Goal: Task Accomplishment & Management: Use online tool/utility

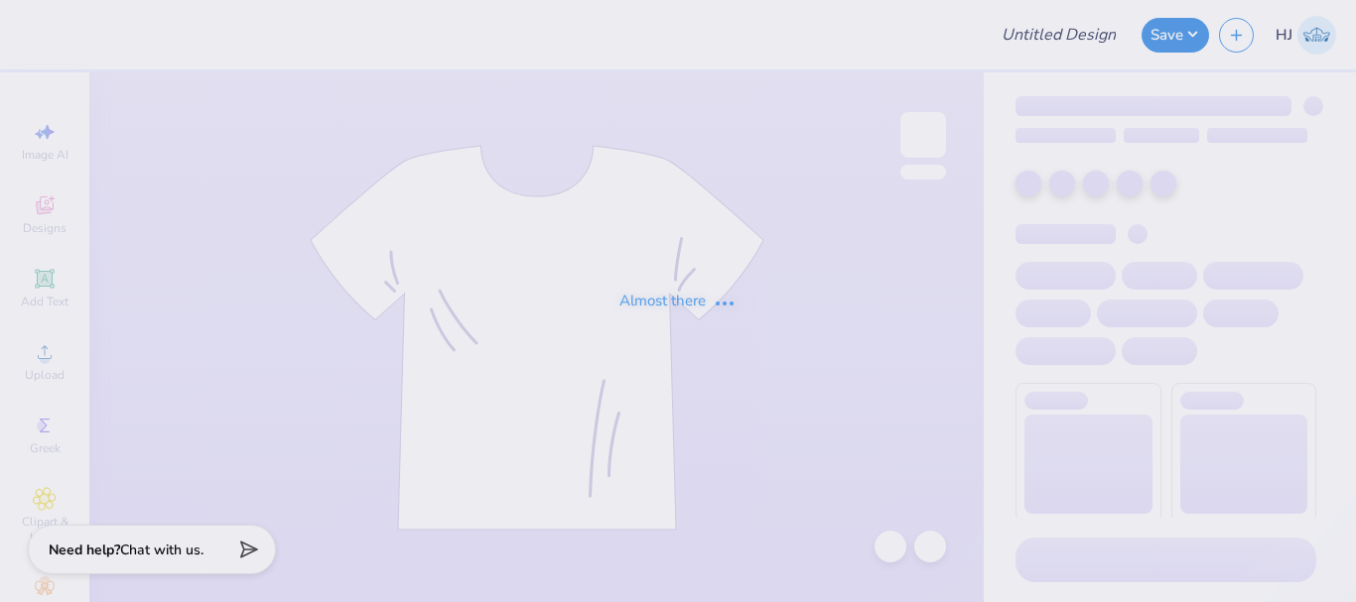
type input "Training - Ticket Activities 22"
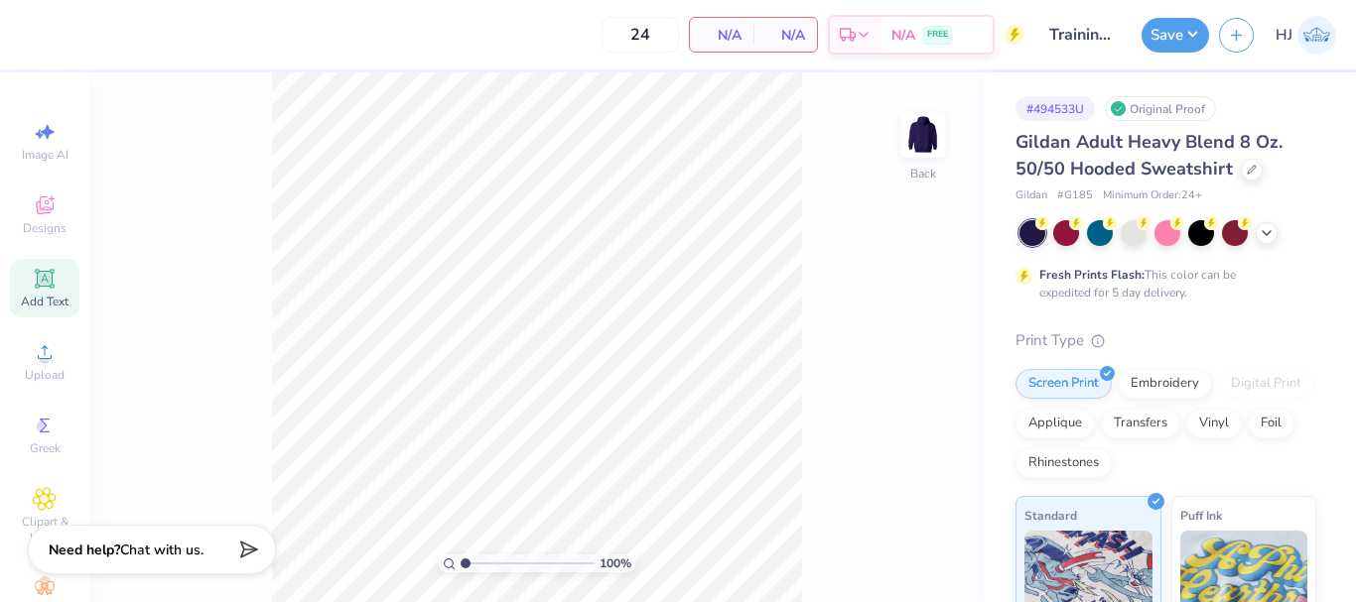
click at [47, 271] on icon at bounding box center [44, 278] width 19 height 19
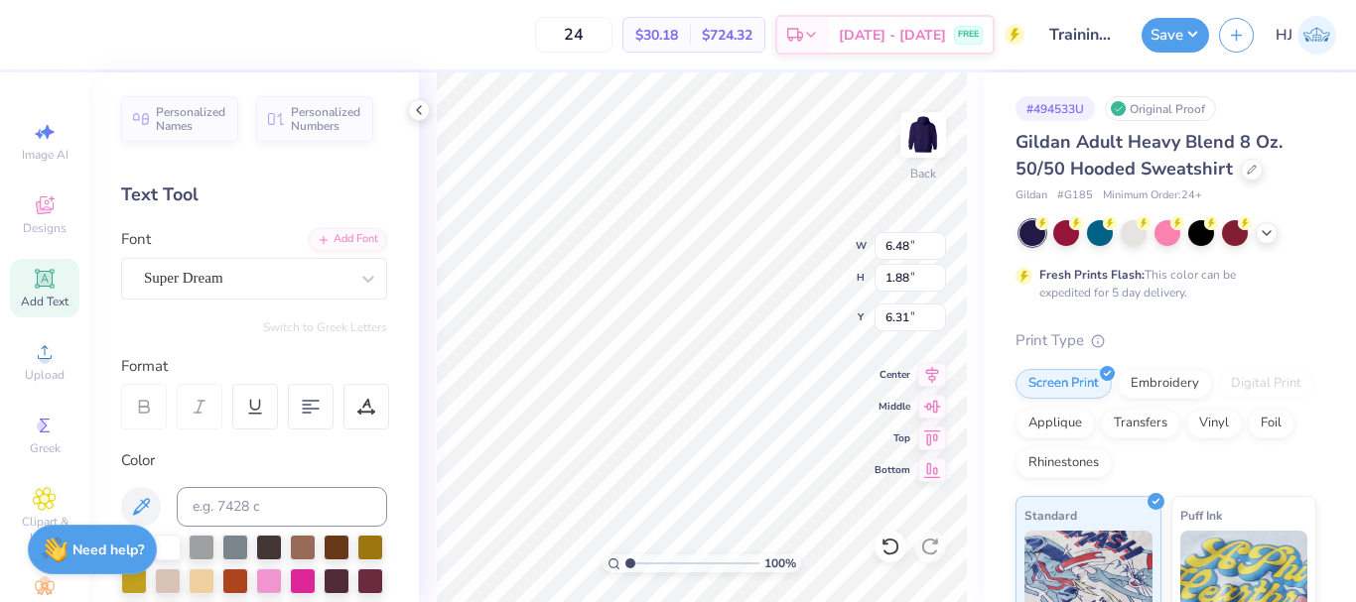
scroll to position [17, 7]
type textarea "Sigma Tau Delta"
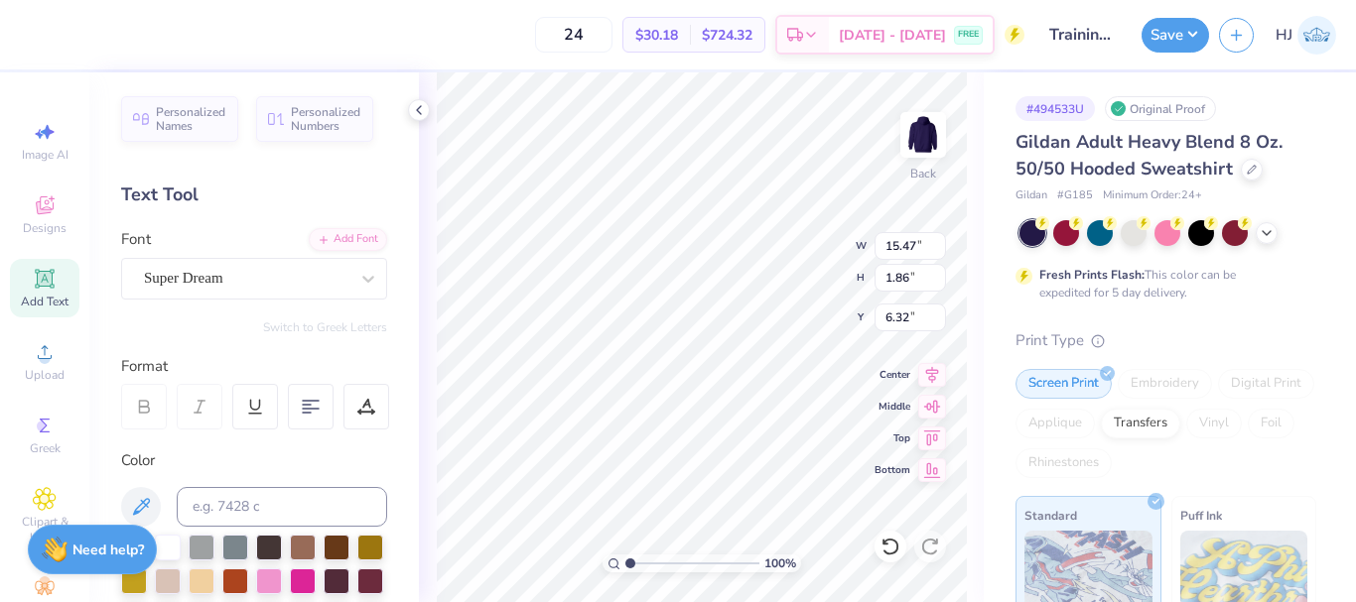
type input "15.47"
type input "1.86"
type input "6.32"
click at [221, 267] on div "Super Dream" at bounding box center [246, 278] width 208 height 31
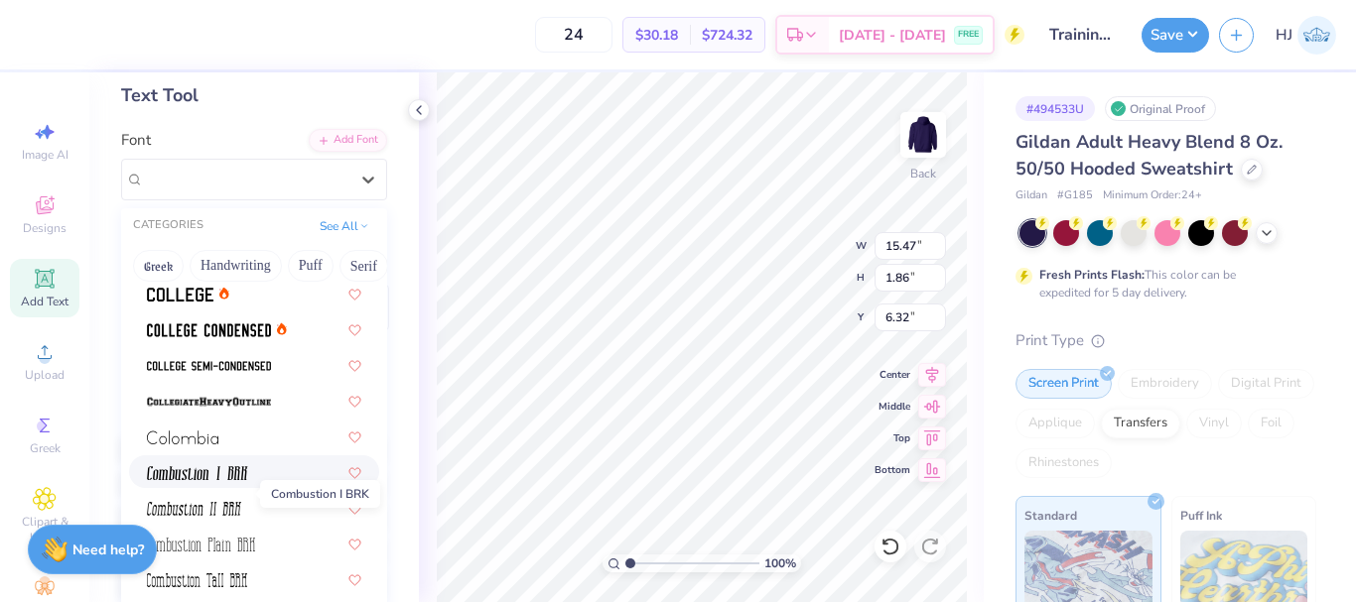
scroll to position [2581, 0]
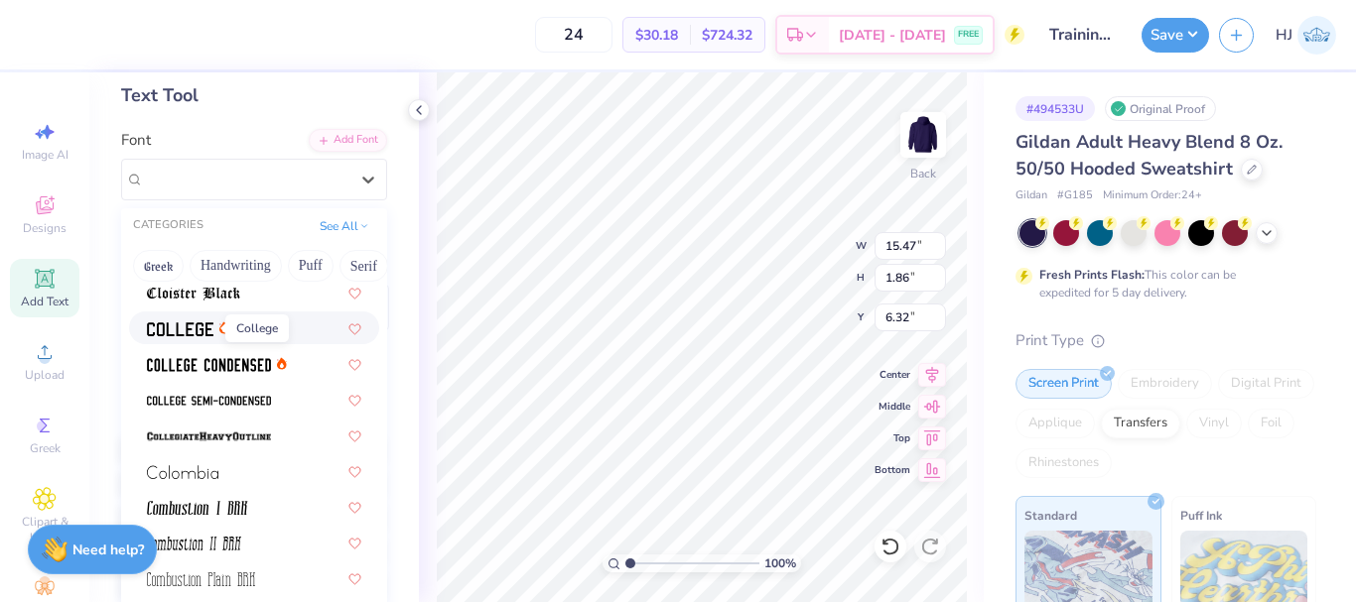
click at [181, 328] on img at bounding box center [180, 330] width 67 height 14
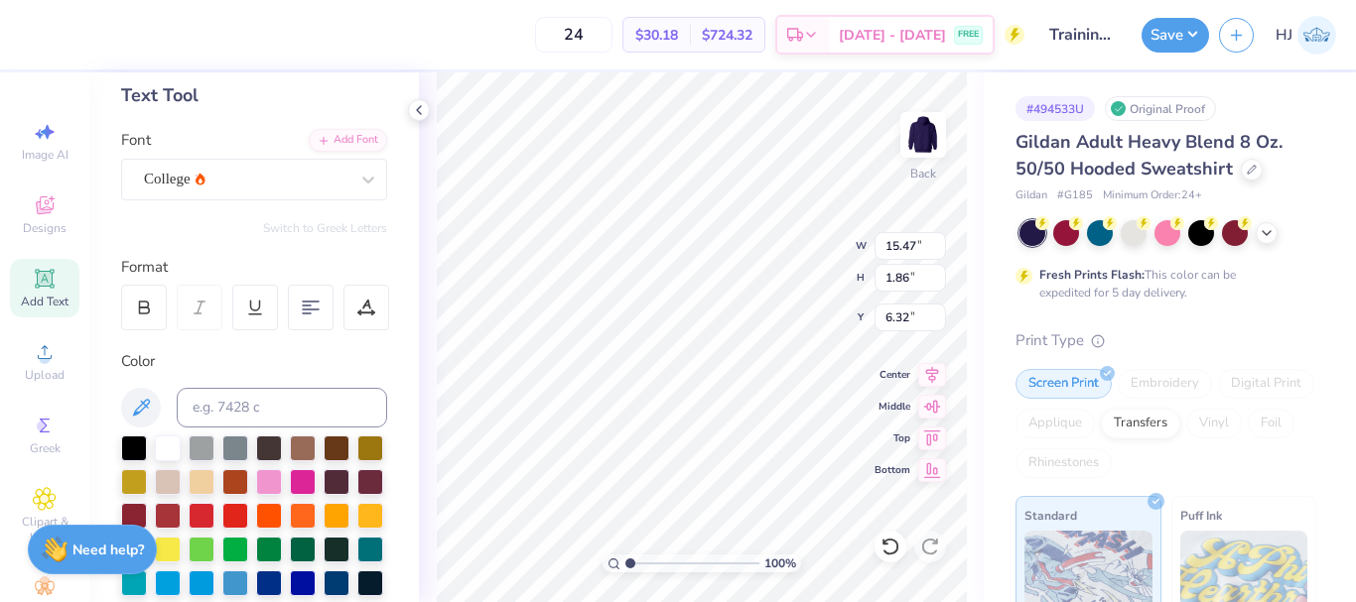
type input "15.09"
type input "1.44"
type input "6.53"
click at [281, 176] on div "College" at bounding box center [246, 179] width 208 height 31
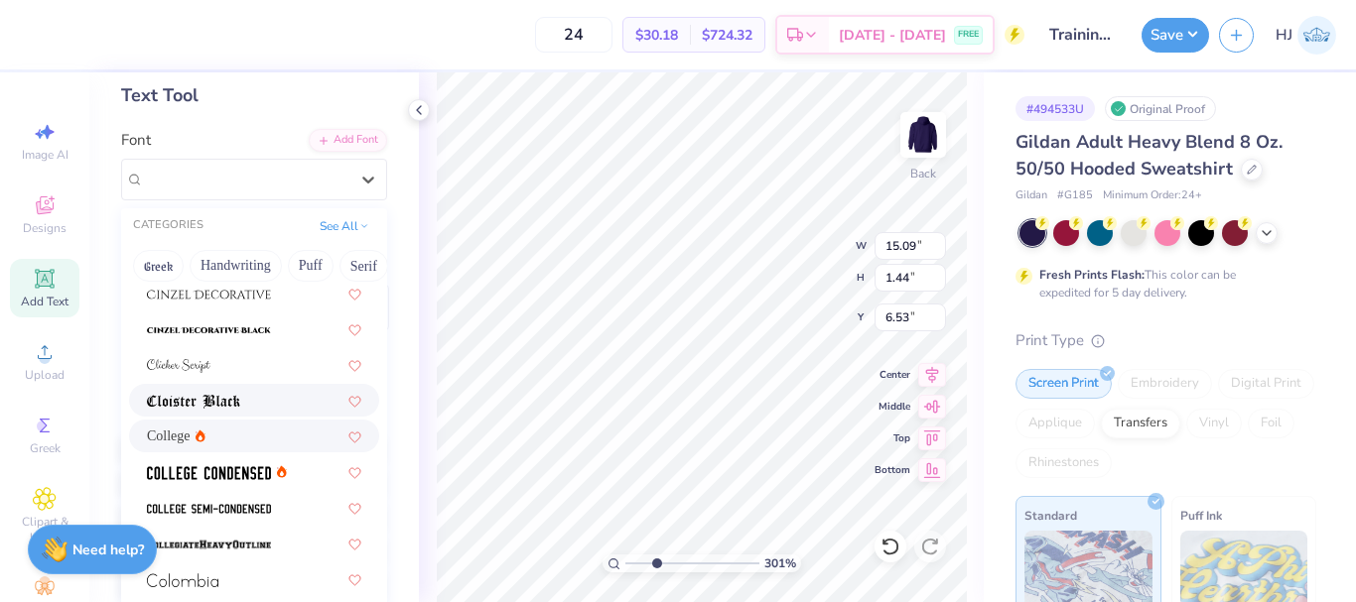
scroll to position [2477, 0]
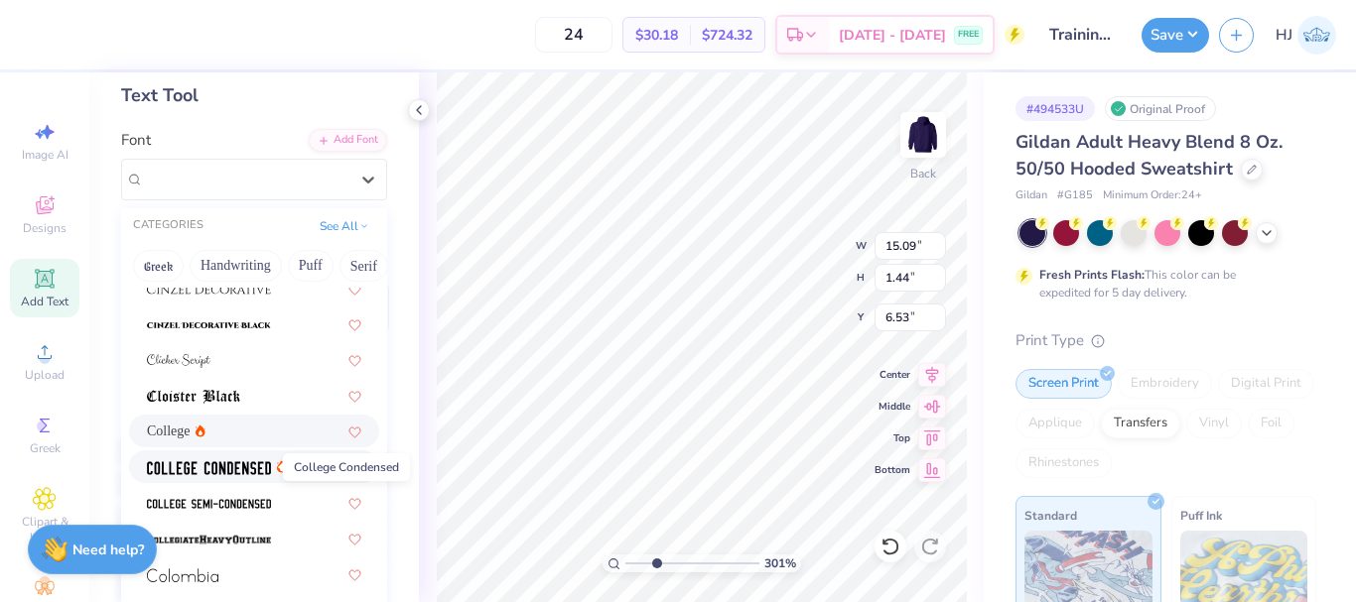
click at [238, 466] on img at bounding box center [209, 469] width 124 height 14
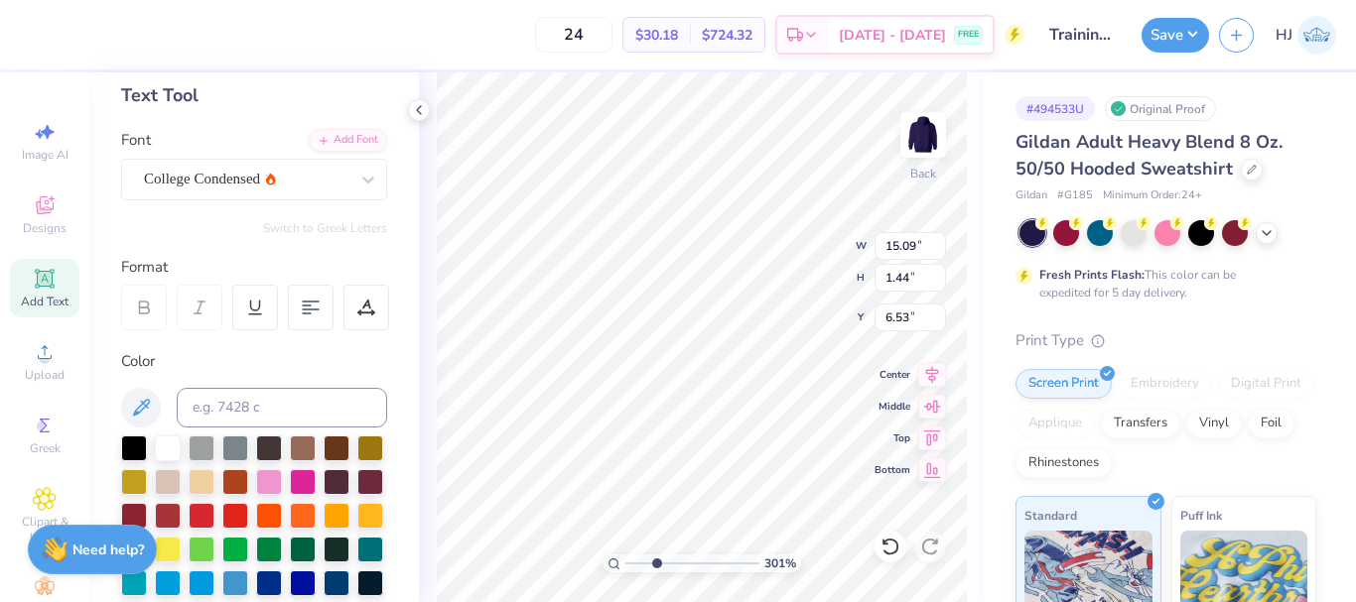
type input "3.00581987268404"
type input "12.21"
click at [248, 178] on div "College Condensed" at bounding box center [246, 179] width 208 height 31
type input "3.00581987268404"
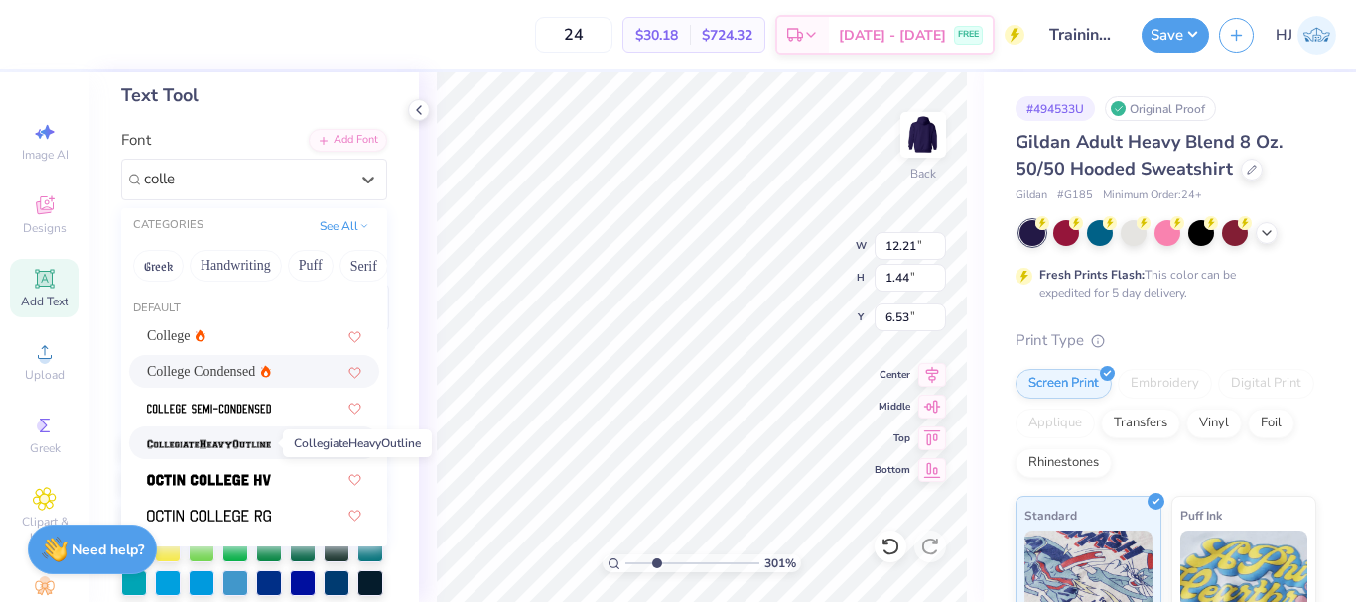
click at [241, 442] on img at bounding box center [209, 445] width 124 height 14
type input "colle"
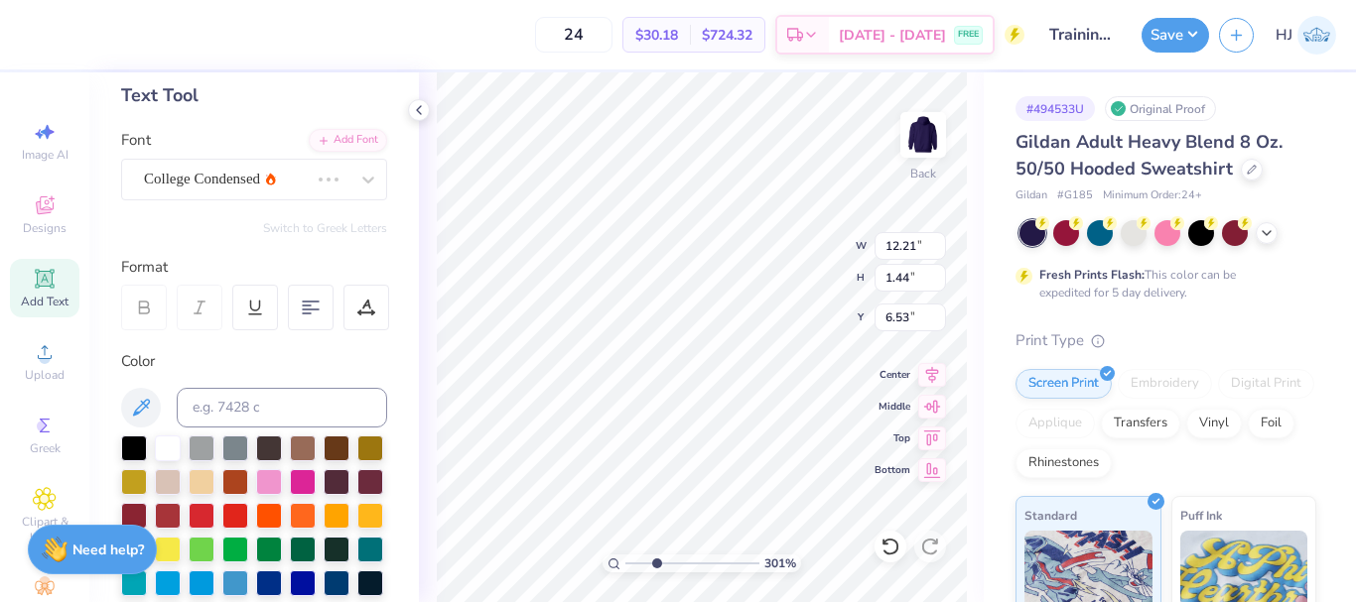
type input "3.00581987268404"
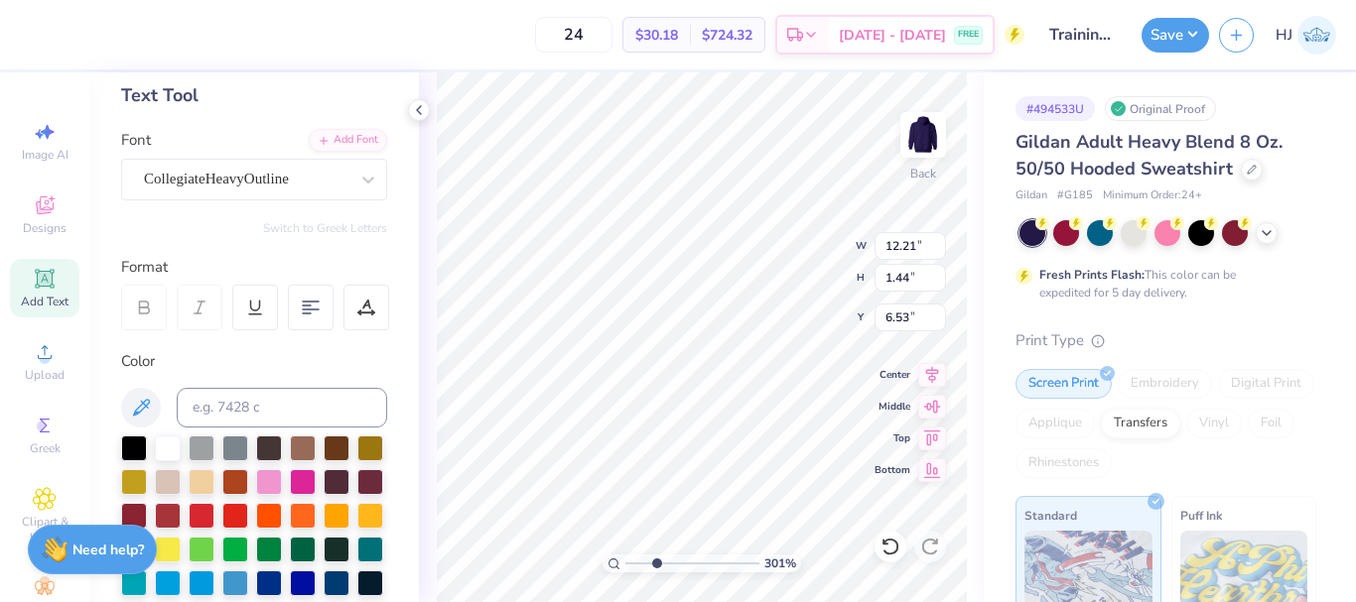
type input "3.00581987268404"
type input "15.47"
type input "1.52"
type input "6.49"
click at [234, 165] on div "CollegiateHeavyOutline" at bounding box center [246, 179] width 208 height 31
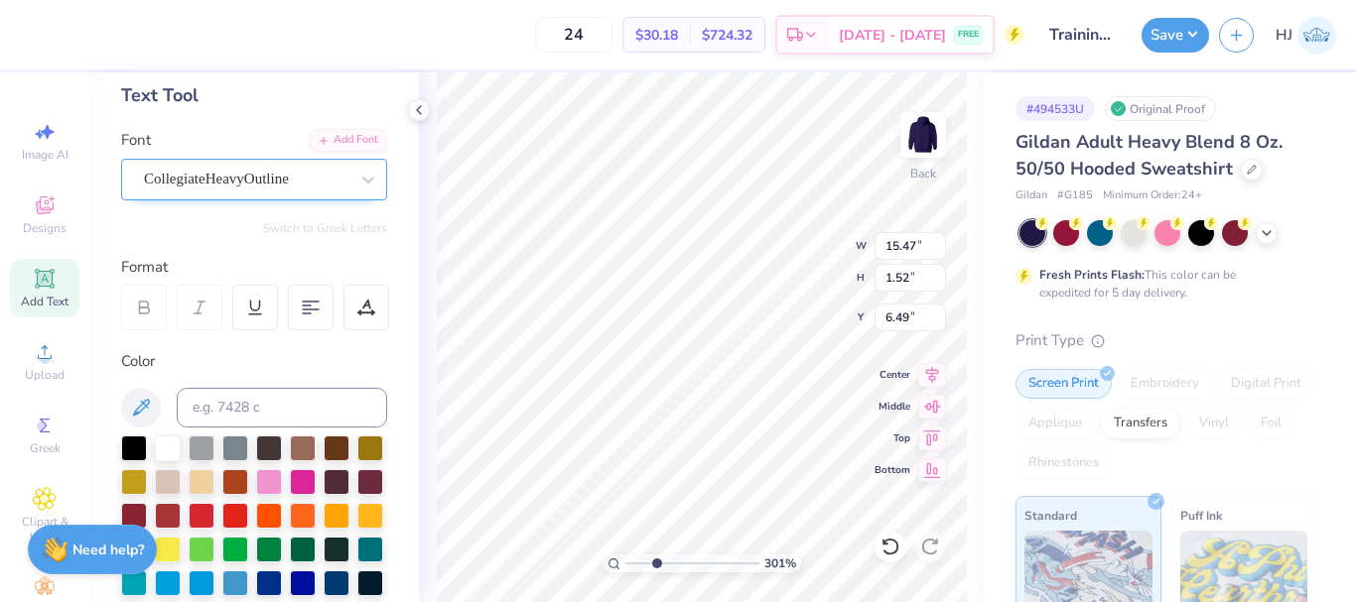
type input "3.00581987268404"
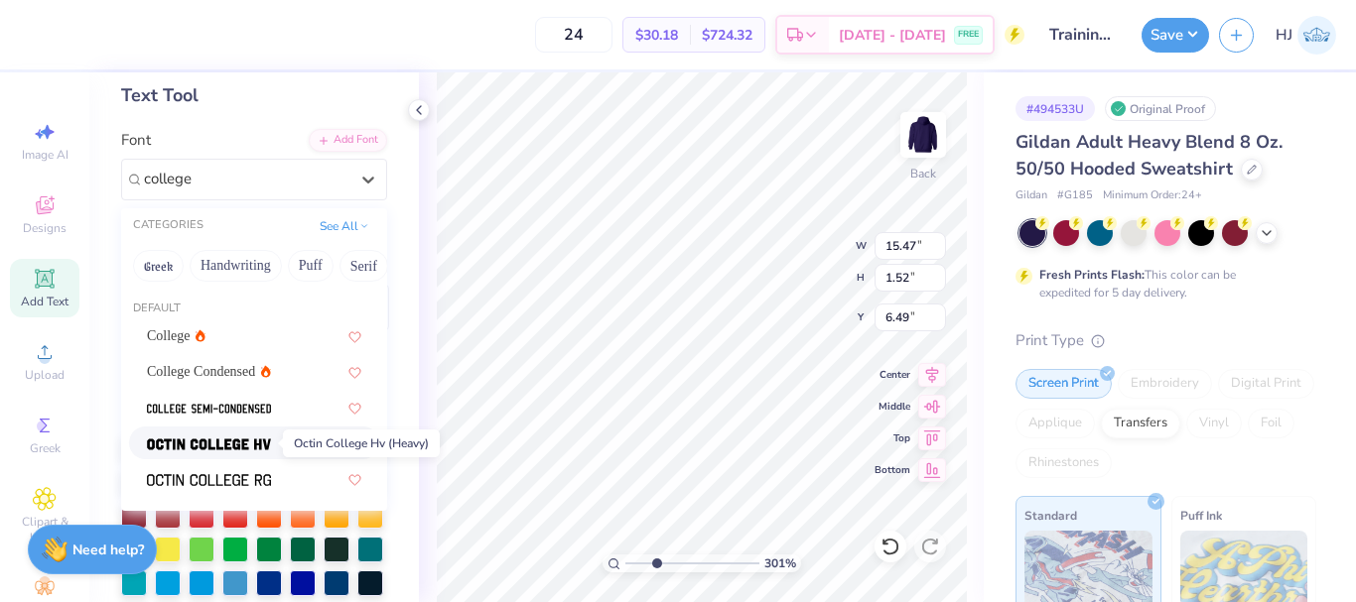
click at [251, 449] on img at bounding box center [209, 445] width 124 height 14
type input "college"
type input "3.00581987268404"
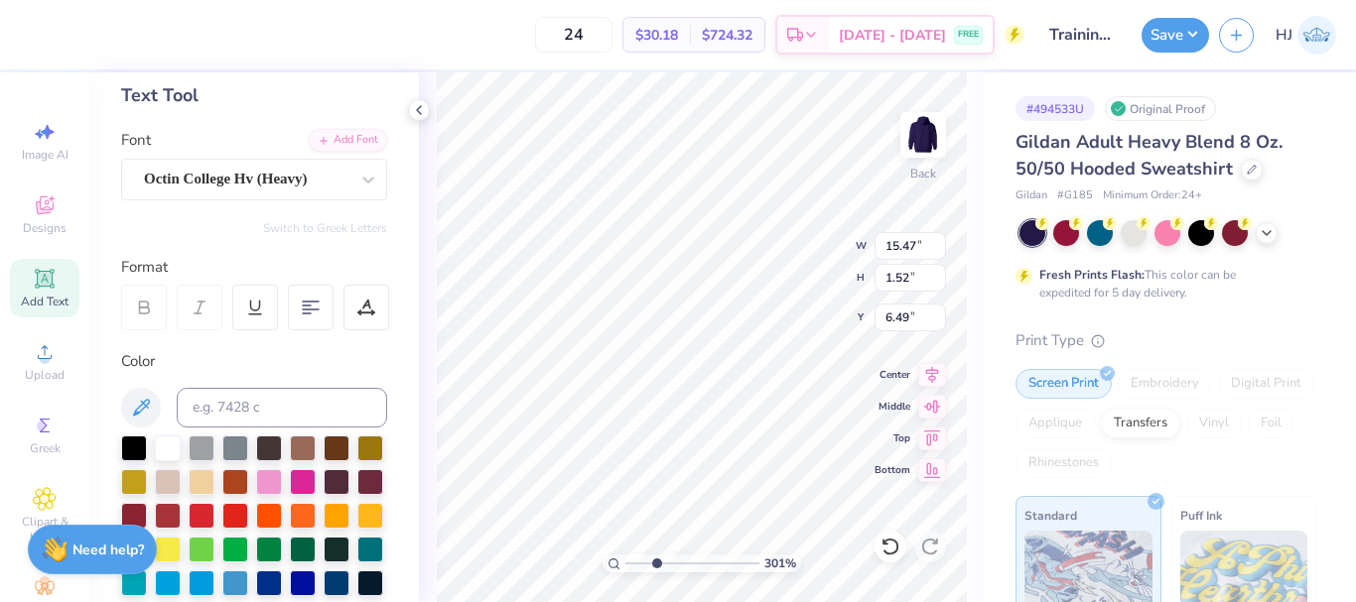
type input "3.00581987268404"
type input "15.04"
type input "1.44"
type input "6.53"
type input "3.00581987268404"
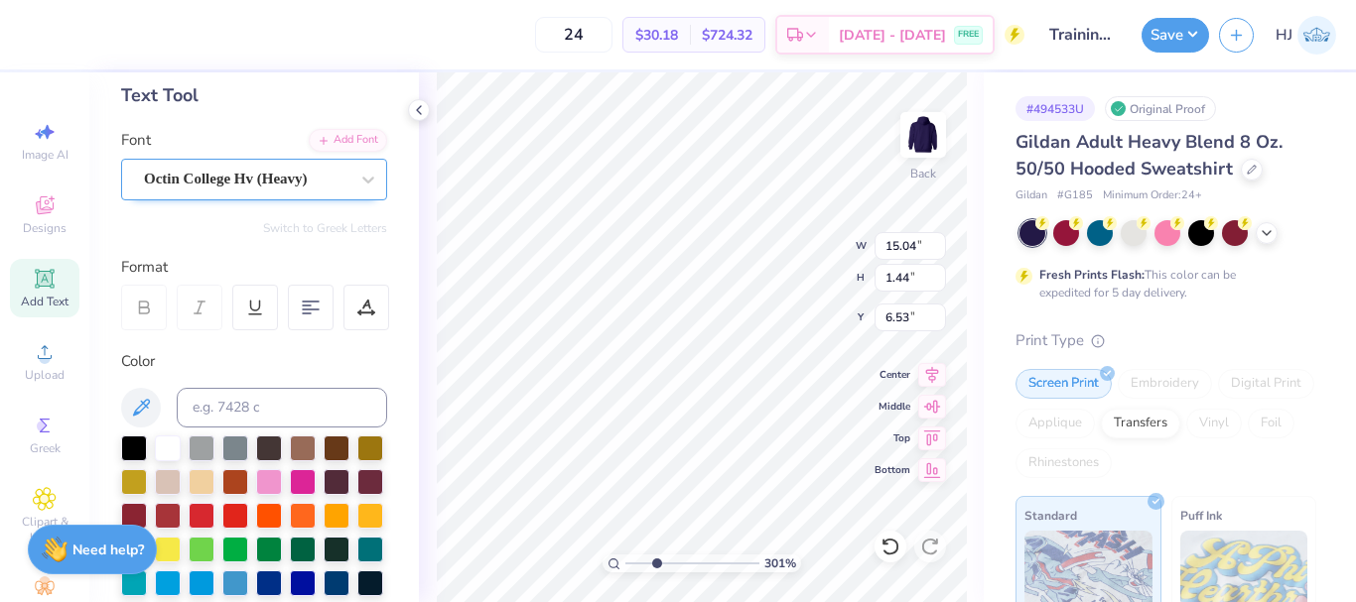
click at [254, 174] on div "Octin College Hv (Heavy)" at bounding box center [246, 179] width 208 height 31
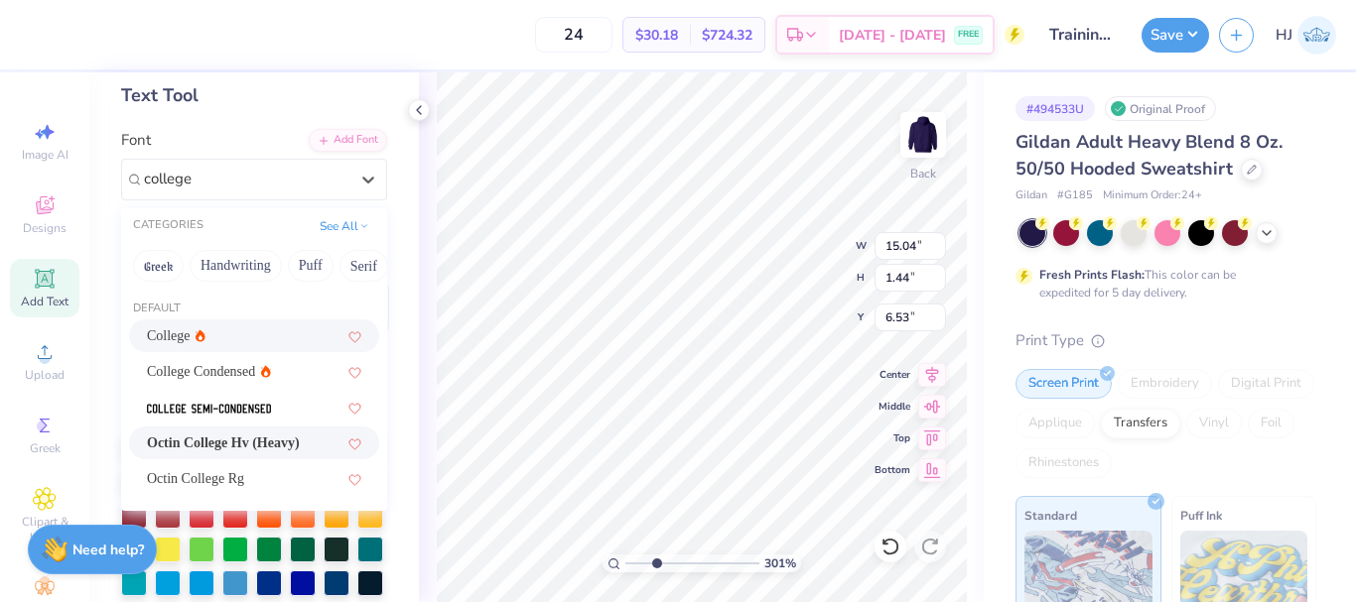
click at [252, 334] on div "College" at bounding box center [254, 336] width 214 height 21
type input "college"
type input "3.00581987268404"
type input "14.73"
type input "1.40"
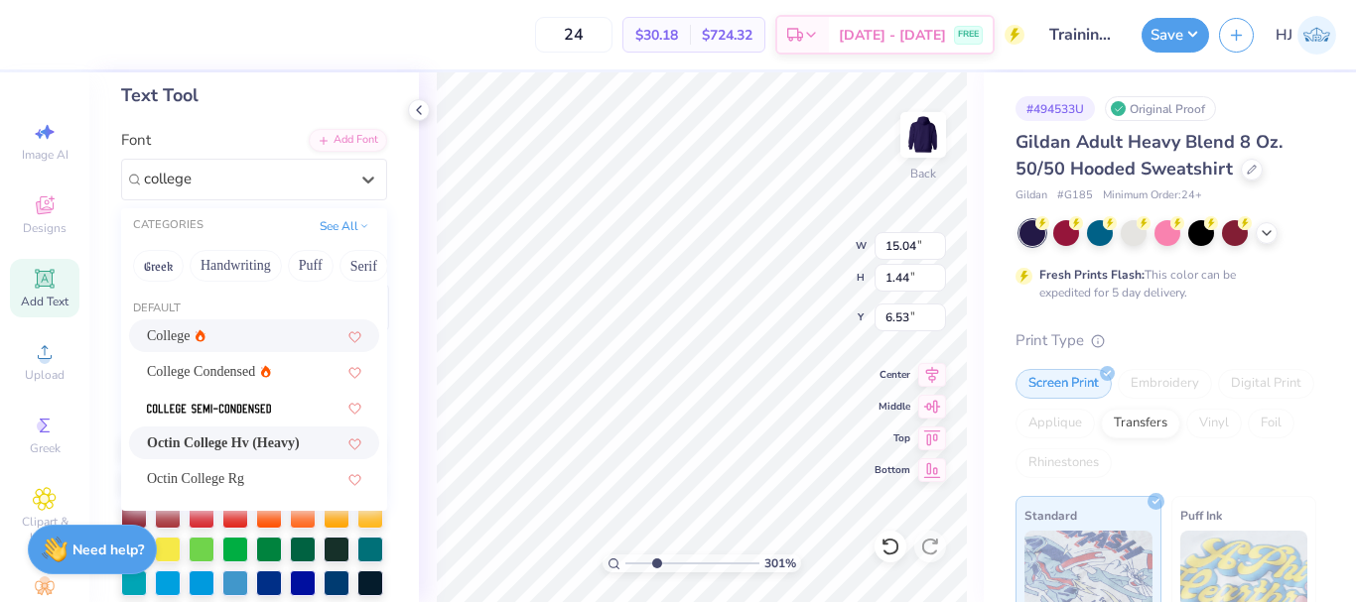
type input "6.55"
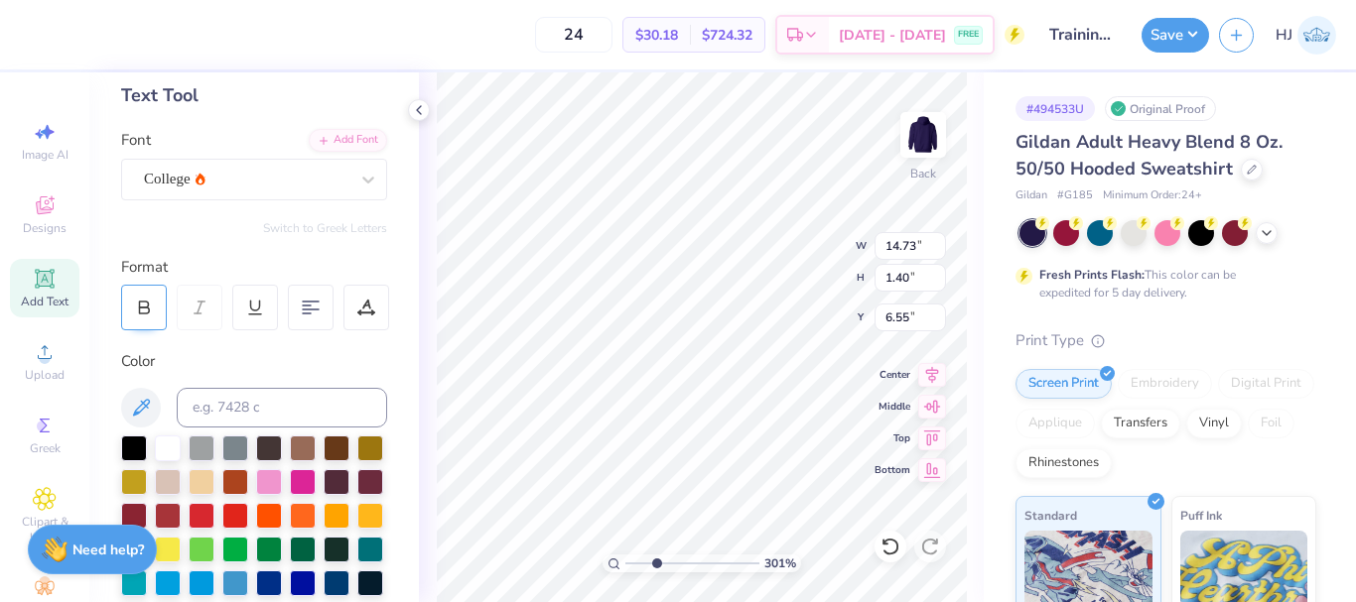
click at [144, 298] on div at bounding box center [144, 308] width 46 height 46
type input "3.00581987268404"
type input "15.47"
type input "1.37"
type input "6.57"
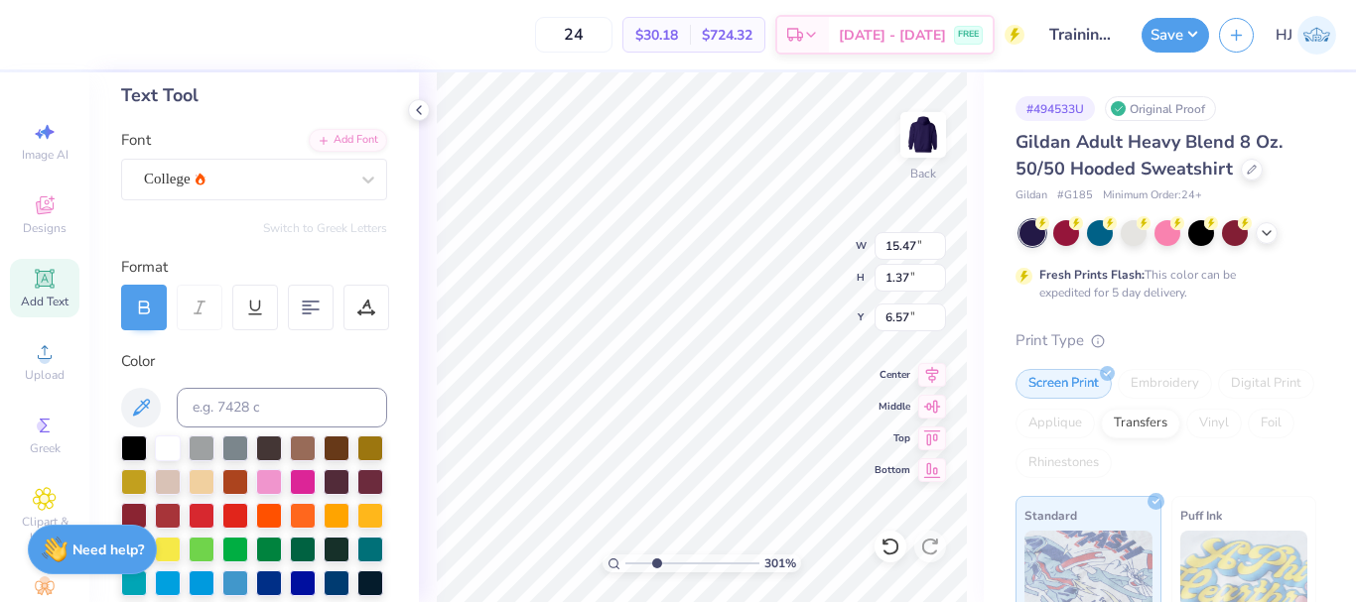
click at [145, 307] on icon at bounding box center [144, 308] width 18 height 18
type input "3.00581987268404"
type input "14.38"
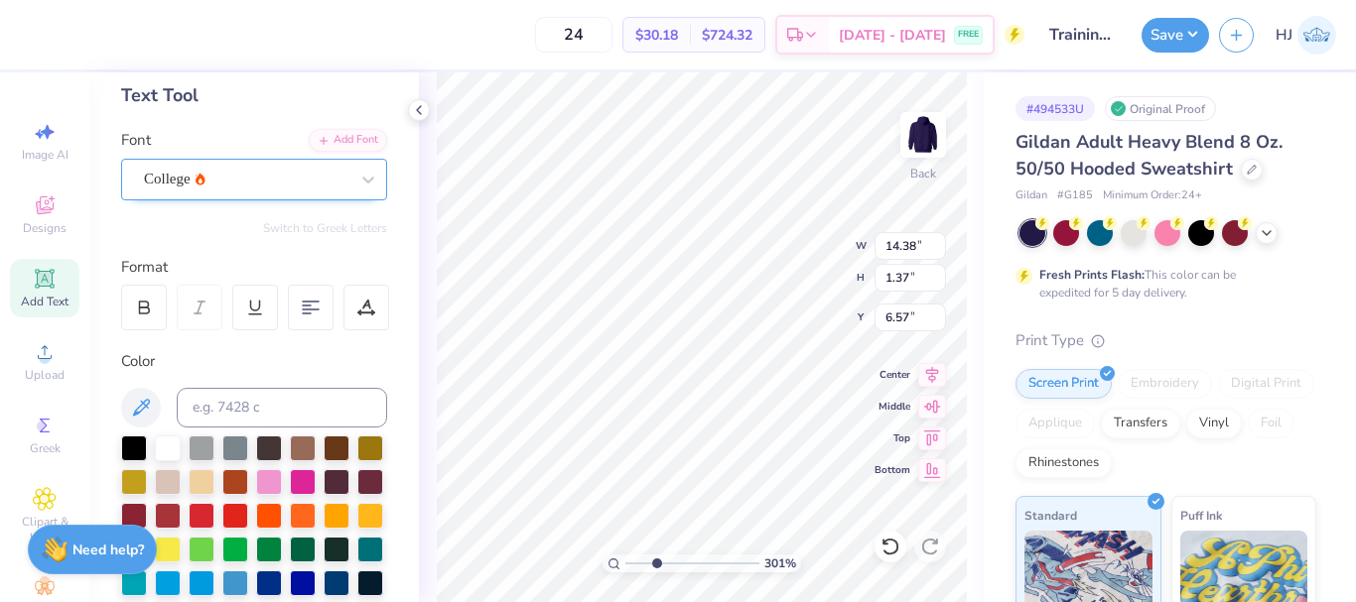
click at [228, 188] on div "College" at bounding box center [246, 179] width 208 height 31
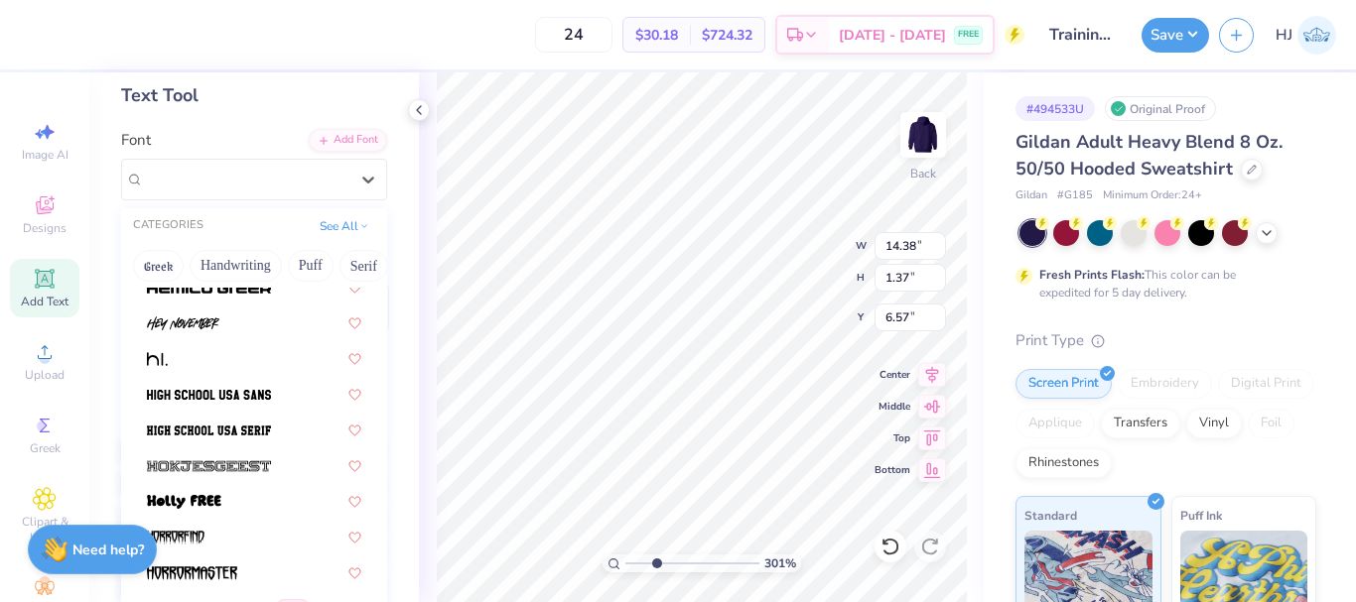
scroll to position [4965, 0]
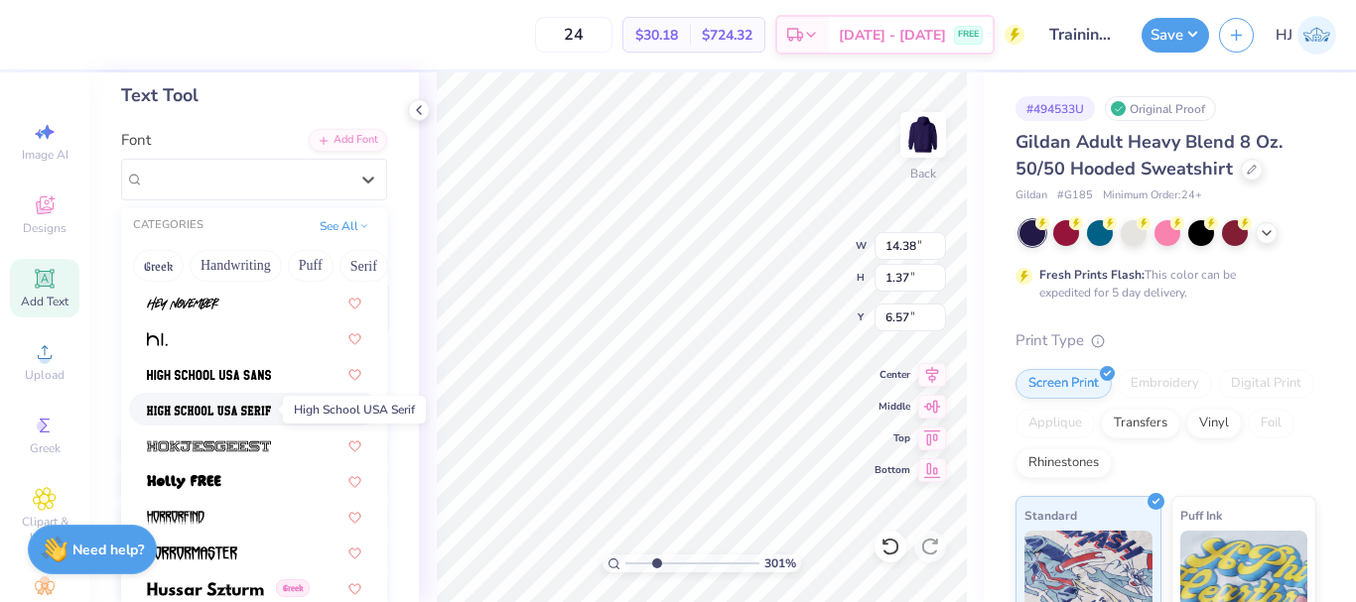
click at [237, 415] on img at bounding box center [209, 411] width 124 height 14
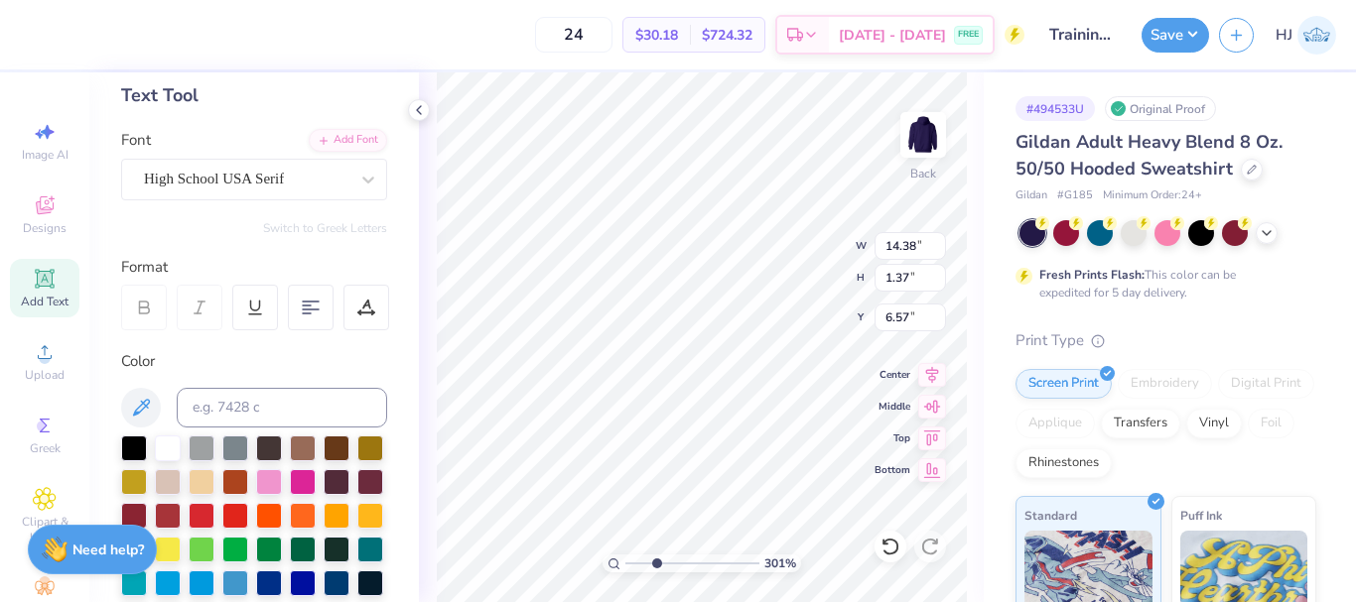
type input "3.00581987268404"
type input "15.47"
type input "1.57"
type input "6.47"
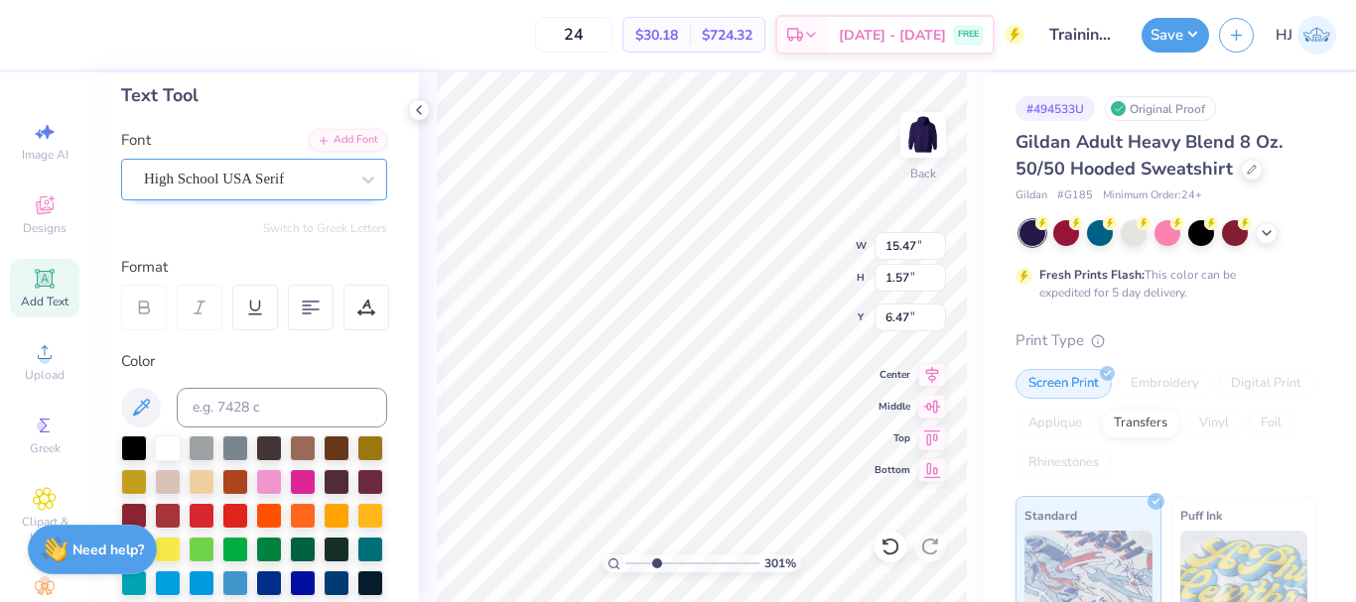
click at [251, 184] on div "High School USA Serif" at bounding box center [246, 179] width 208 height 31
type input "3.00581987268404"
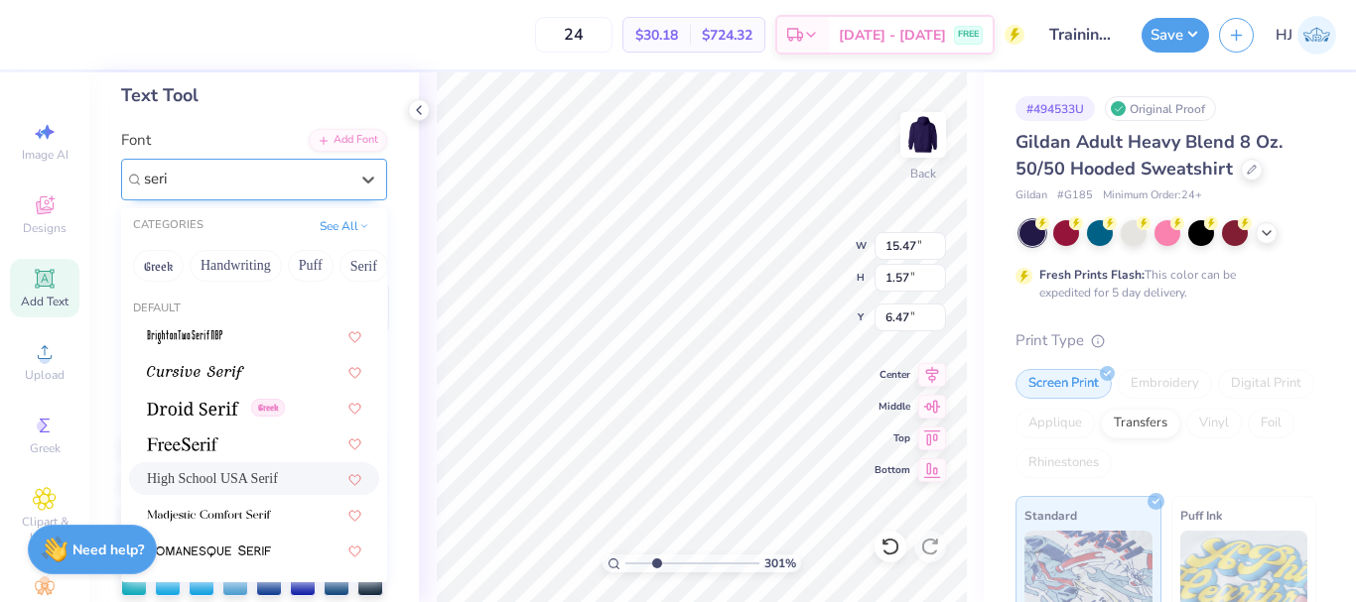
type input "serif"
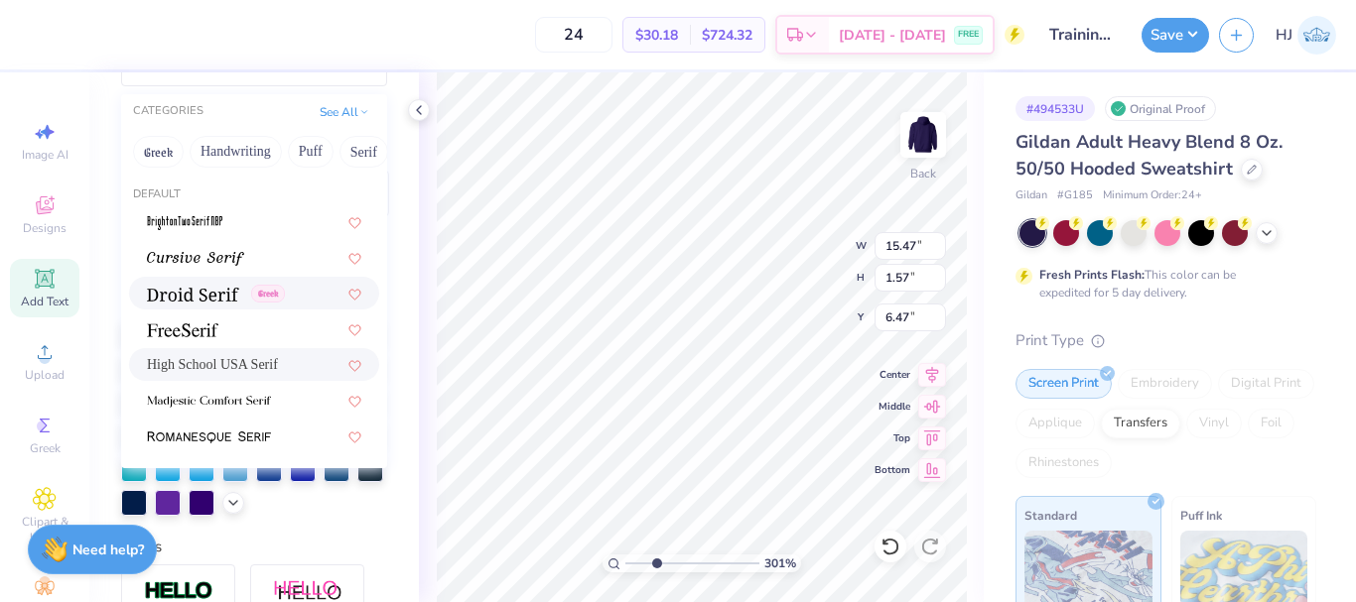
scroll to position [99, 0]
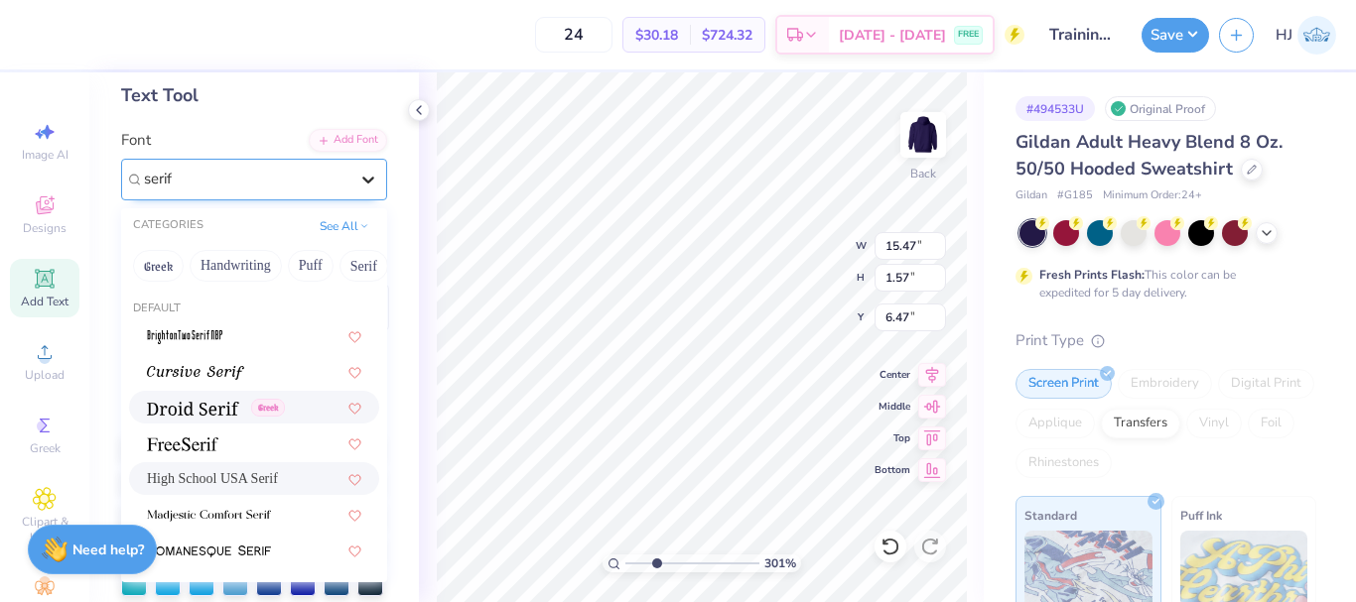
type input "3.00581987268404"
click at [362, 180] on icon at bounding box center [368, 180] width 12 height 7
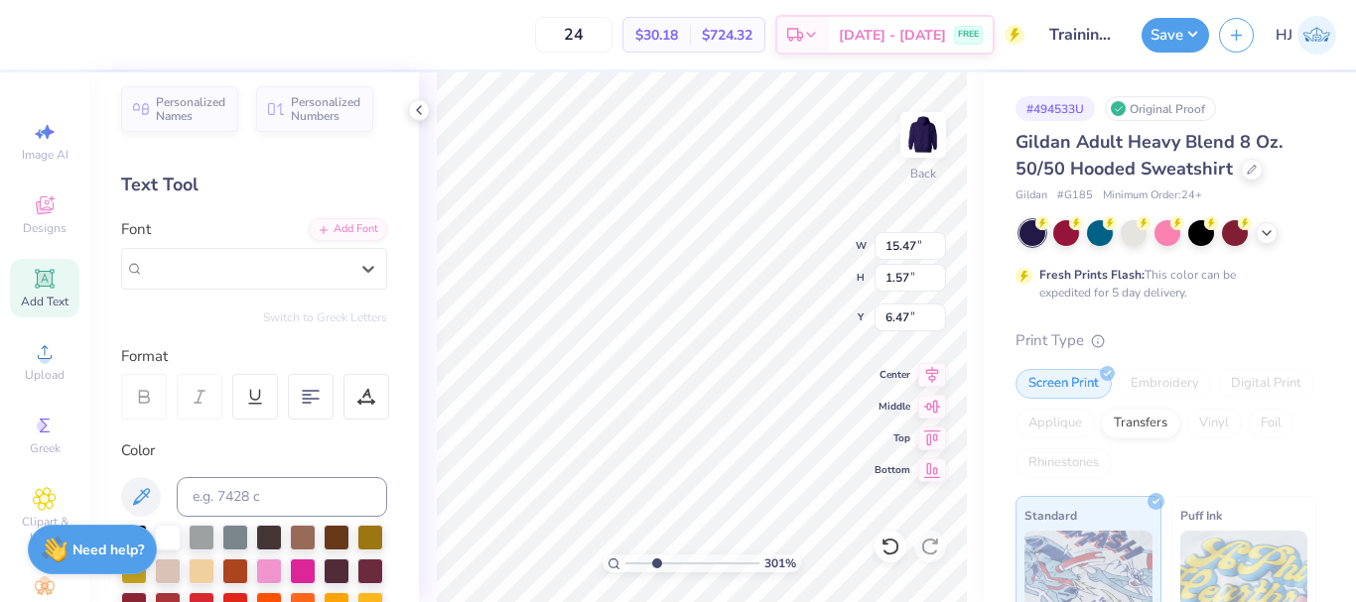
scroll to position [0, 0]
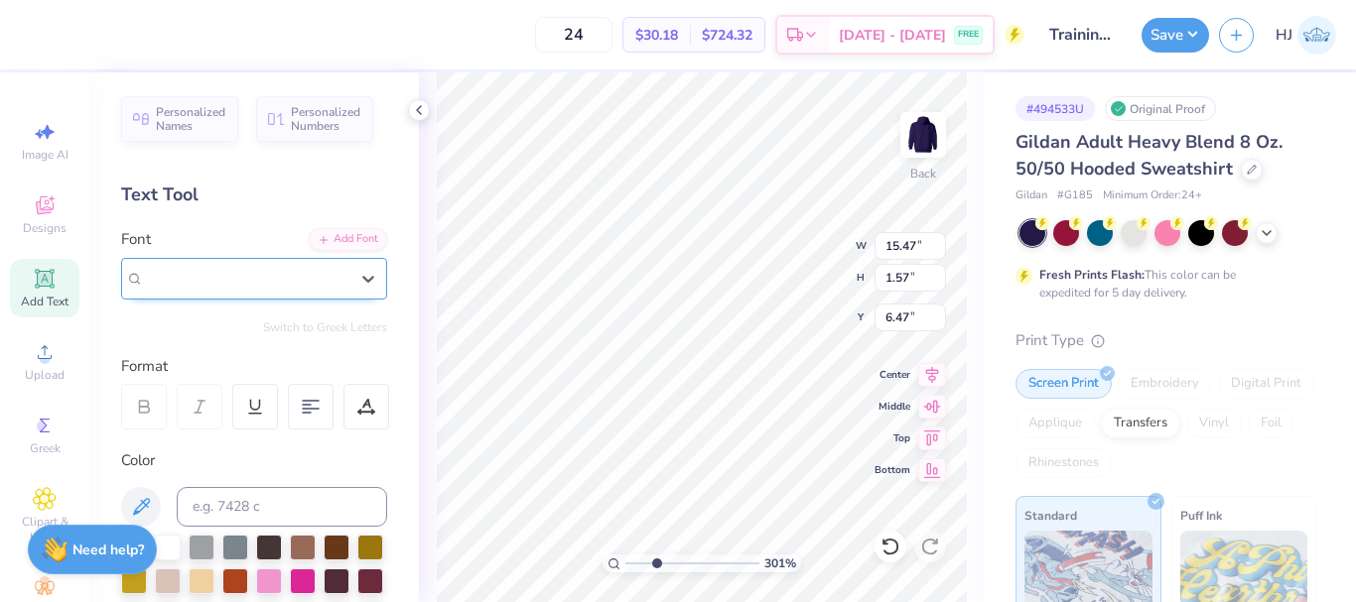
click at [324, 276] on div "High School USA Serif" at bounding box center [246, 278] width 204 height 23
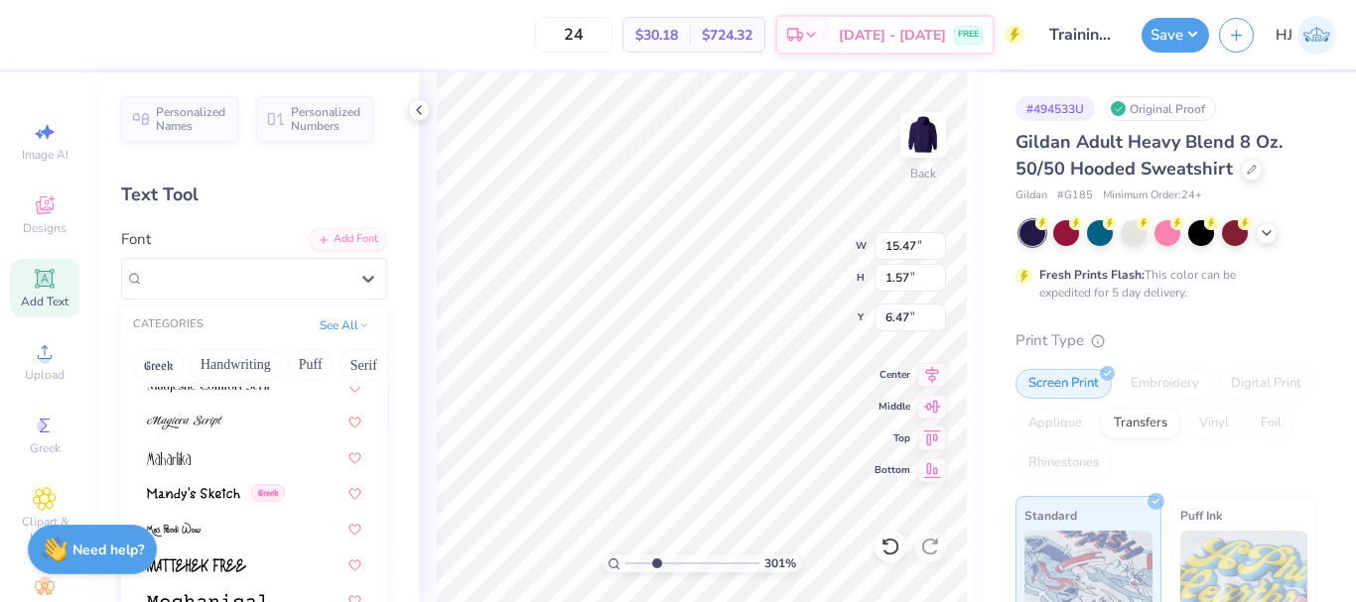
scroll to position [7216, 0]
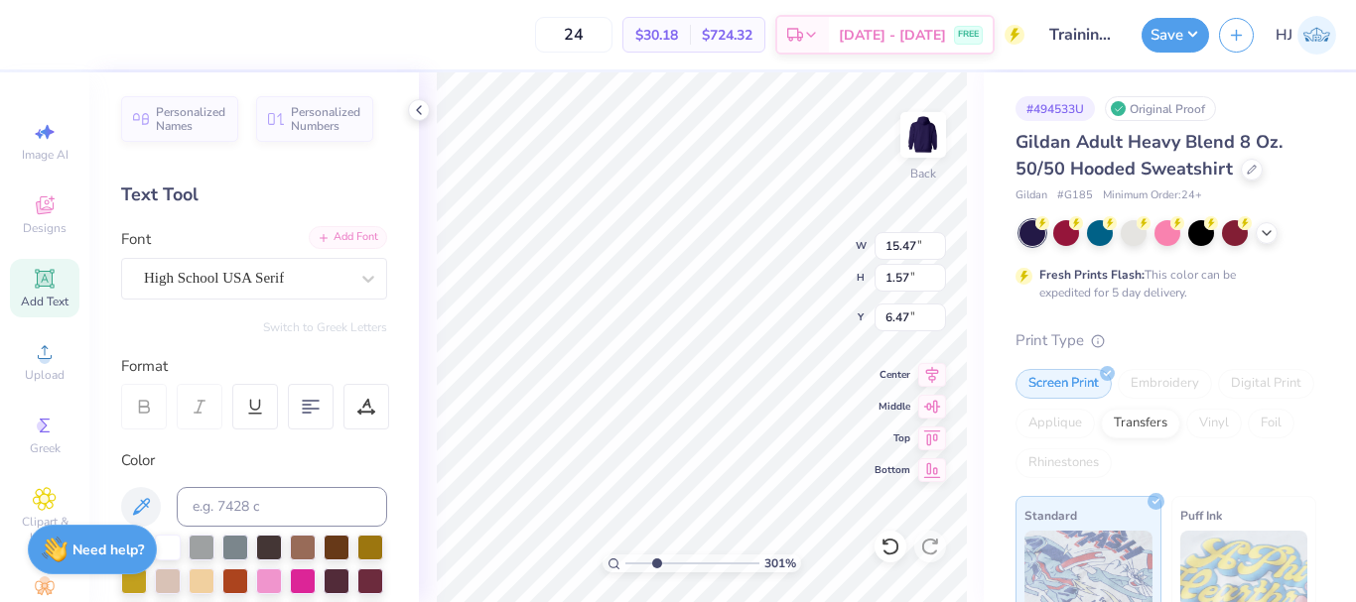
click at [362, 233] on div "Add Font" at bounding box center [348, 237] width 78 height 23
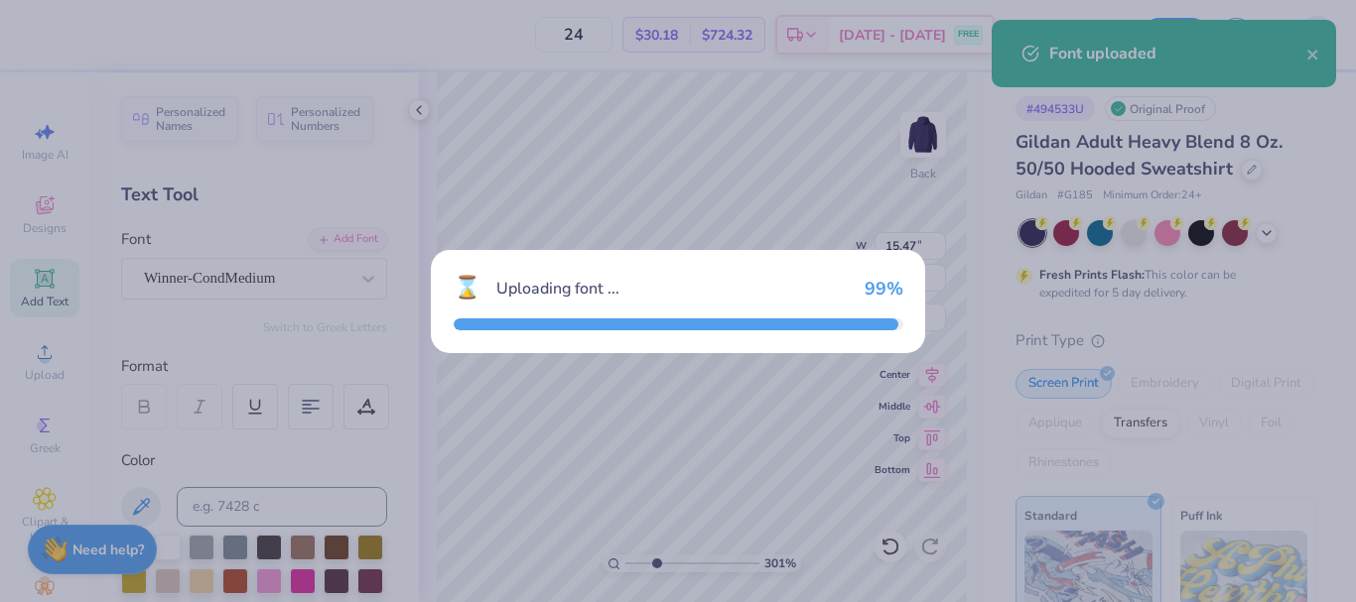
type input "3.00581987268404"
type input "13.55"
type input "1.59"
type input "6.45"
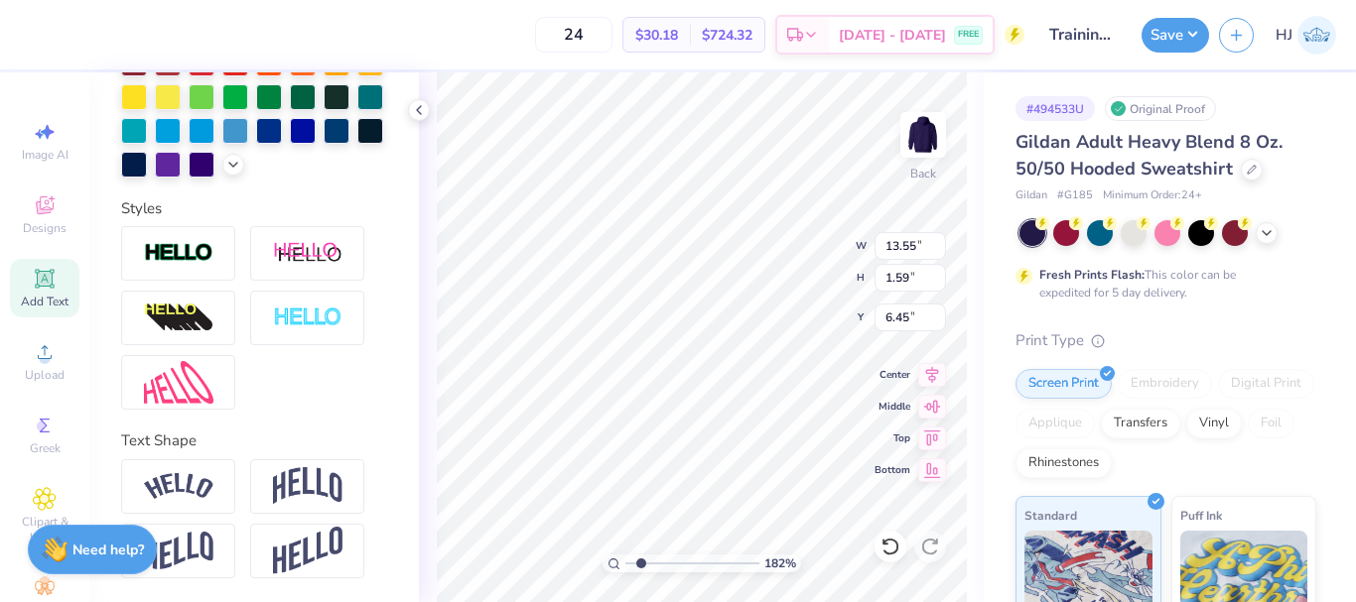
scroll to position [586, 0]
drag, startPoint x: 195, startPoint y: 487, endPoint x: 258, endPoint y: 458, distance: 70.2
click at [195, 487] on img at bounding box center [178, 486] width 69 height 27
type input "1.82266588284093"
type input "15.37"
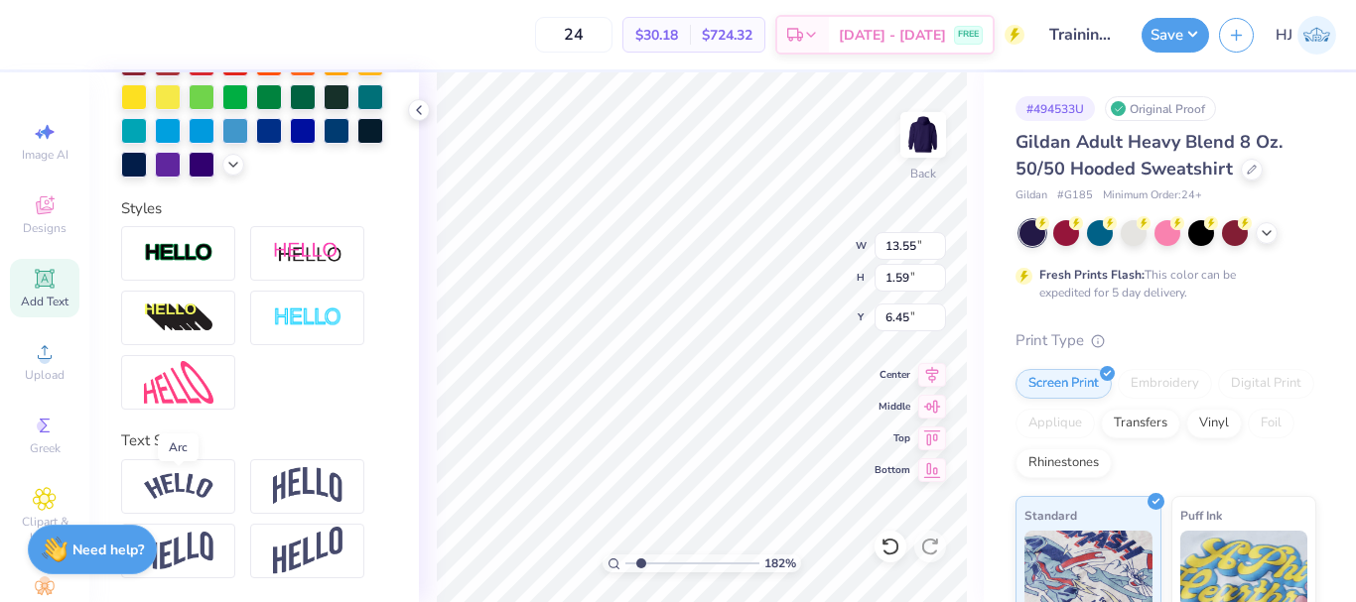
type input "3.58"
type input "5.46"
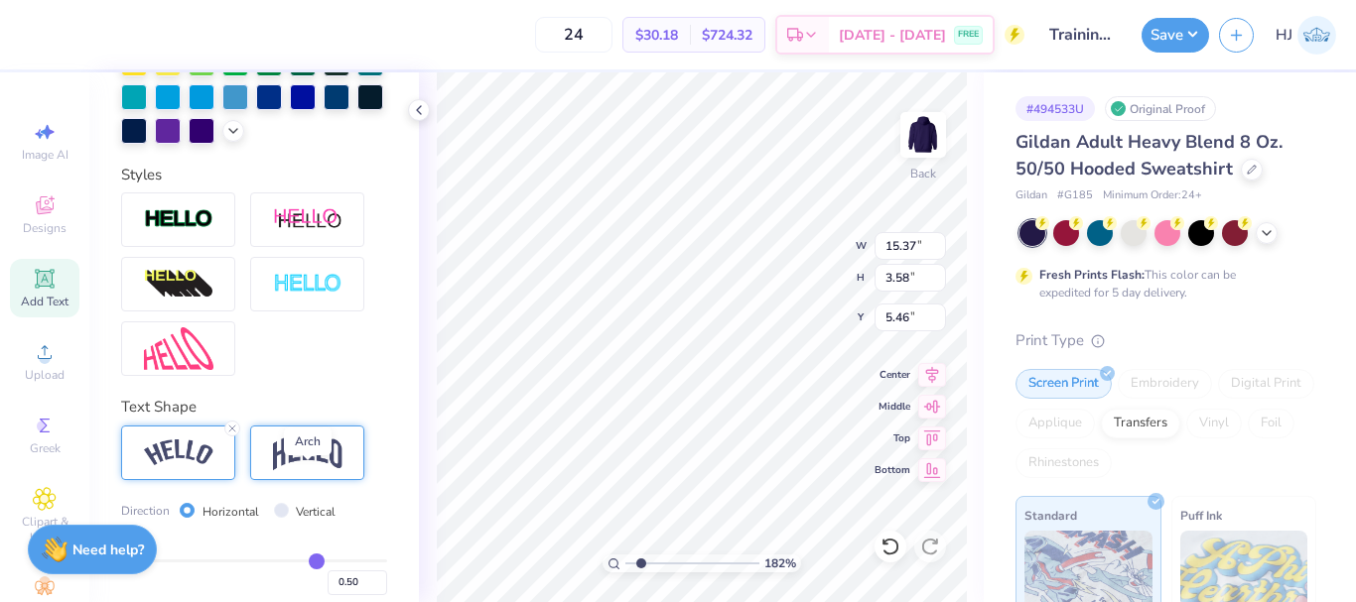
click at [330, 471] on img at bounding box center [307, 453] width 69 height 38
type input "1.82266588284093"
type input "13.55"
type input "4.40"
type input "5.05"
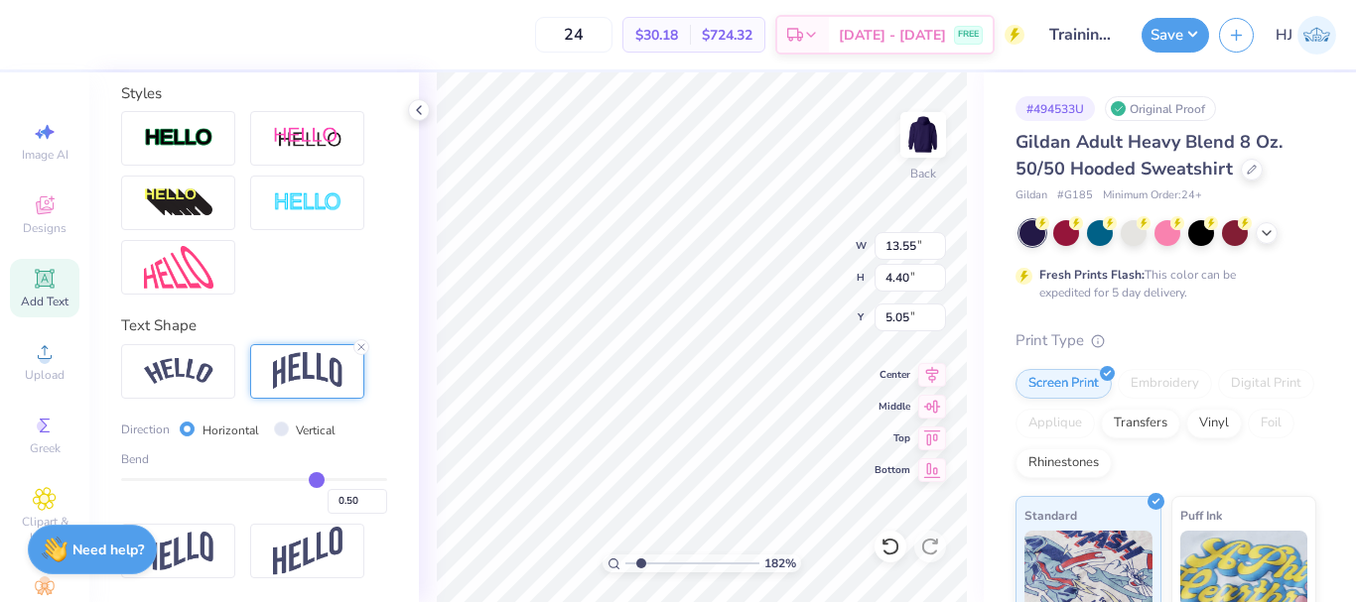
scroll to position [701, 0]
type input "0.51"
type input "0.5"
type input "0.50"
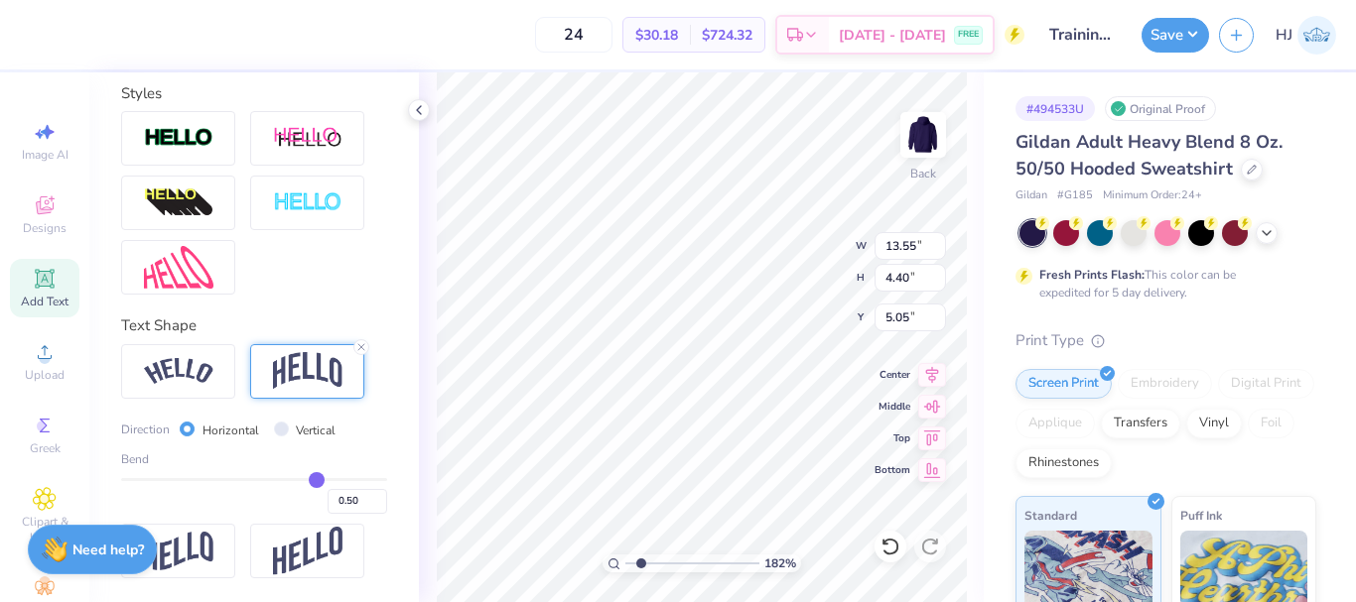
type input "0.49"
type input "0.48"
type input "0.47"
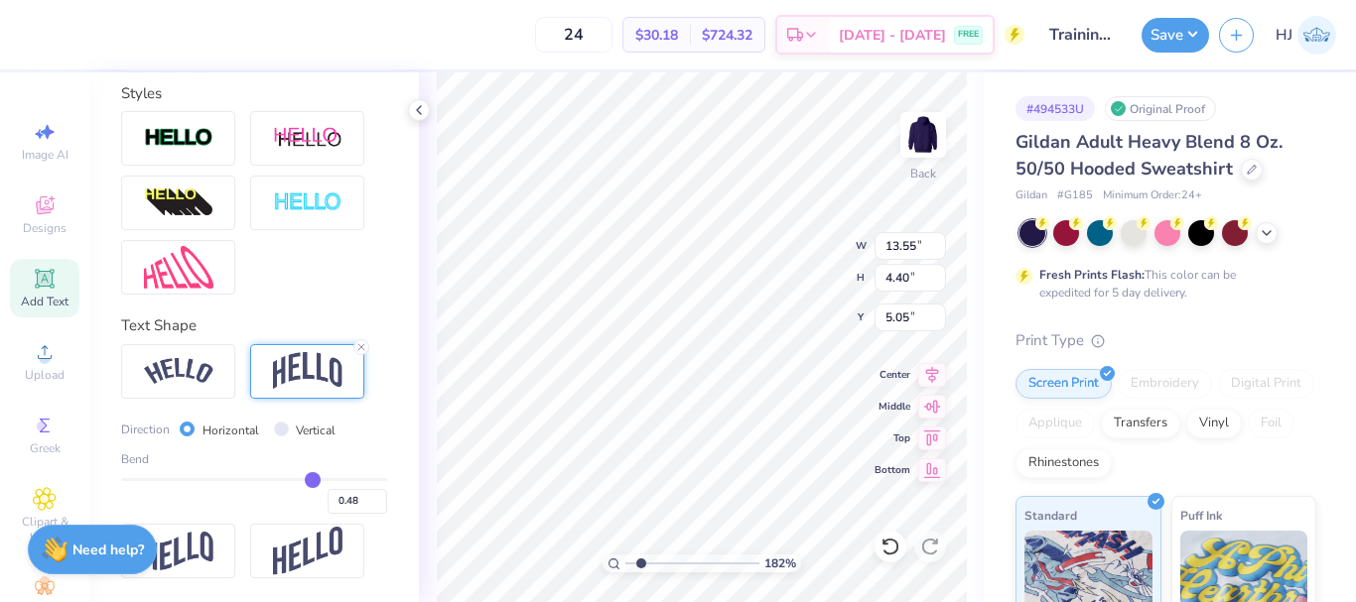
type input "0.47"
type input "0.46"
type input "0.44"
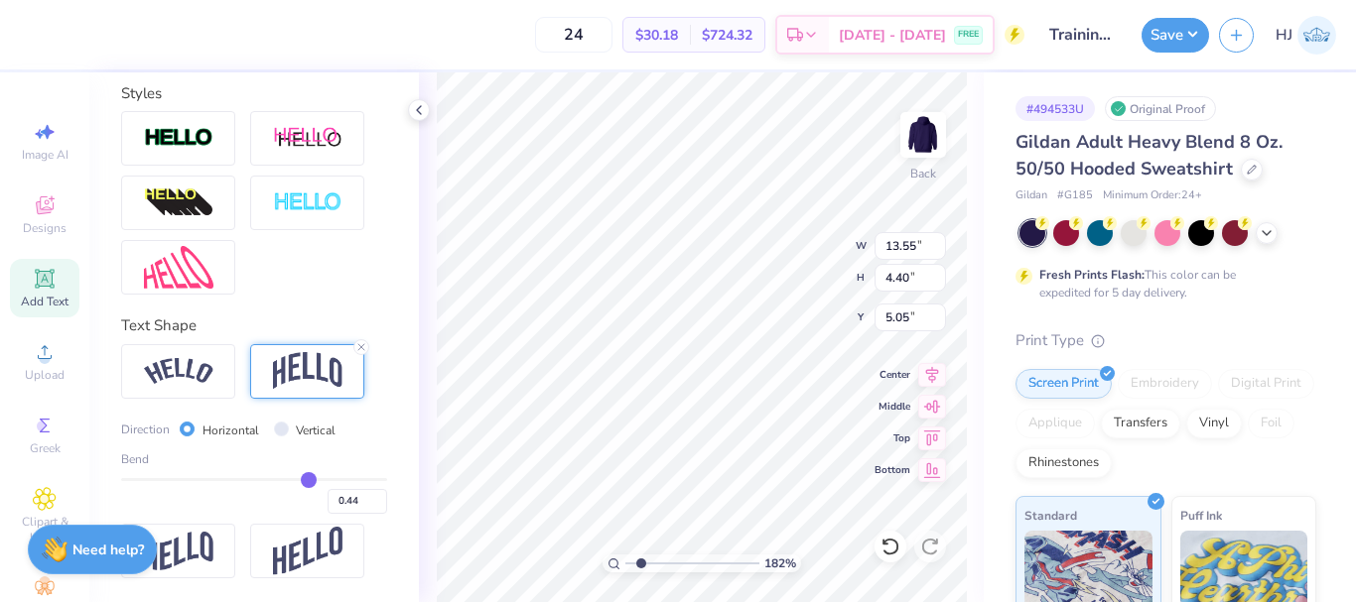
type input "0.43"
type input "0.41"
type input "0.4"
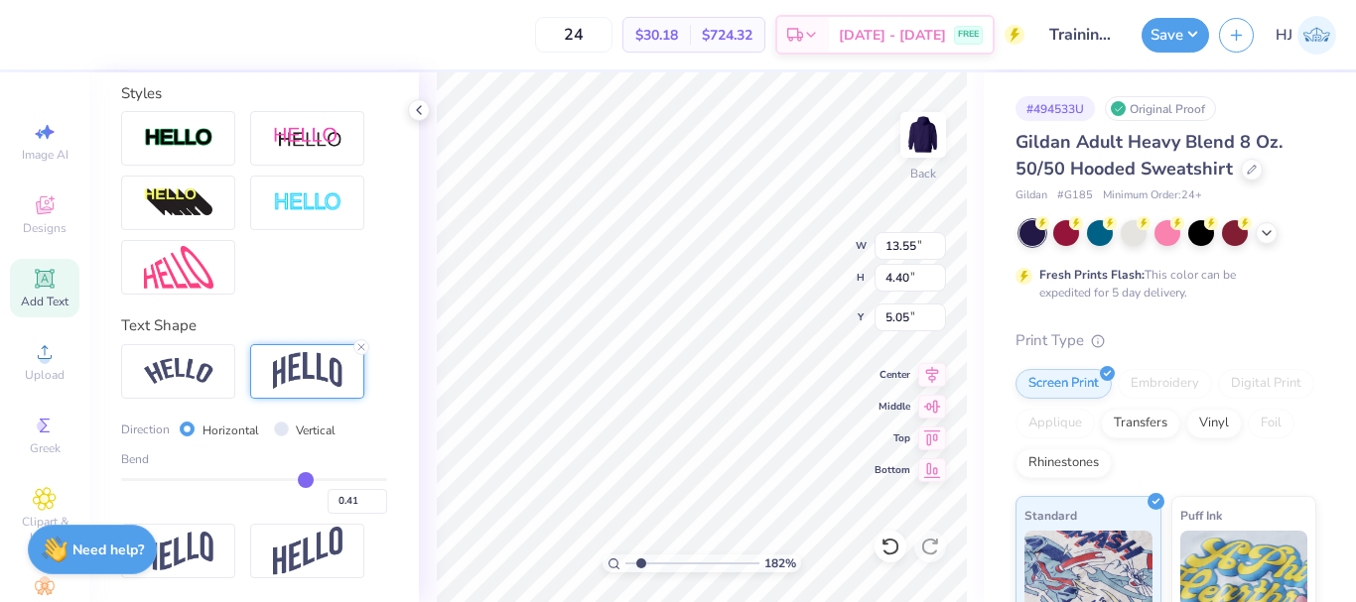
type input "0.40"
type input "0.38"
type input "0.36"
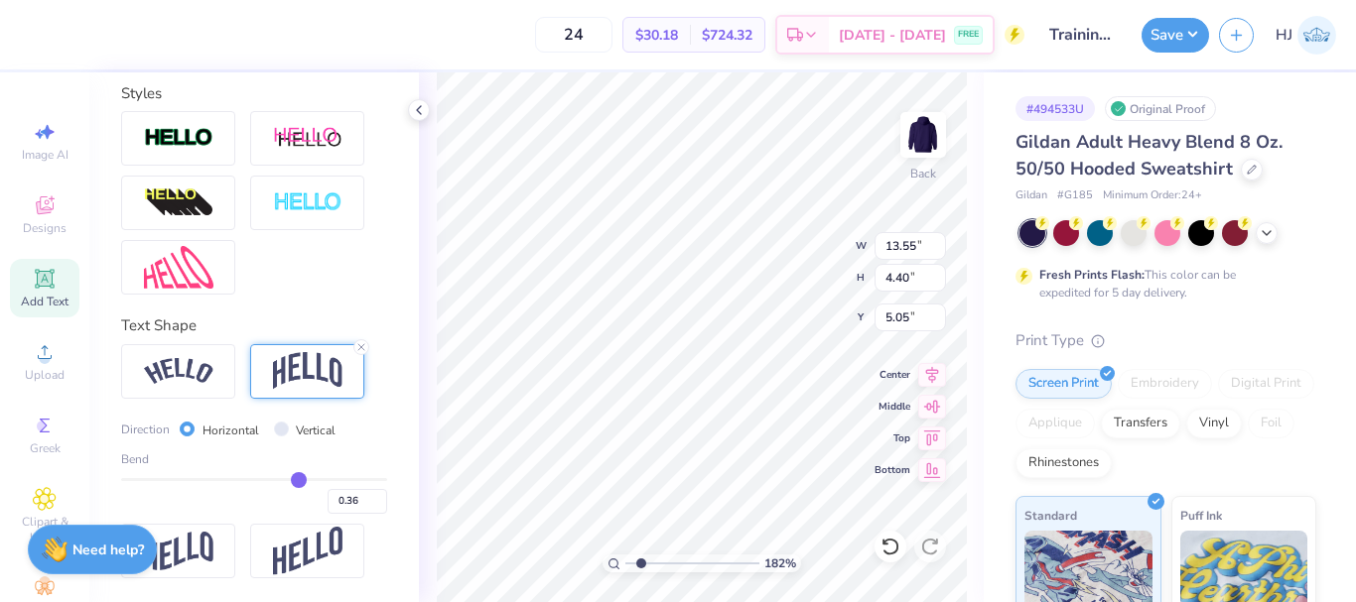
type input "0.34"
type input "0.31"
type input "0.28"
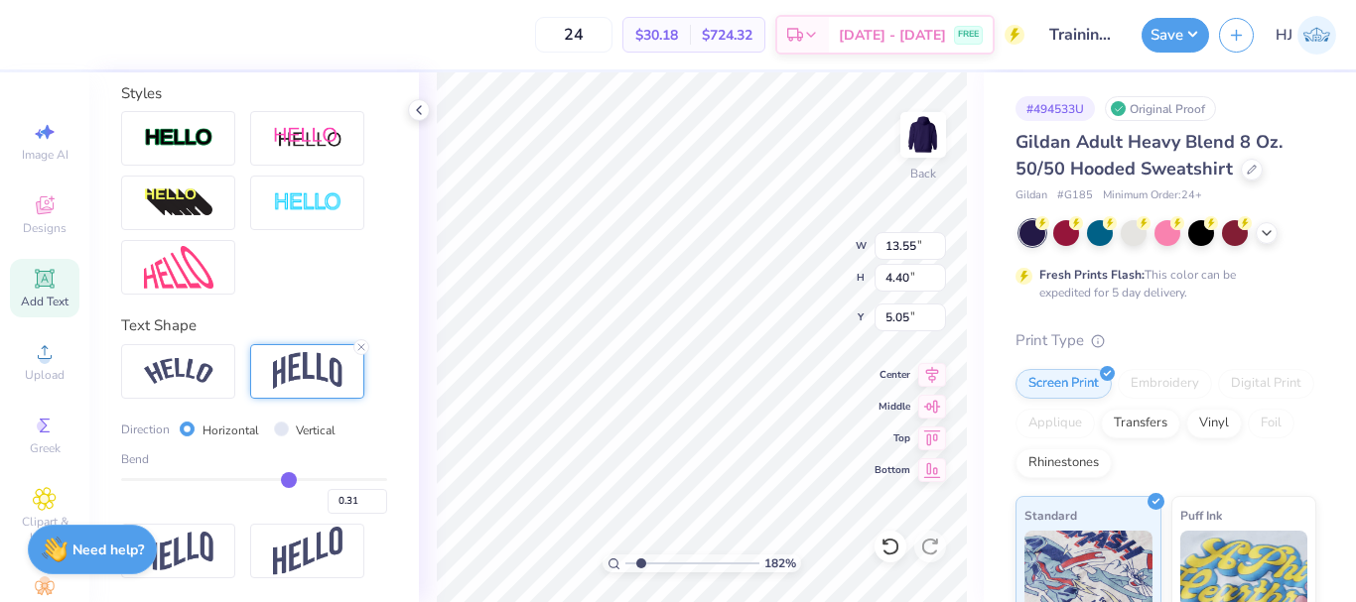
type input "0.28"
type input "0.27"
type input "0.26"
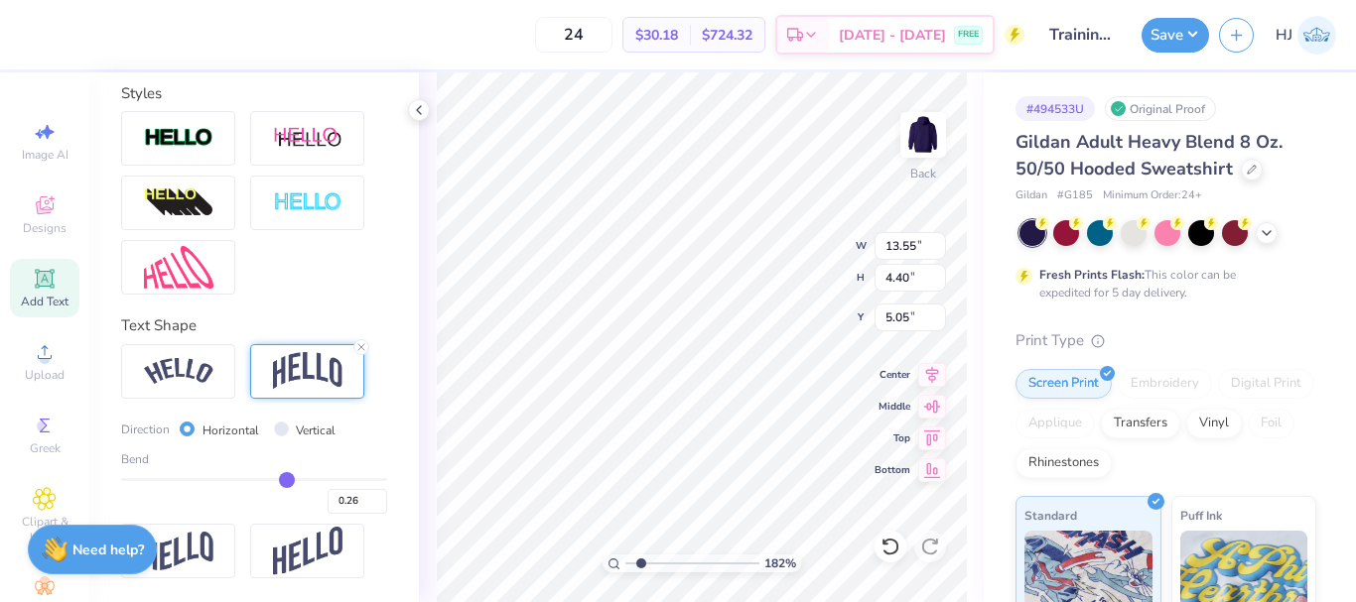
type input "0.25"
type input "0.23"
type input "0.22"
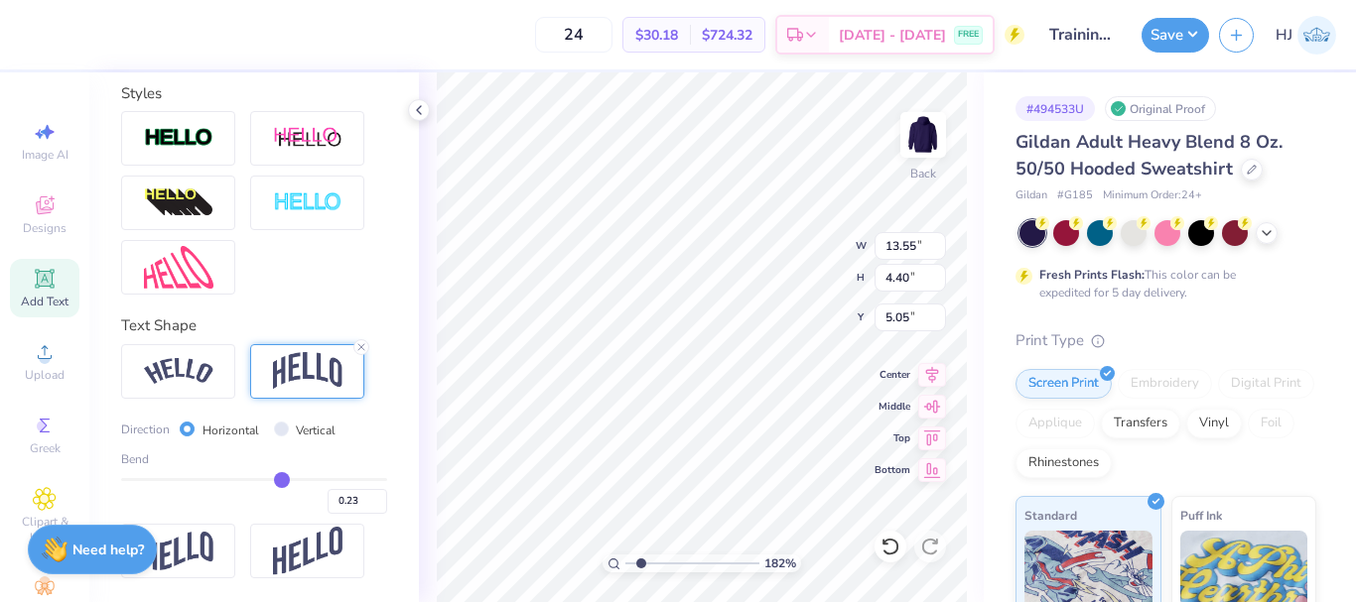
type input "0.22"
type input "1.82266588284093"
type input "0.21"
type input "1.82266588284093"
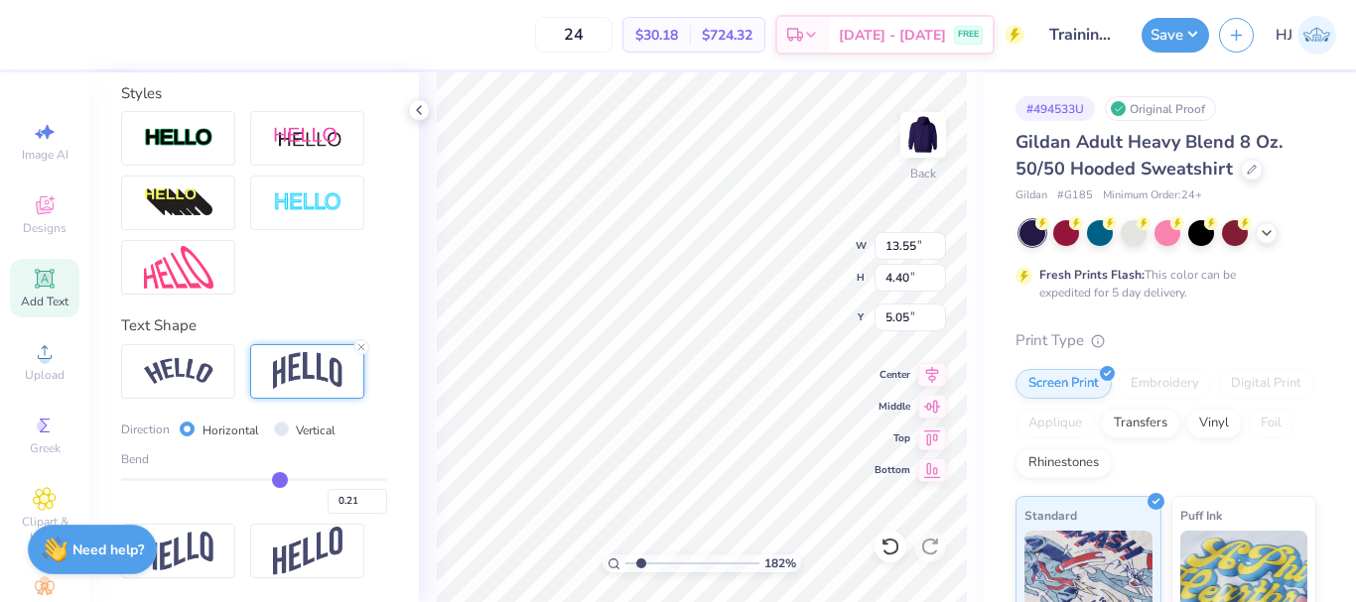
type input "2.77"
type input "5.86"
type input "0.22"
type input "0.23"
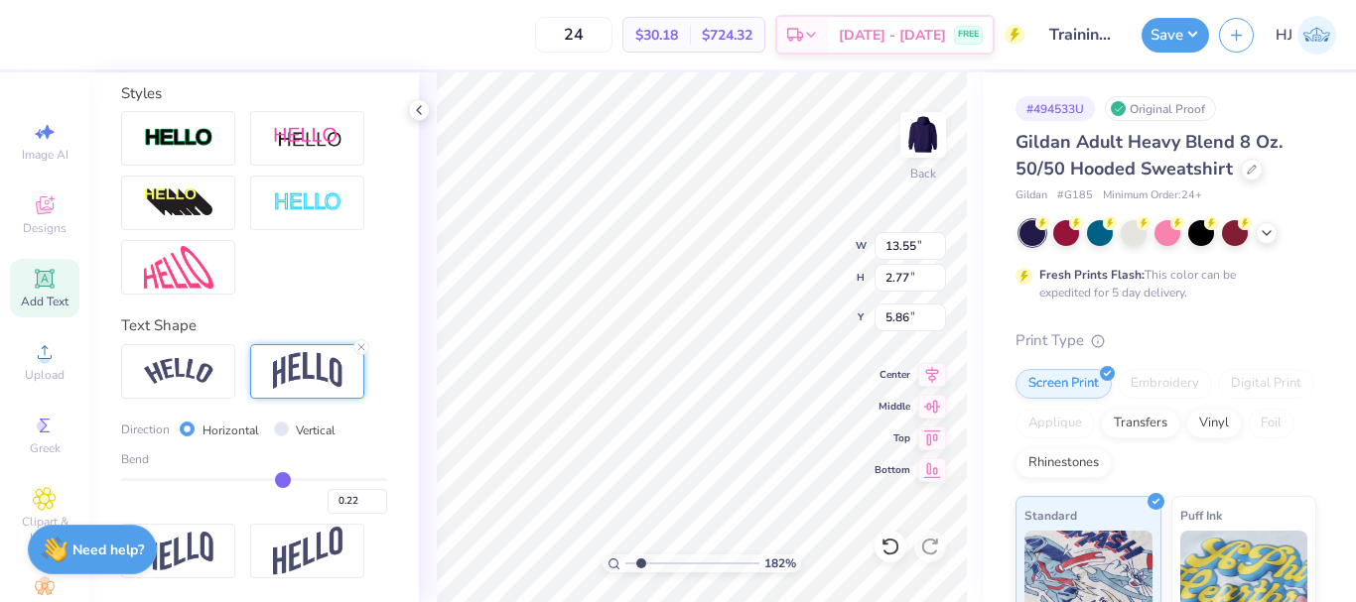
type input "0.23"
type input "0.24"
type input "1.82266588284093"
type input "2.88"
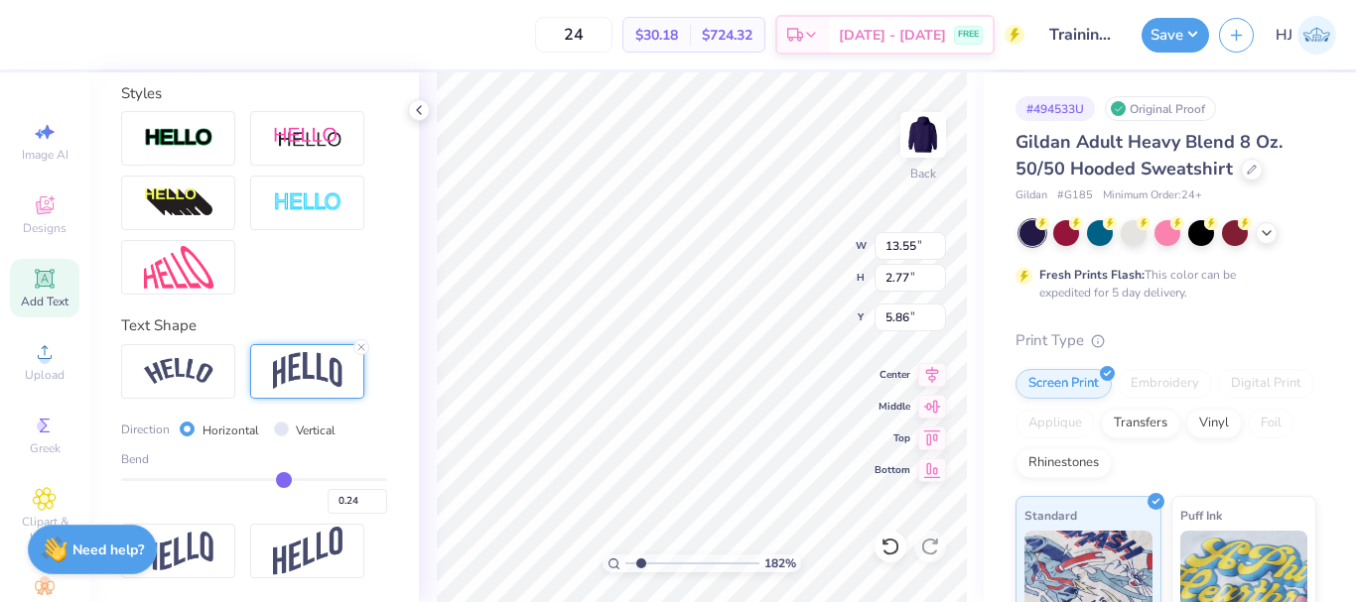
type input "5.81"
type input "0.25"
drag, startPoint x: 308, startPoint y: 477, endPoint x: 276, endPoint y: 477, distance: 31.8
type input "0.25"
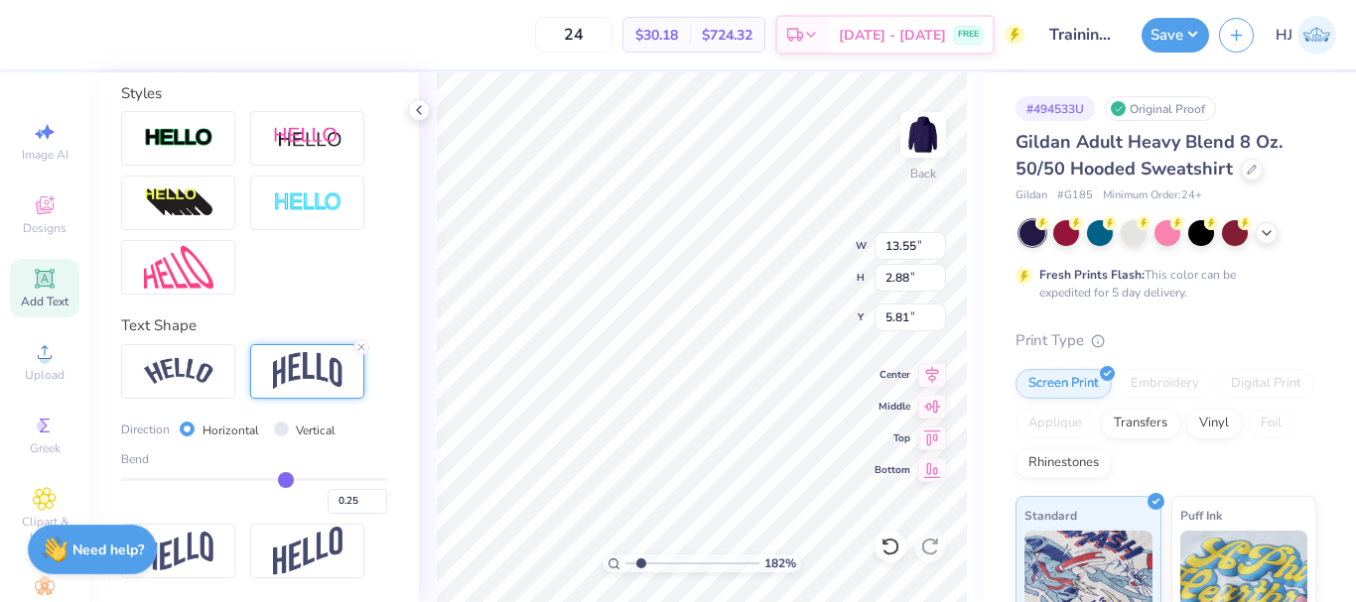
click at [276, 478] on input "range" at bounding box center [254, 479] width 266 height 3
type input "1.82266588284093"
type input "2.94"
type input "5.78"
click at [187, 373] on img at bounding box center [178, 371] width 69 height 27
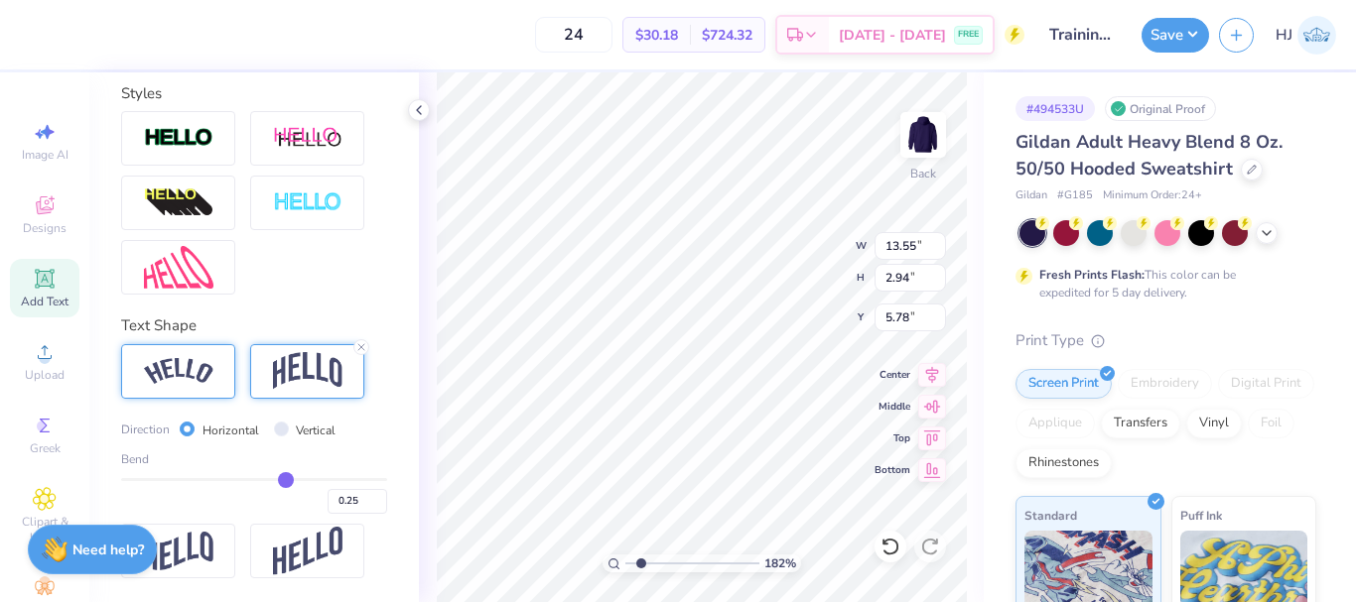
type input "1.82266588284093"
type input "14.35"
type input "2.11"
type input "6.20"
click at [295, 365] on img at bounding box center [307, 371] width 69 height 38
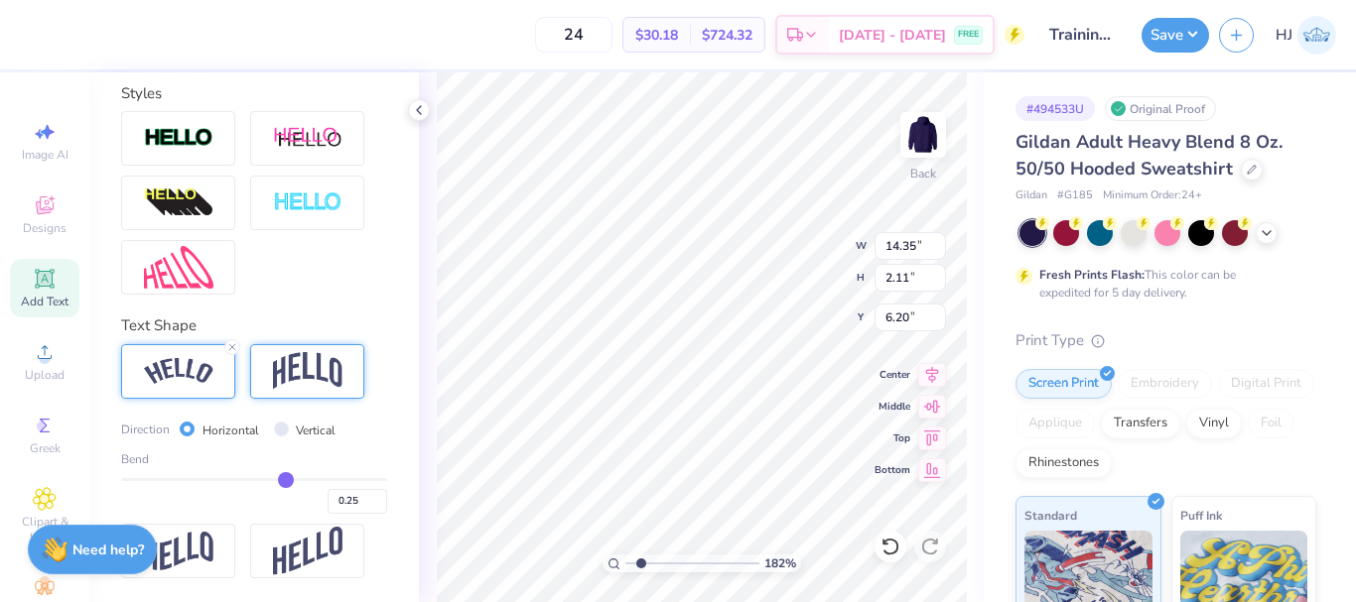
type input "1.82266588284093"
type input "13.55"
type input "2.94"
click at [915, 314] on input "5.78" at bounding box center [909, 318] width 71 height 28
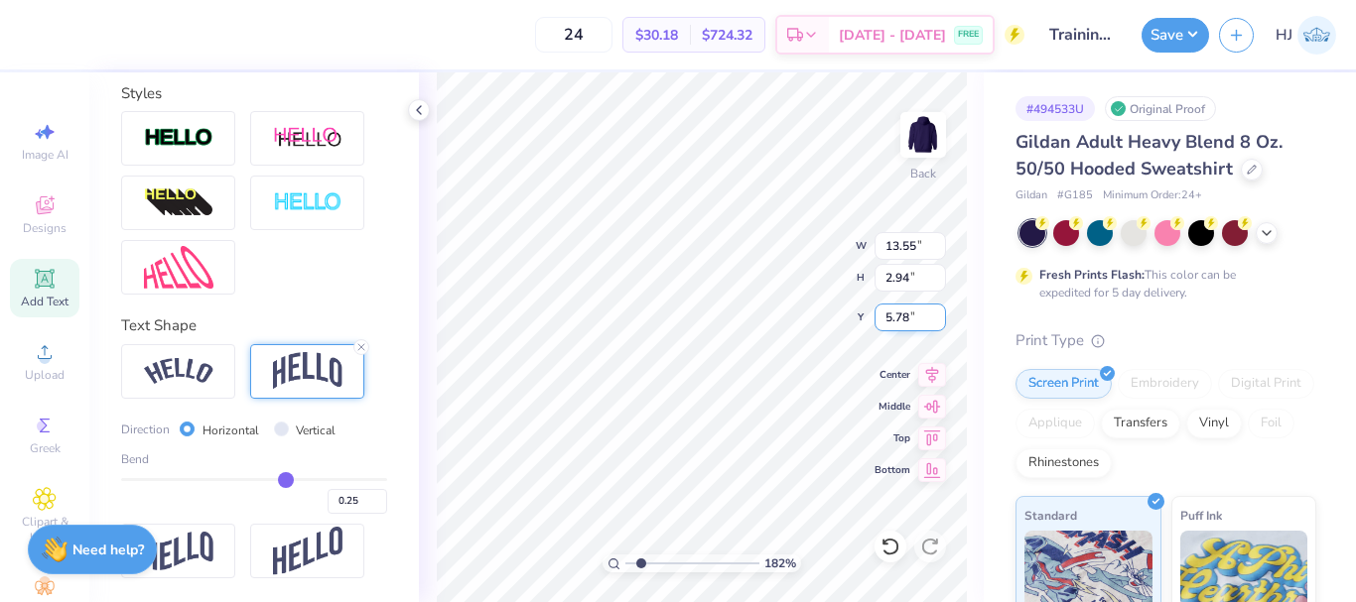
click at [915, 314] on input "5.78" at bounding box center [909, 318] width 71 height 28
type input "3"
type input "1.82266588284093"
type input "3.00"
click at [912, 239] on input "13.55" at bounding box center [909, 246] width 71 height 28
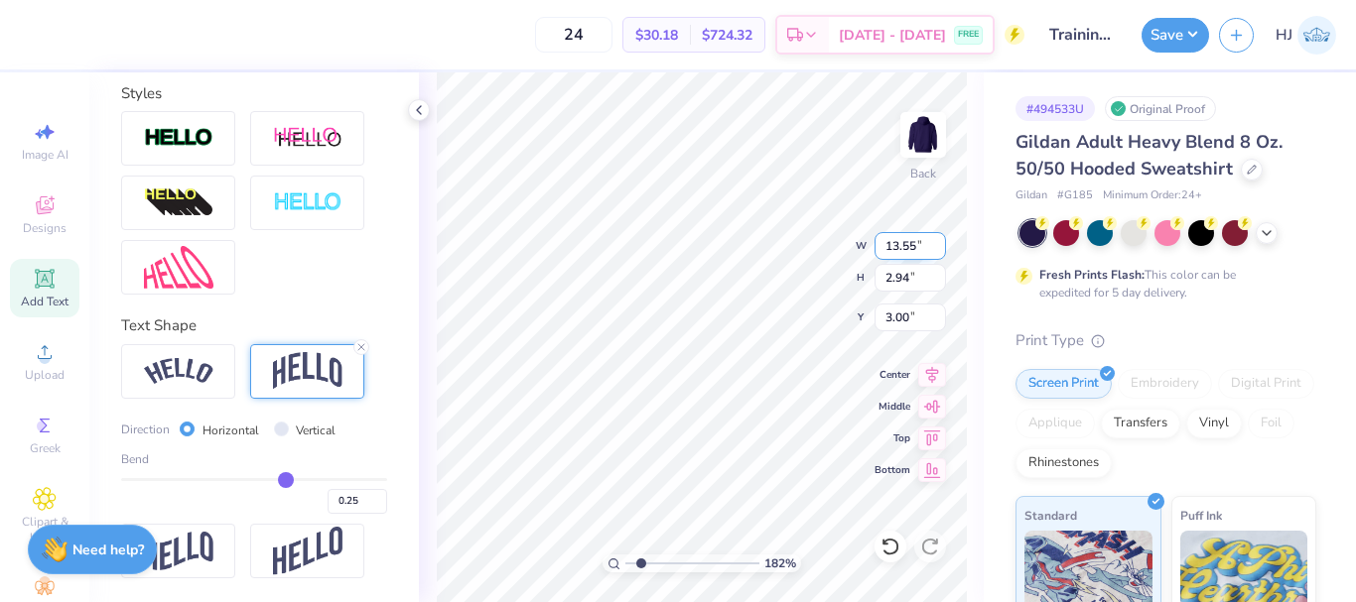
click at [912, 239] on input "13.55" at bounding box center [909, 246] width 71 height 28
type input "12.5"
type input "1.82266588284093"
type input "12.50"
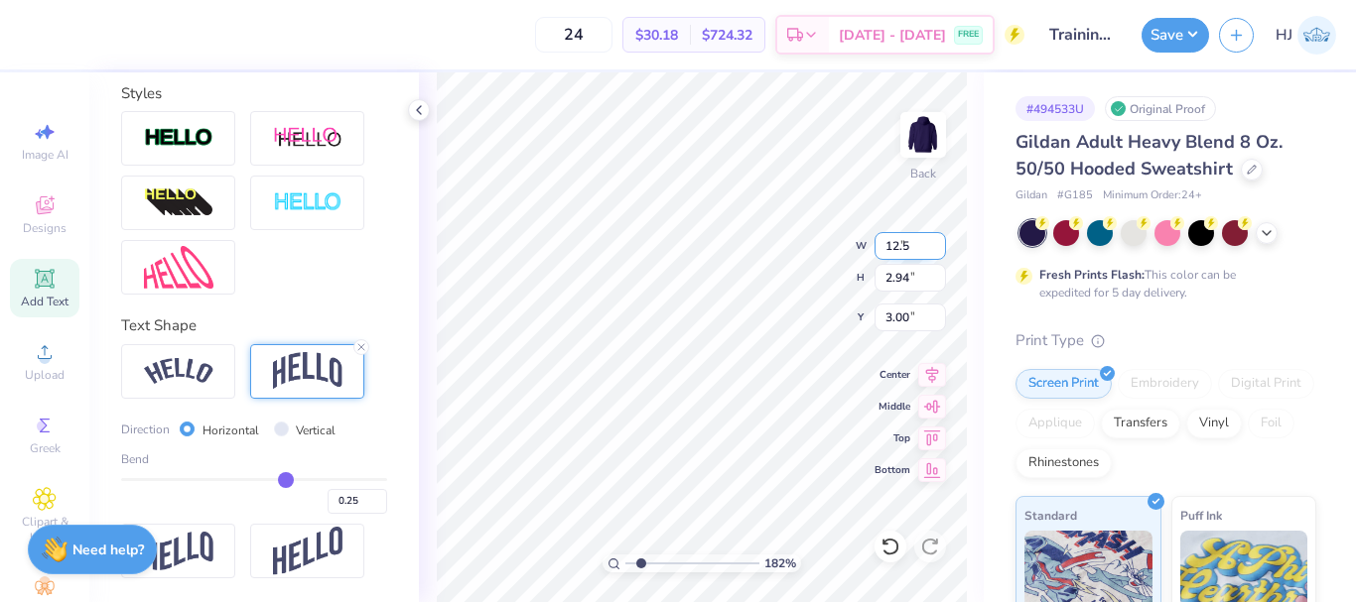
type input "2.71"
click at [899, 319] on input "3.11" at bounding box center [909, 318] width 71 height 28
click at [899, 320] on input "3.11" at bounding box center [909, 318] width 71 height 28
type input "3"
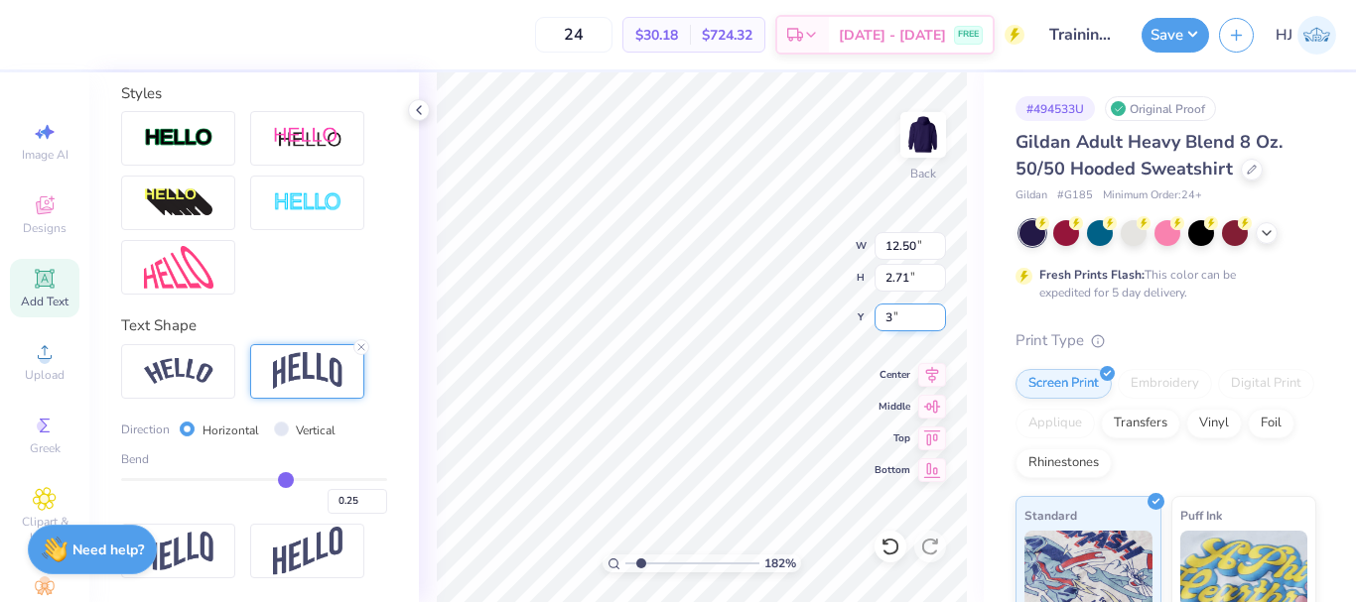
type input "1.82266588284093"
type input "3.00"
click at [910, 327] on div "149 % Back W 12.50 12.50 " H 2.71 2.71 " Y 3.00 3.00 " Center Middle Top Bottom" at bounding box center [701, 337] width 565 height 530
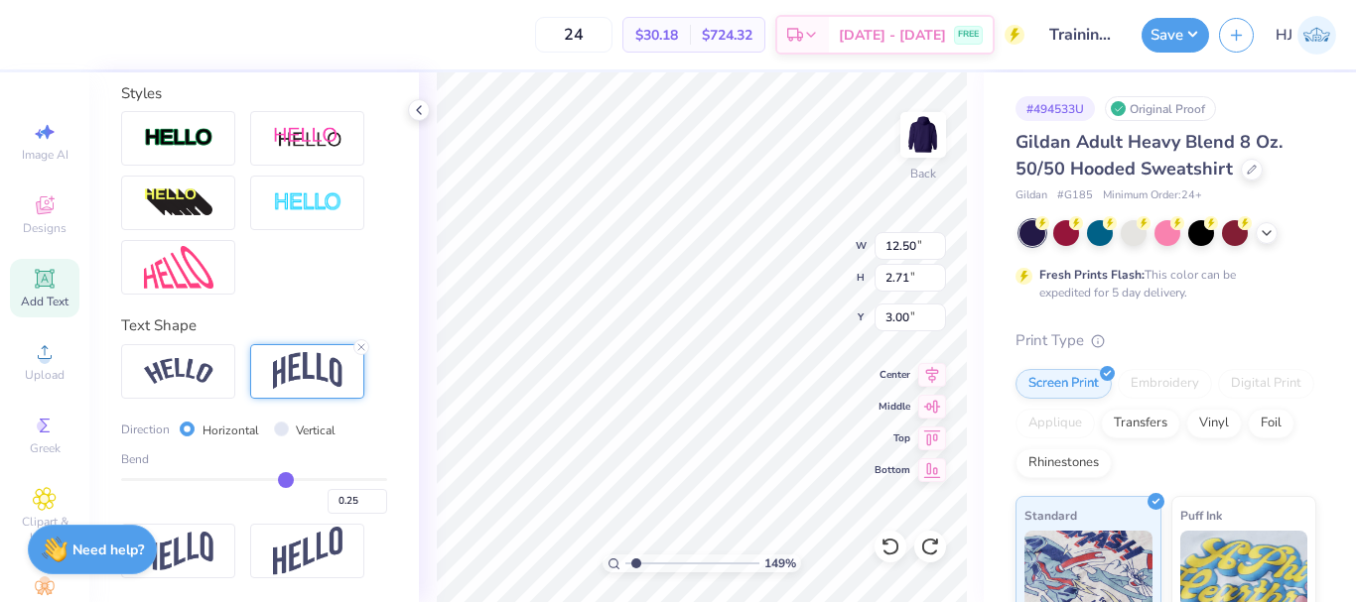
type input "1.49212329151837"
type textarea "Sigma D"
type input "1.49212329151837"
type textarea "Sigma De"
type input "1.49212329151837"
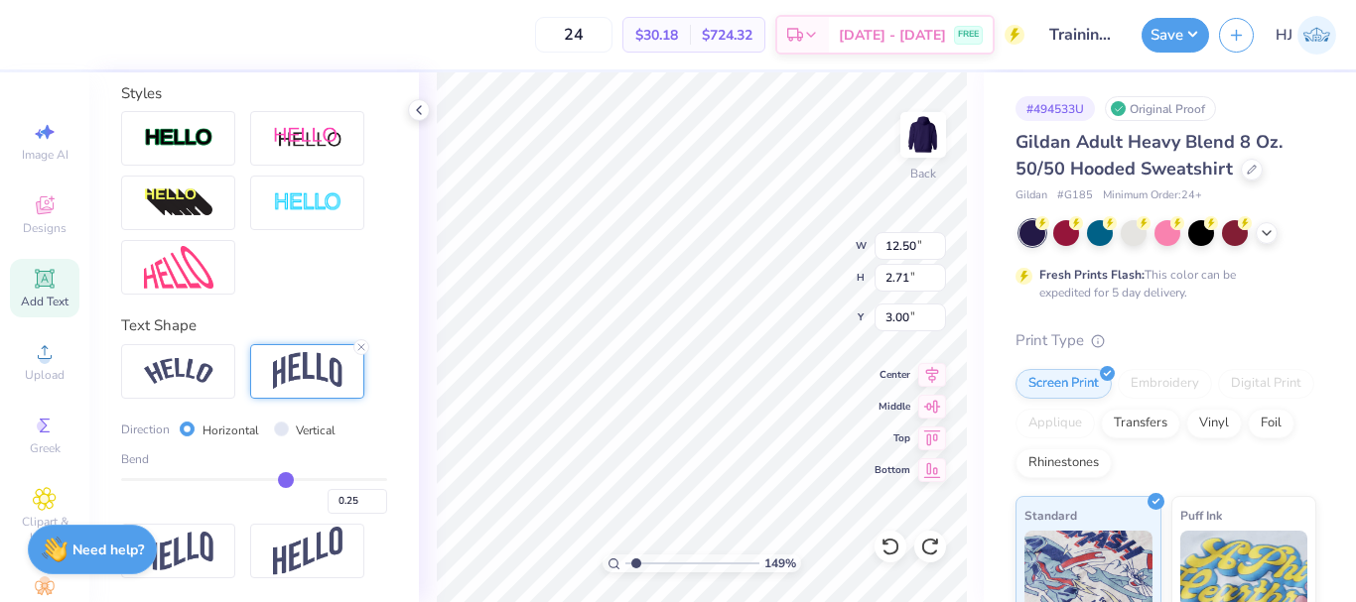
type textarea "Sigma Del"
type input "1.49212329151837"
type textarea "Sigma Delt"
type input "1.49212329151837"
type textarea "Sigma Delta"
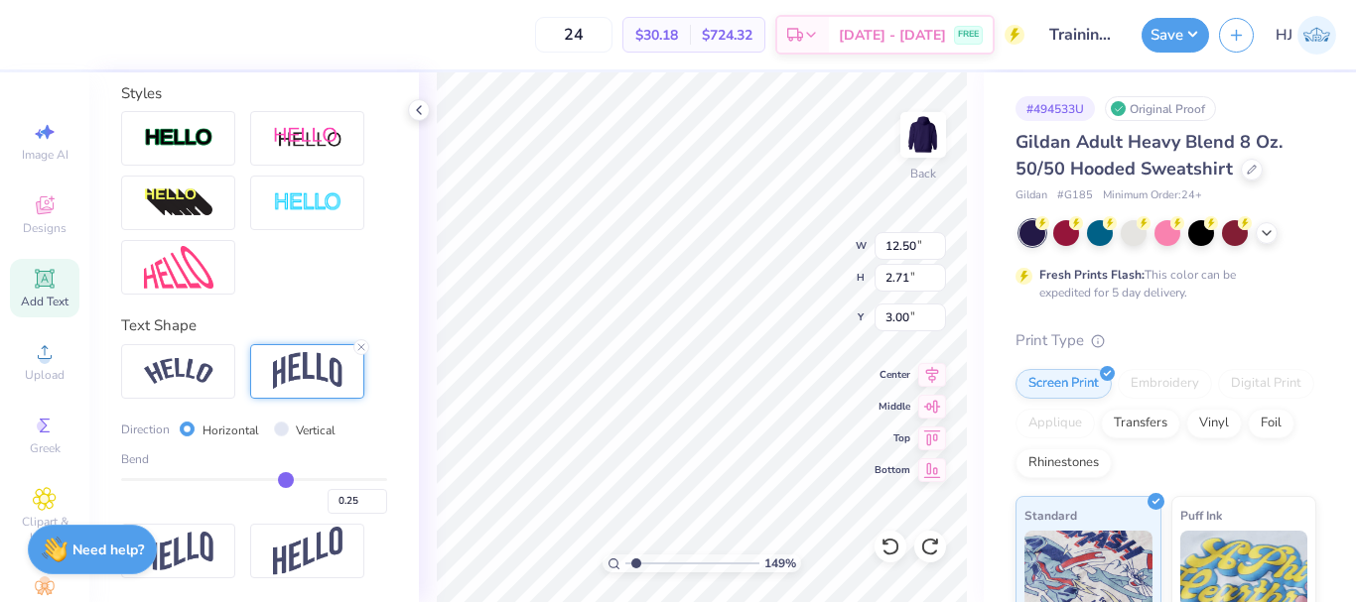
type input "1.49212329151837"
type textarea "Sigma Delta T"
type input "1.49212329151837"
type textarea "Sigma Delta Ta"
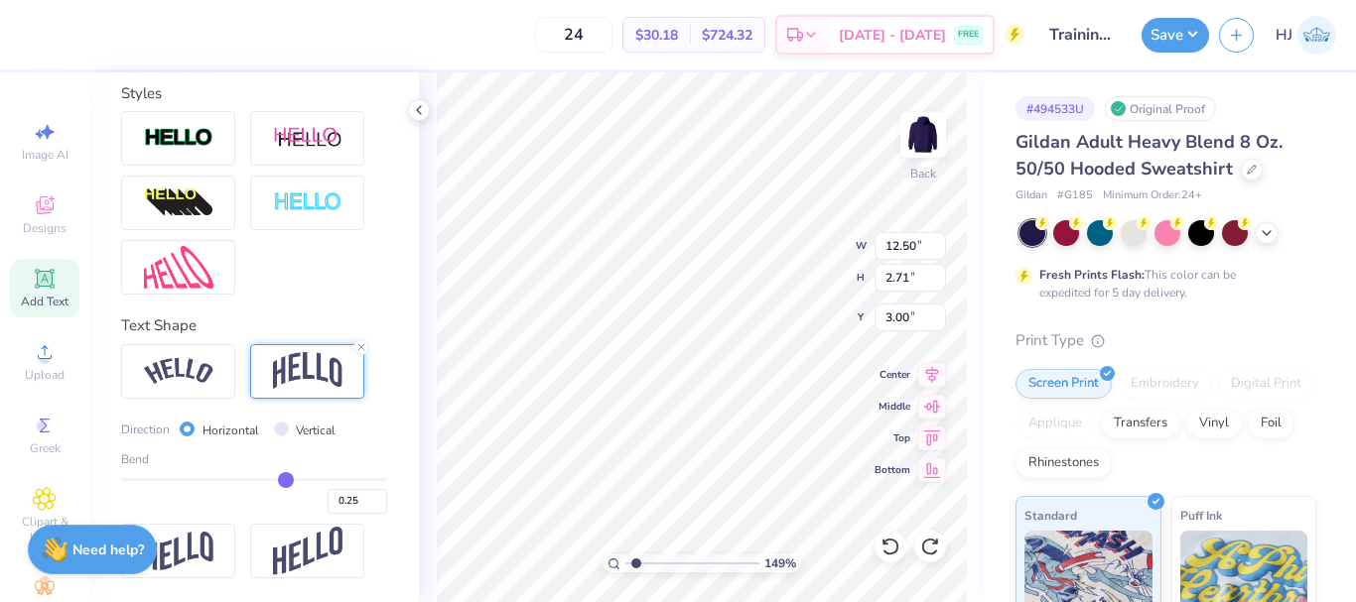
type input "1.49212329151837"
type textarea "Sigma Delta Tau"
type input "1.49212329151837"
type input "12.49"
type input "2.66"
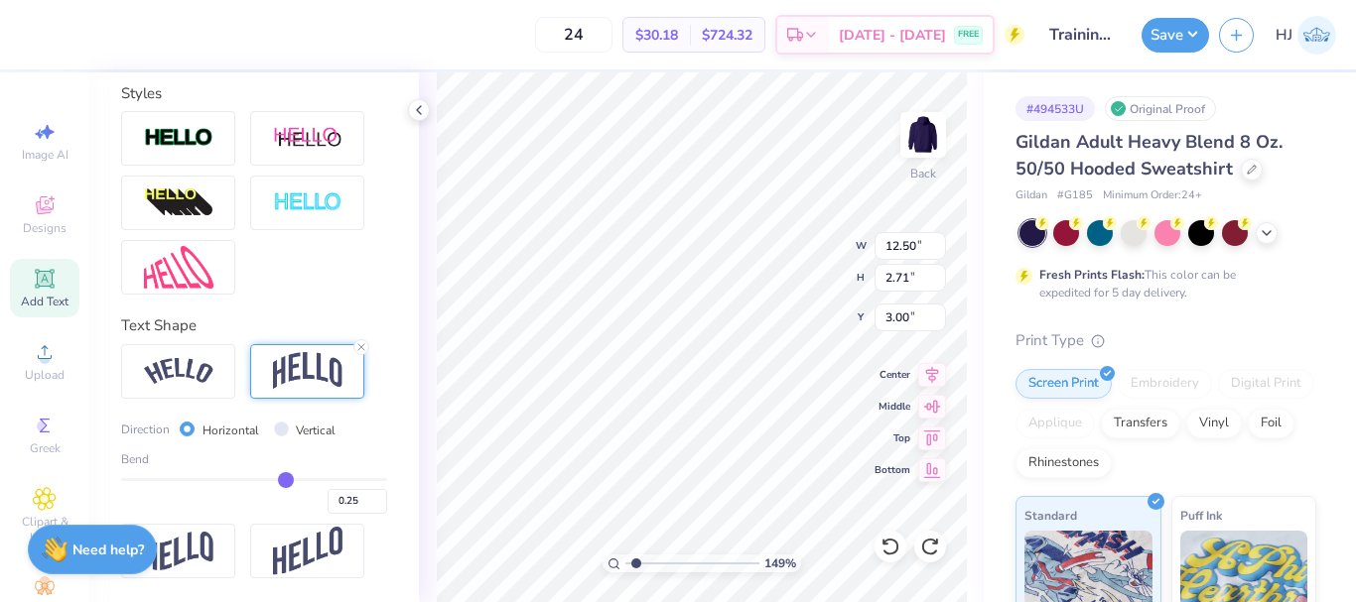
type input "3.03"
type input "1.49212329151837"
click at [912, 325] on input "3.03" at bounding box center [909, 318] width 71 height 28
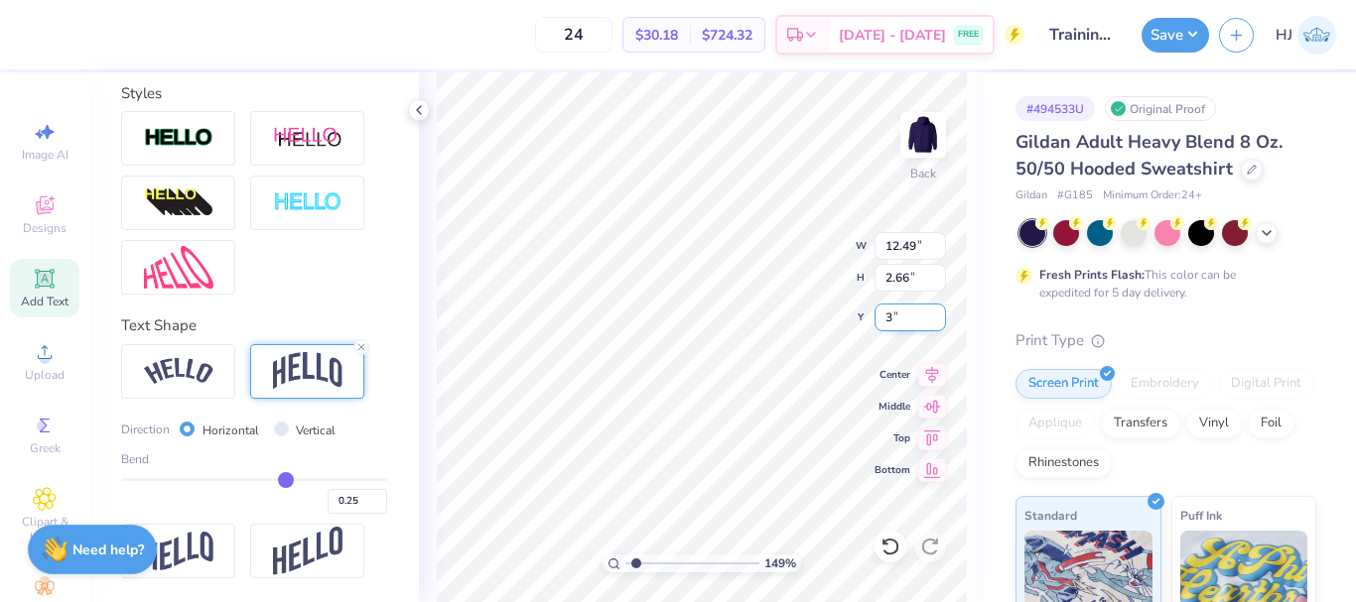
type input "3"
type input "1.49212329151837"
type input "3.00"
click at [894, 237] on input "12.49" at bounding box center [909, 246] width 71 height 28
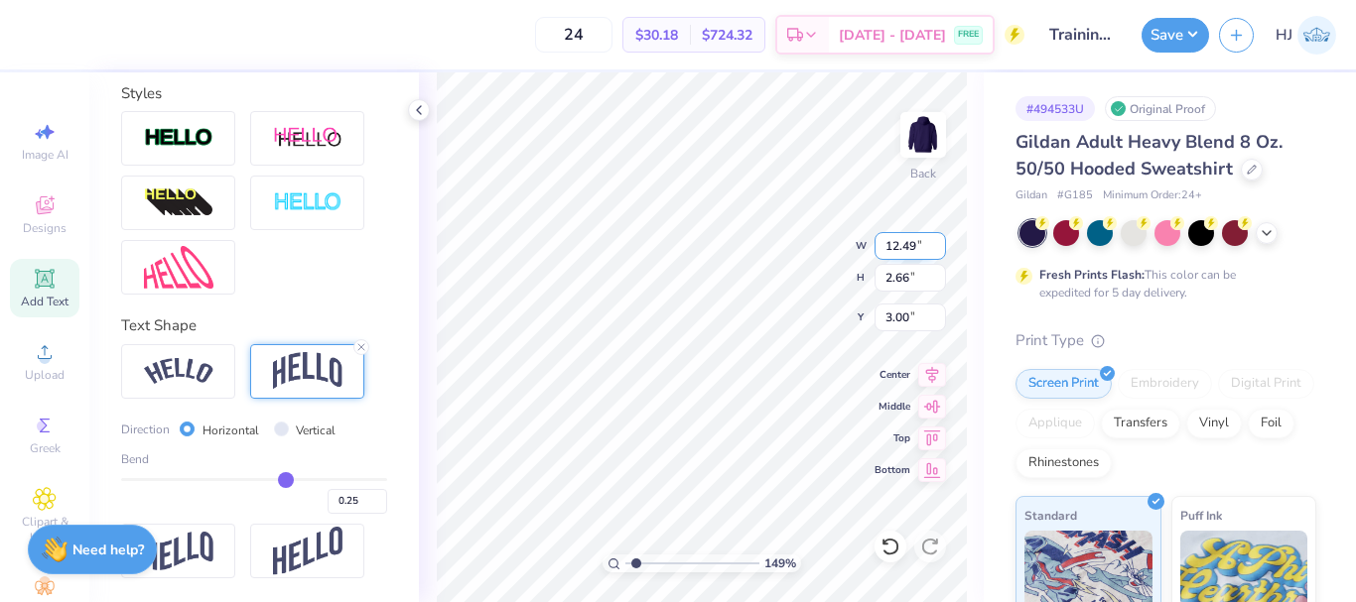
click at [894, 237] on input "12.49" at bounding box center [909, 246] width 71 height 28
type input "12.5"
type input "1.49212329151837"
type input "12.50"
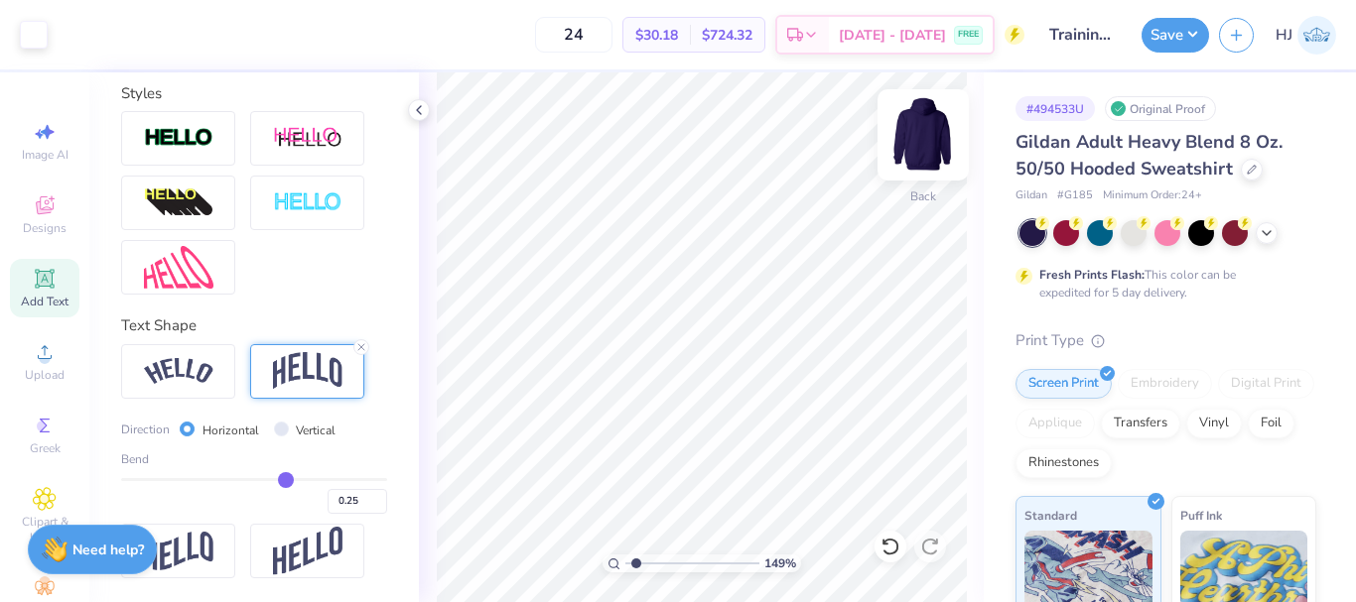
click at [919, 131] on img at bounding box center [922, 134] width 79 height 79
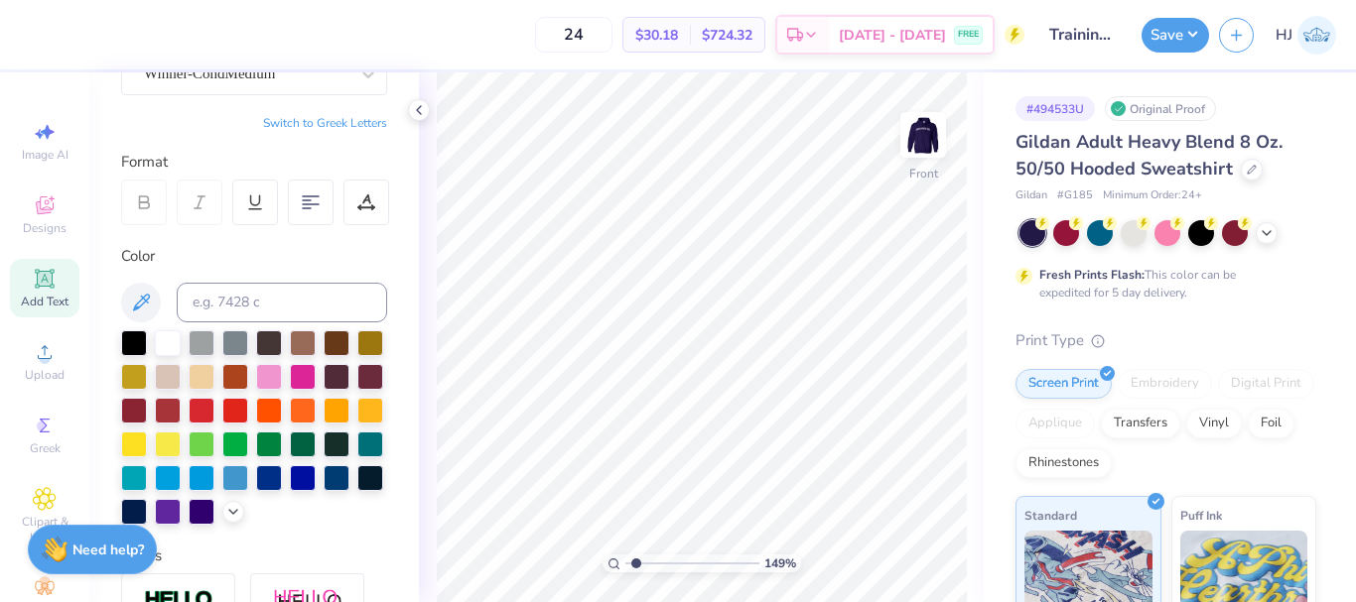
scroll to position [0, 0]
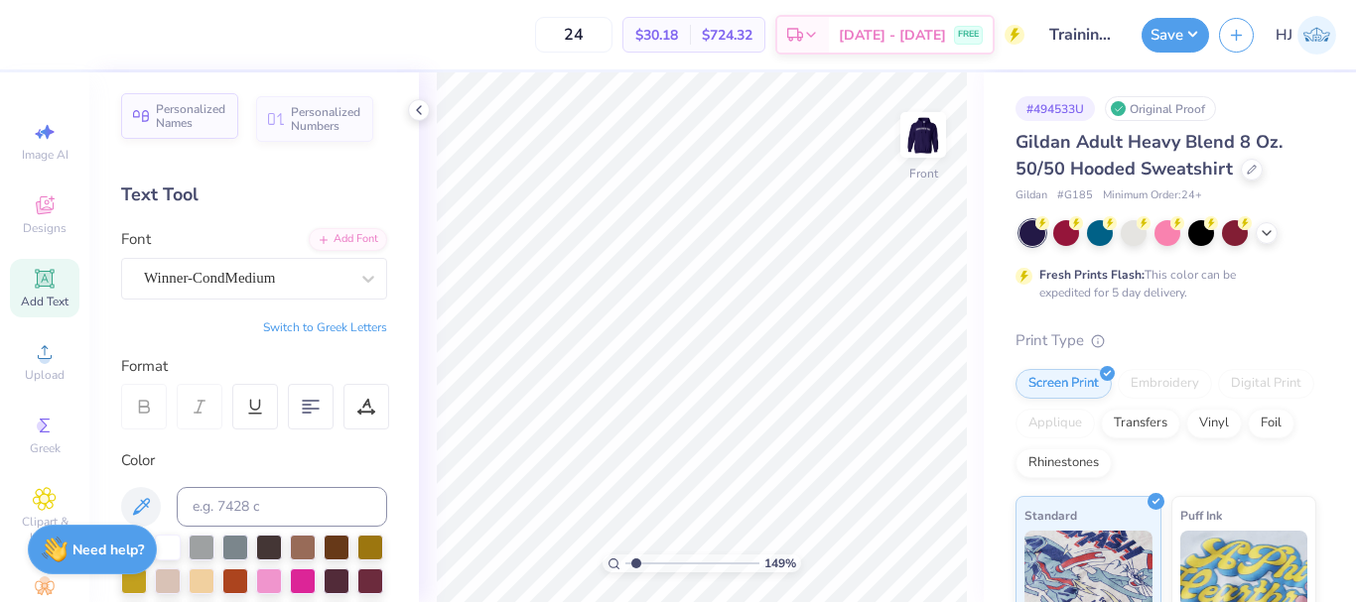
click at [201, 125] on span "Personalized Names" at bounding box center [191, 116] width 70 height 28
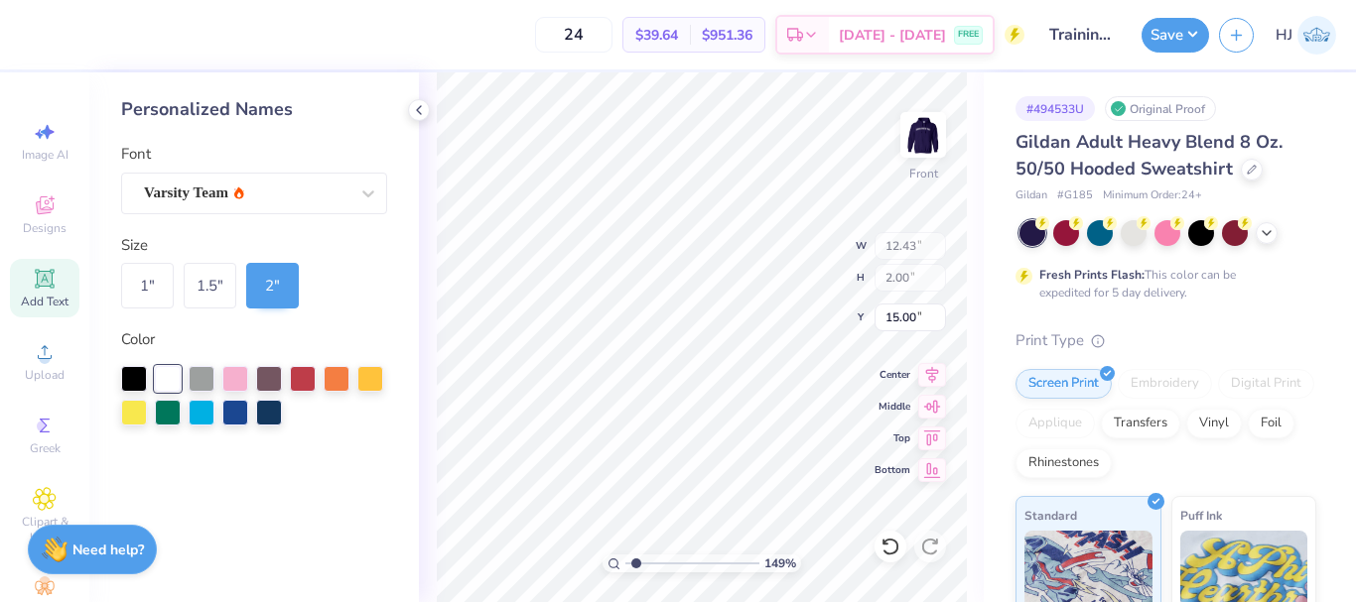
type input "1.49212329151837"
type input "6.00"
type input "1.49212329151837"
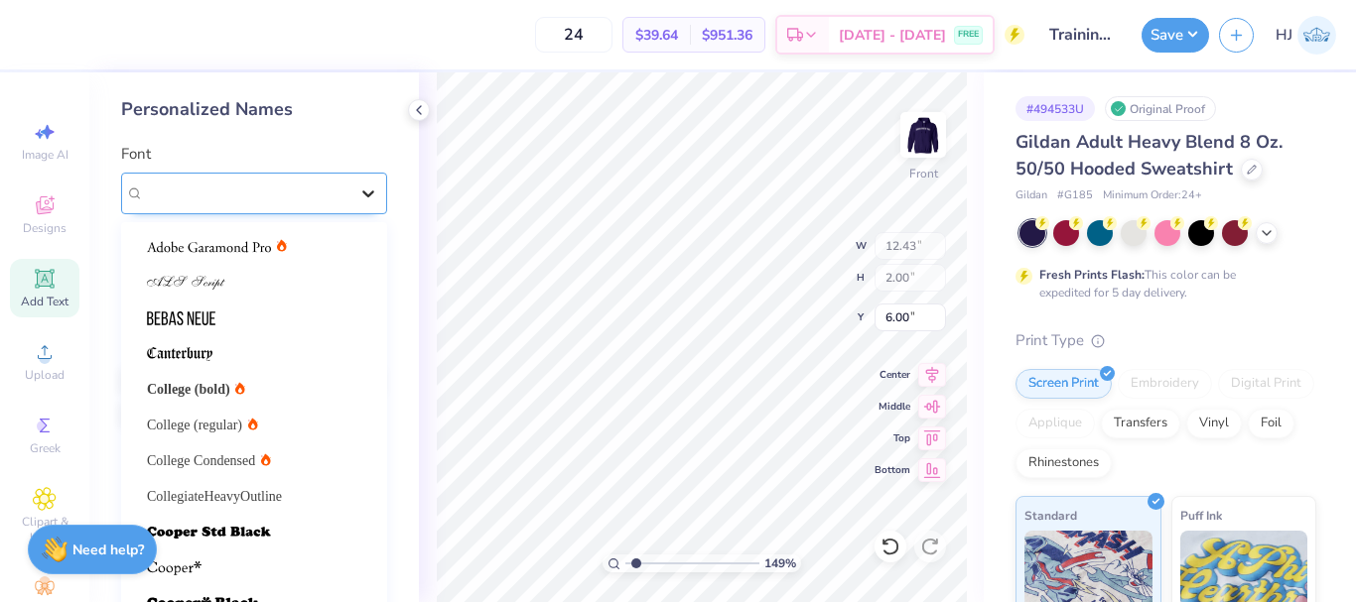
click at [363, 190] on div at bounding box center [368, 194] width 36 height 36
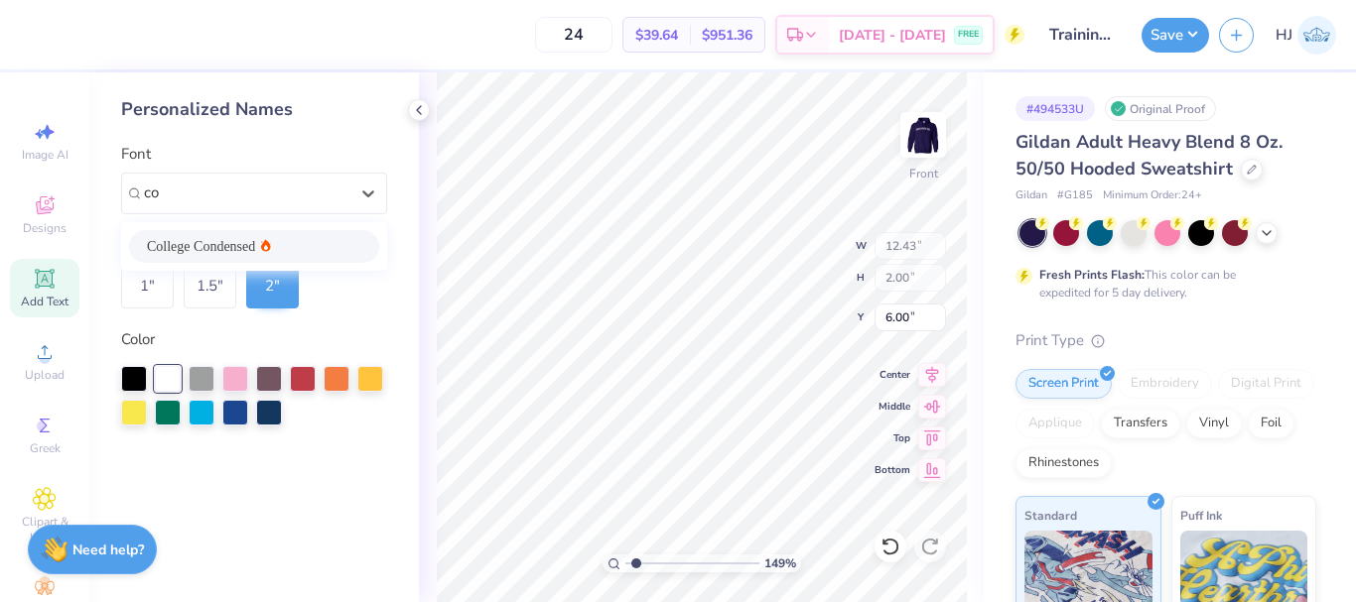
type input "c"
type input "1.49212329151837"
click at [213, 203] on span "Varsity Team" at bounding box center [186, 193] width 84 height 23
type input "[PERSON_NAME]"
type input "1.49212329151837"
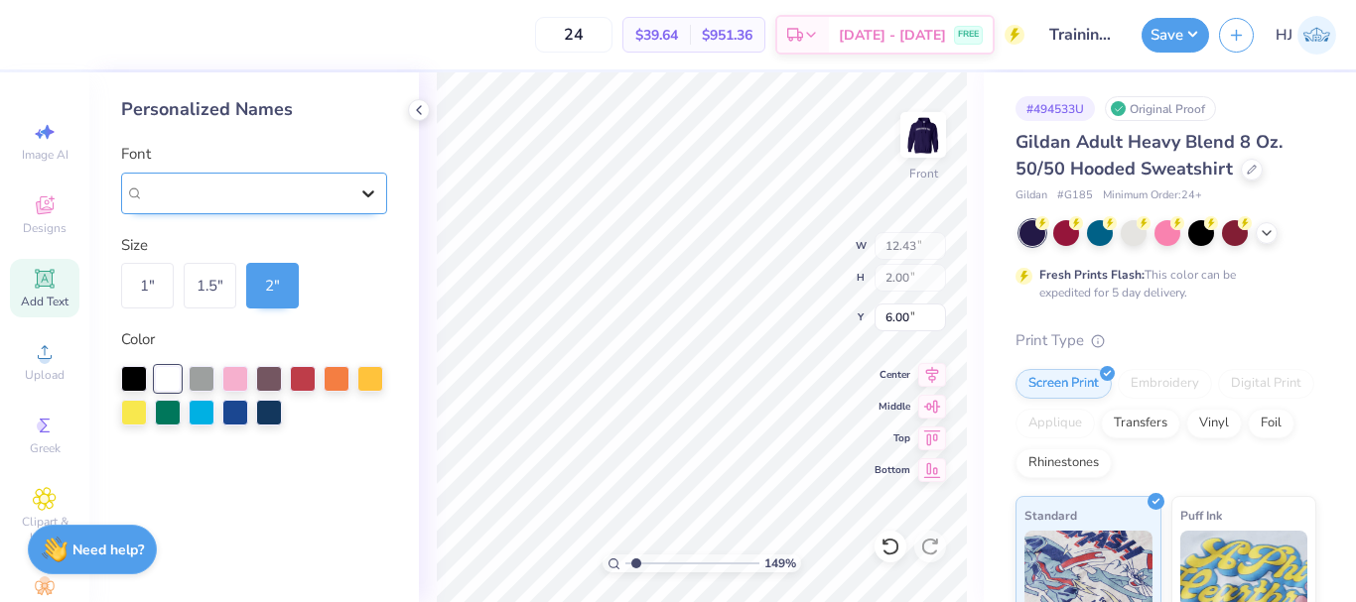
click at [359, 196] on icon at bounding box center [368, 194] width 20 height 20
click at [363, 194] on div at bounding box center [368, 194] width 36 height 36
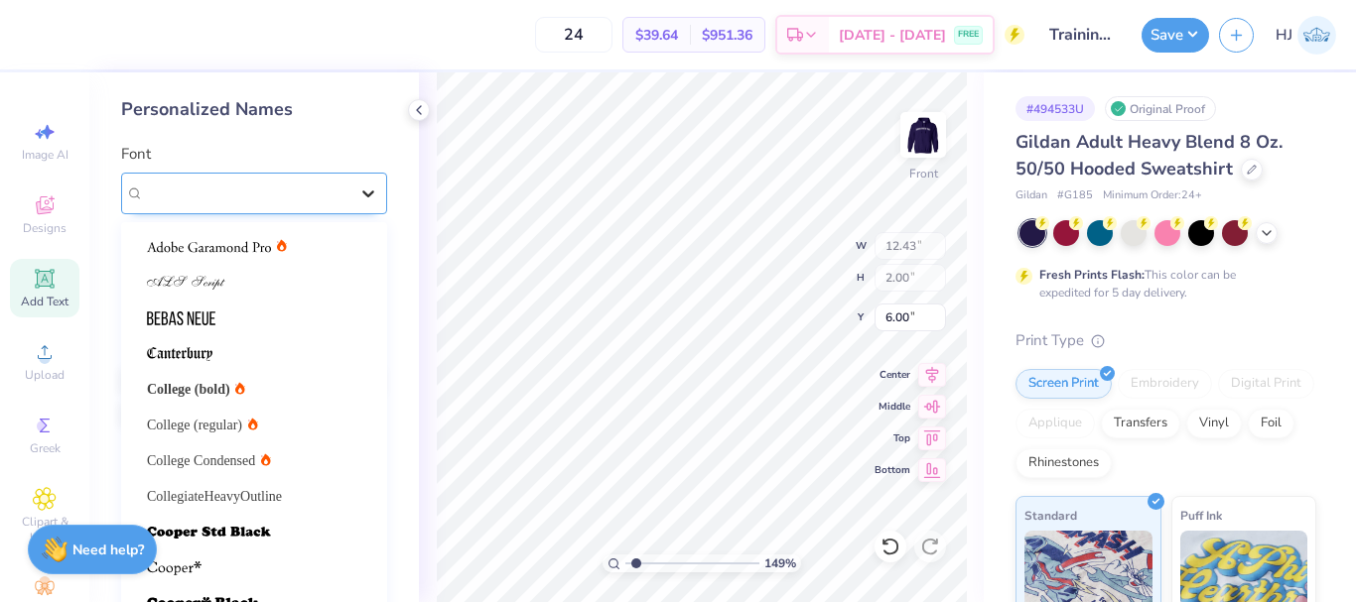
click at [365, 190] on div at bounding box center [368, 194] width 36 height 36
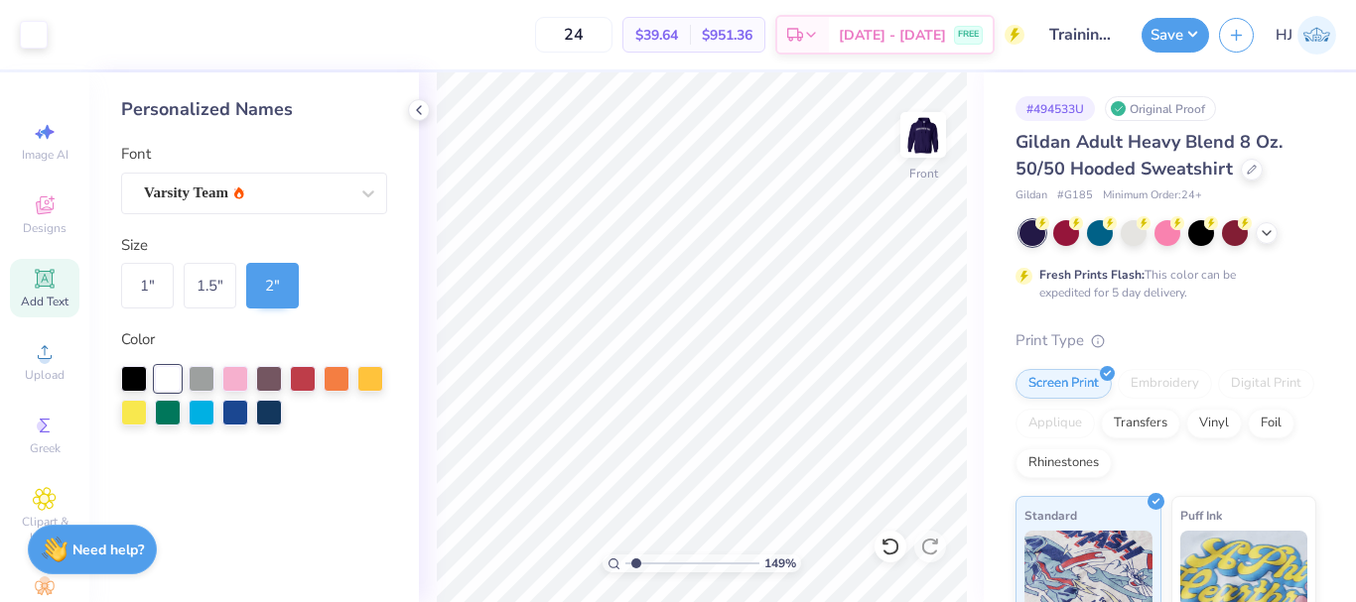
click at [327, 200] on div "Varsity Team" at bounding box center [246, 193] width 208 height 31
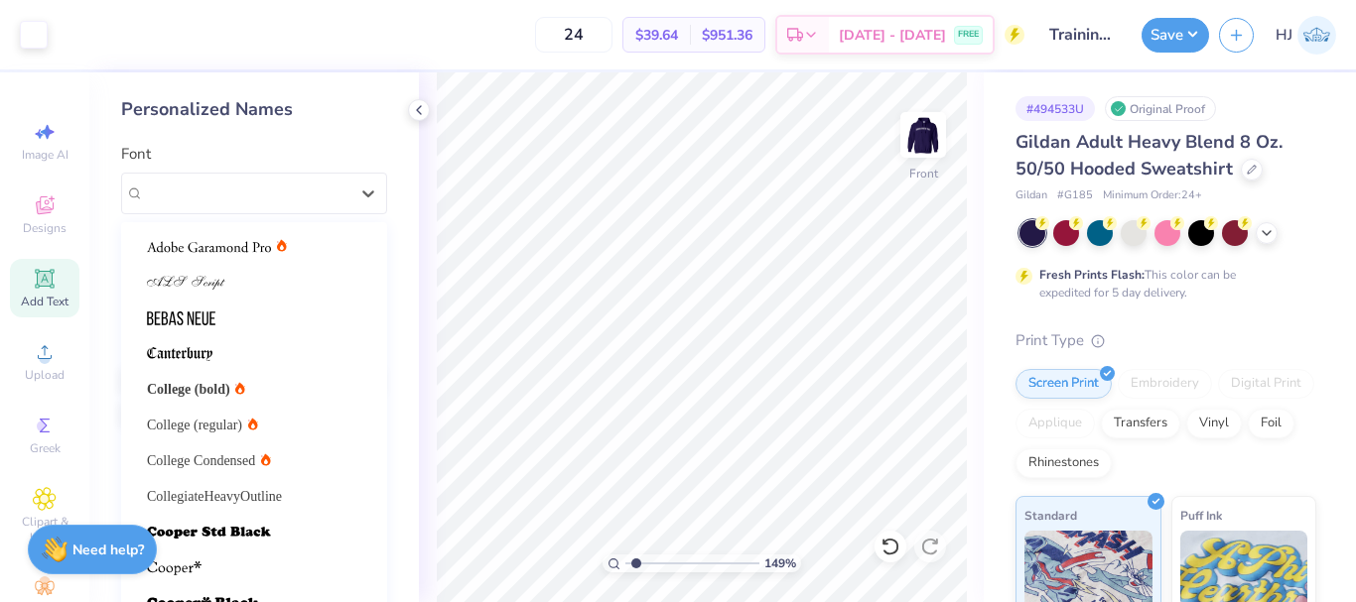
click at [327, 197] on div "Varsity Team" at bounding box center [246, 193] width 204 height 23
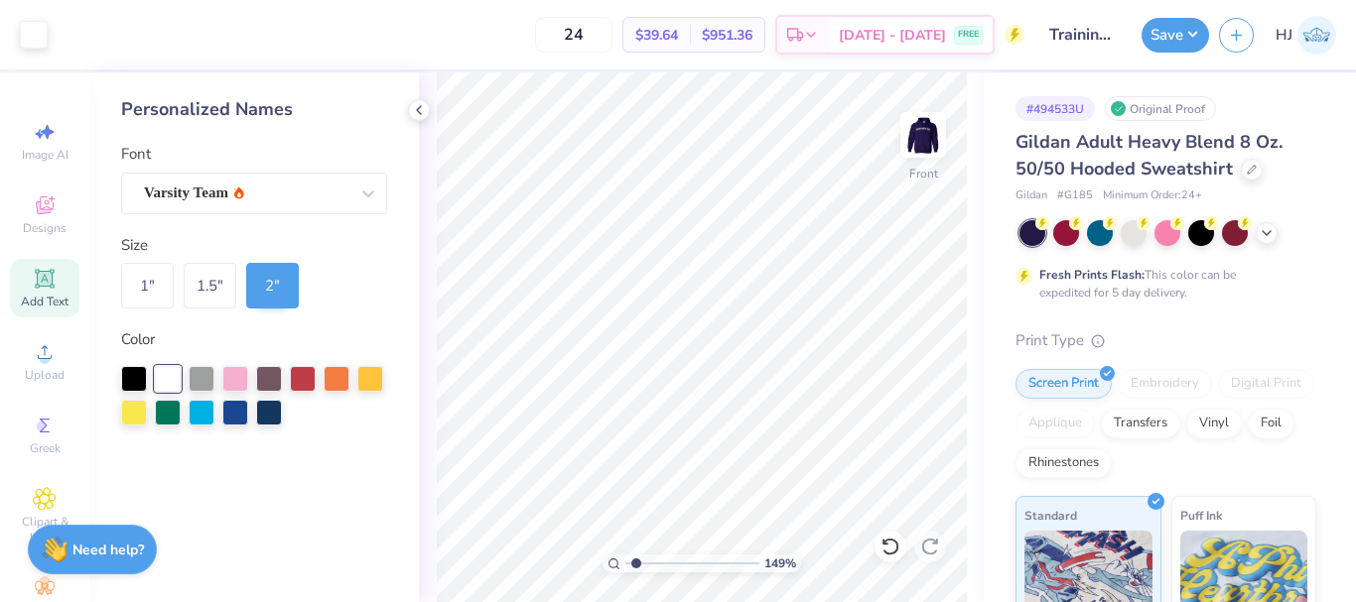
click at [236, 93] on div "Personalized Names Font Varsity Team Size 1 " 1.5 " 2 " Color" at bounding box center [254, 337] width 330 height 530
click at [379, 112] on div "Personalized Names" at bounding box center [254, 109] width 266 height 27
click at [417, 102] on icon at bounding box center [419, 110] width 16 height 16
click at [168, 105] on div "Personalized Names" at bounding box center [254, 109] width 266 height 27
click at [273, 502] on div "Personalized Names Font Varsity Team Size 1 " 1.5 " 2 " Color" at bounding box center [254, 337] width 330 height 530
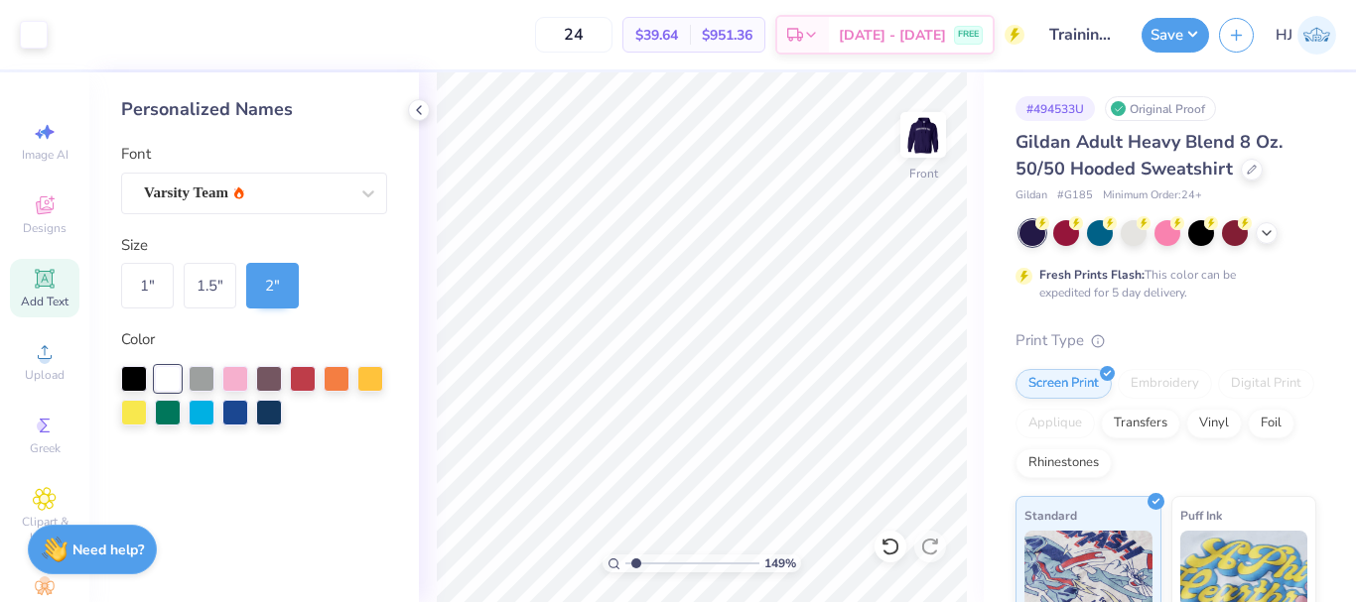
click at [301, 122] on div "Personalized Names" at bounding box center [254, 109] width 266 height 27
click at [422, 105] on icon at bounding box center [419, 110] width 16 height 16
click at [285, 114] on div "Personalized Names" at bounding box center [254, 109] width 266 height 27
click at [246, 111] on div "Personalized Names" at bounding box center [254, 109] width 266 height 27
click at [292, 184] on div "Varsity Team" at bounding box center [246, 193] width 208 height 31
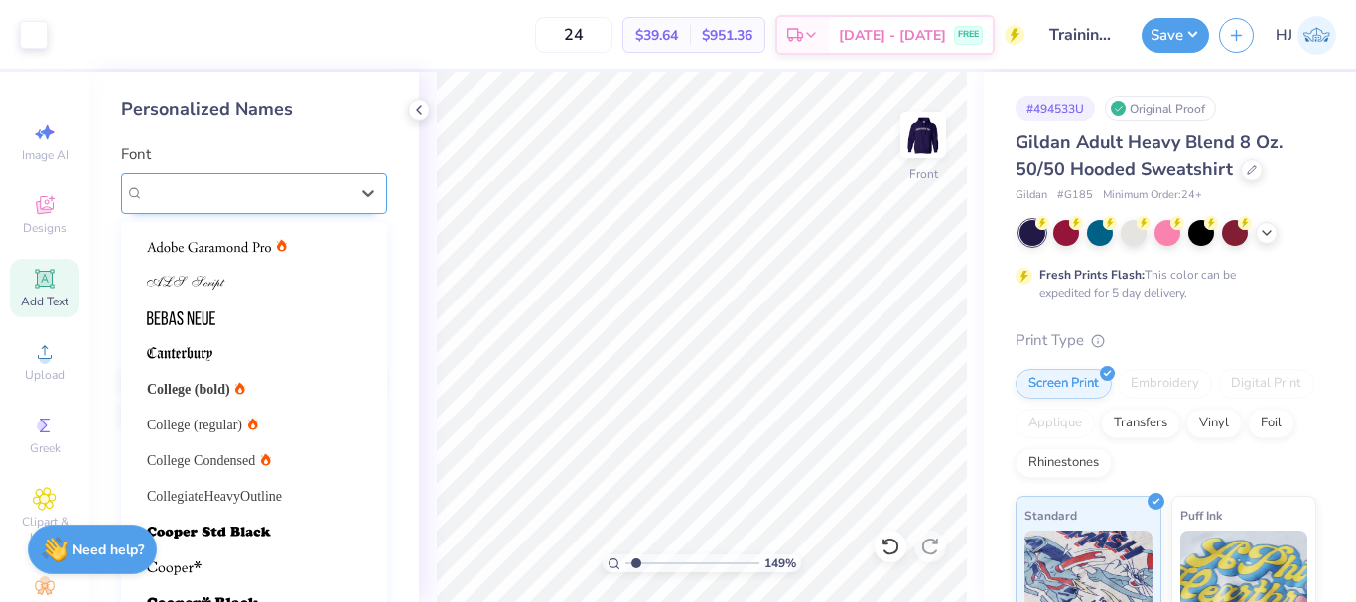
click at [292, 185] on div "Varsity Team" at bounding box center [246, 193] width 204 height 23
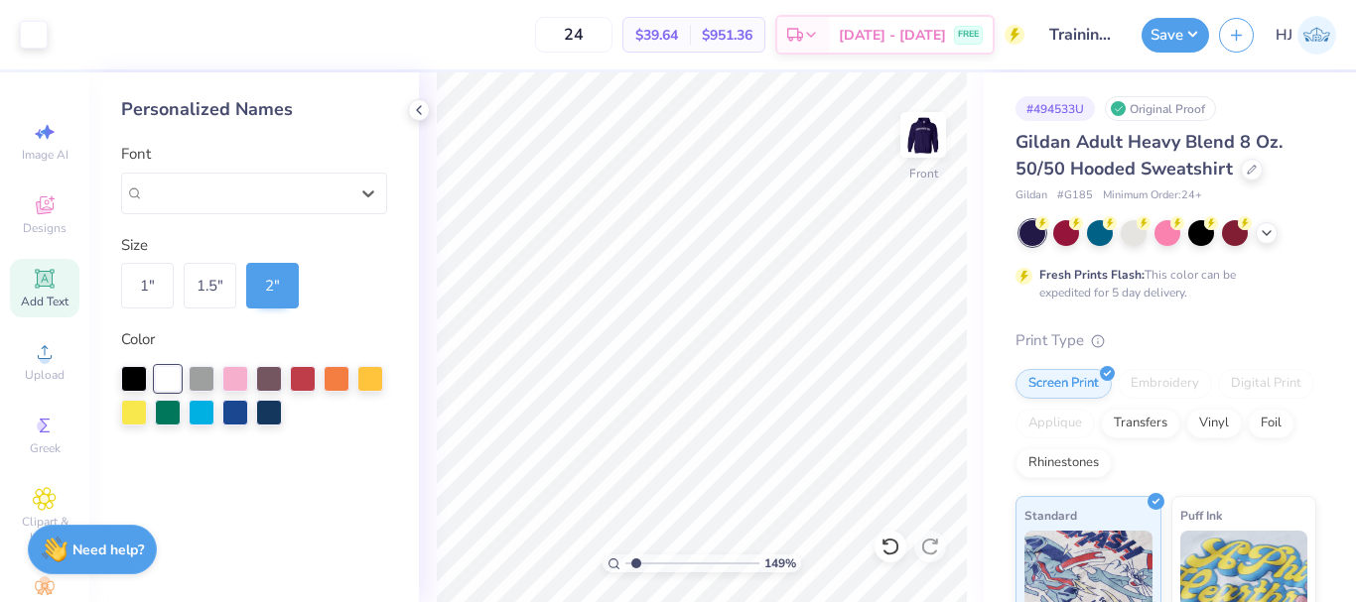
click at [285, 109] on div "Personalized Names" at bounding box center [254, 109] width 266 height 27
click at [425, 105] on icon at bounding box center [419, 110] width 16 height 16
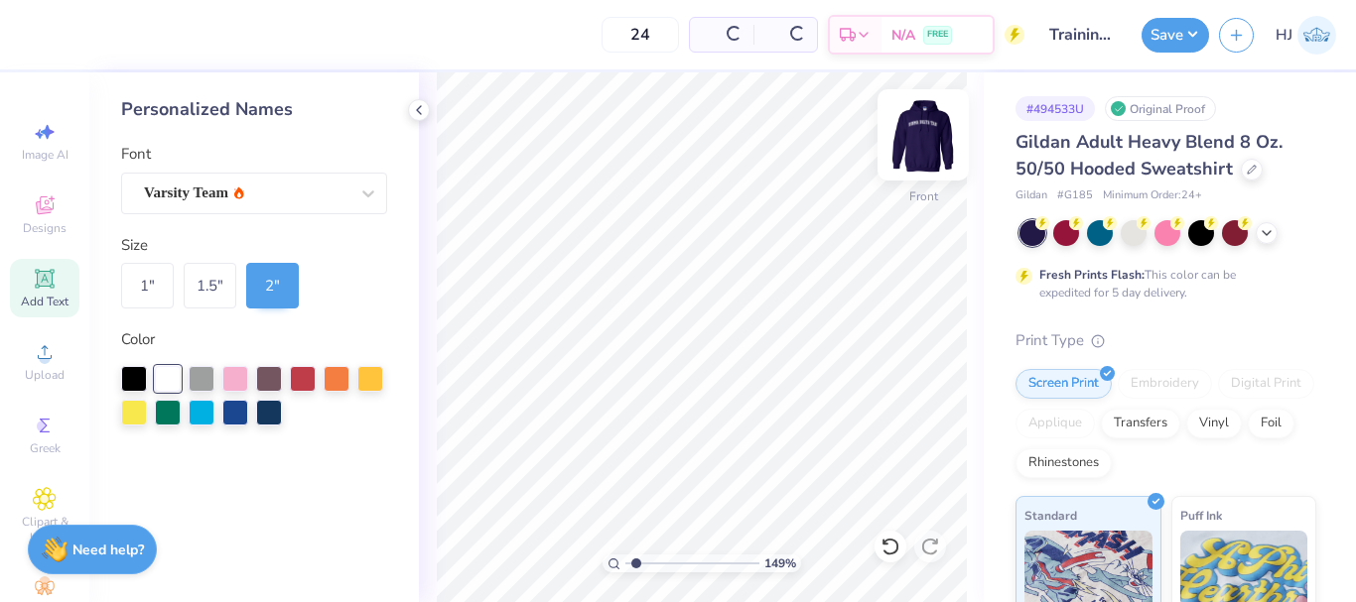
click at [916, 118] on img at bounding box center [922, 134] width 79 height 79
type input "1.49212329151837"
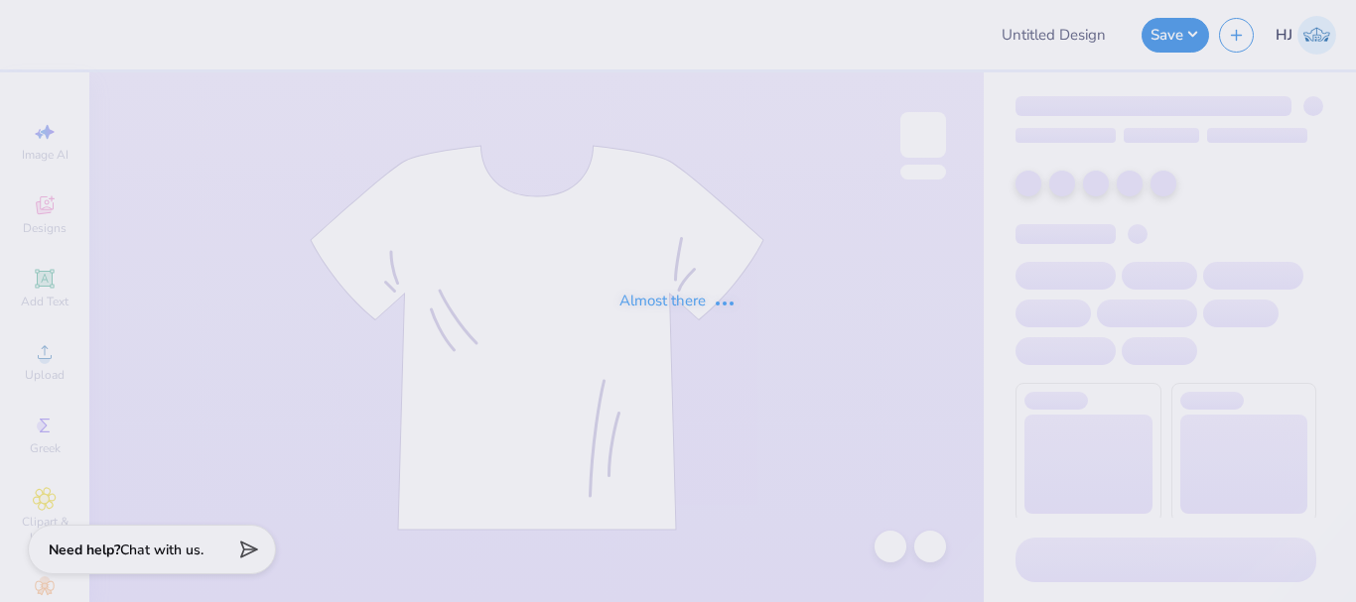
type input "Training - Ticket Activities 22"
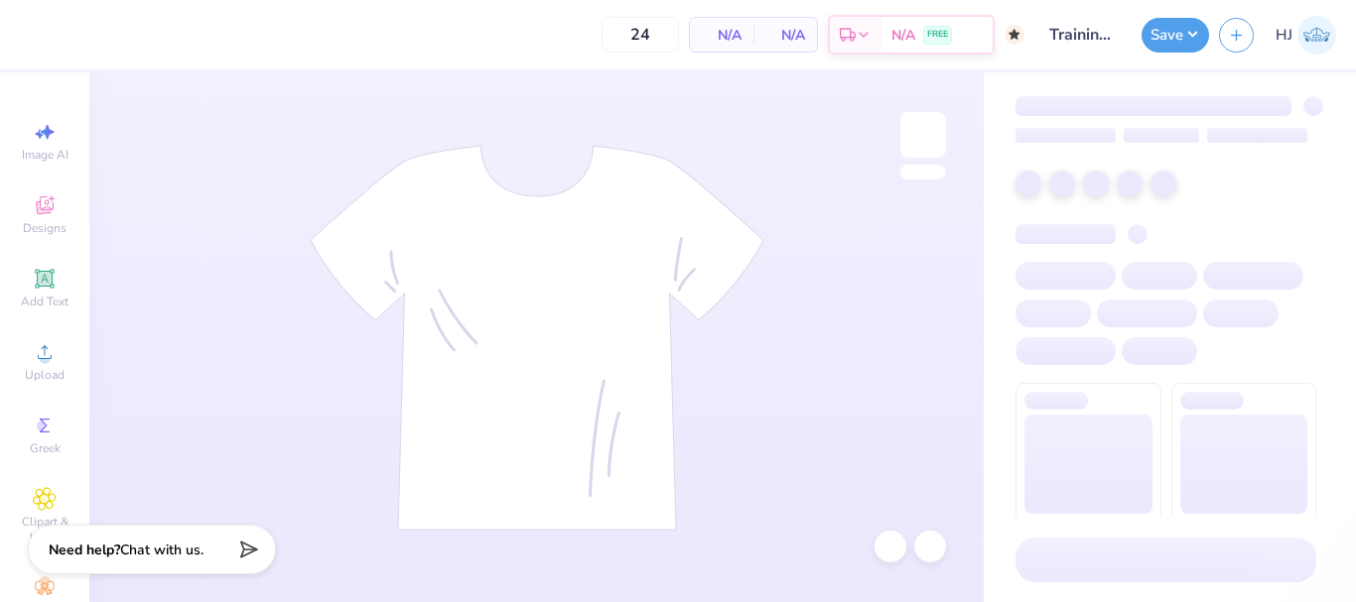
type input "50"
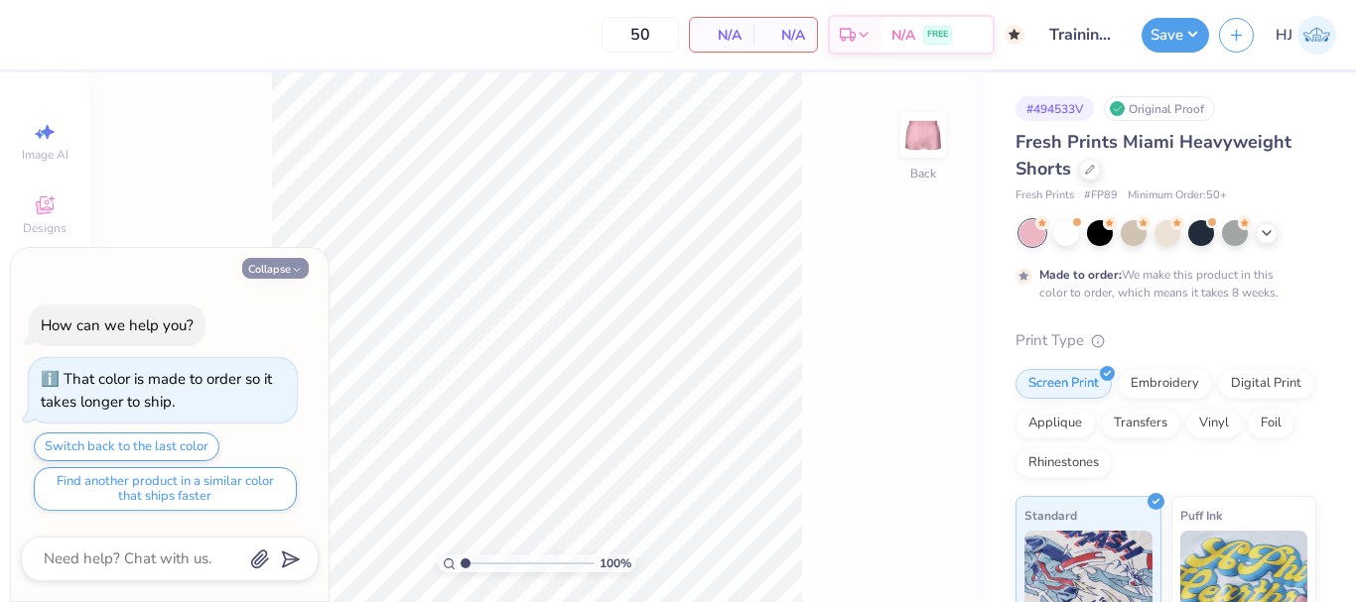
click at [290, 277] on button "Collapse" at bounding box center [275, 268] width 67 height 21
type textarea "x"
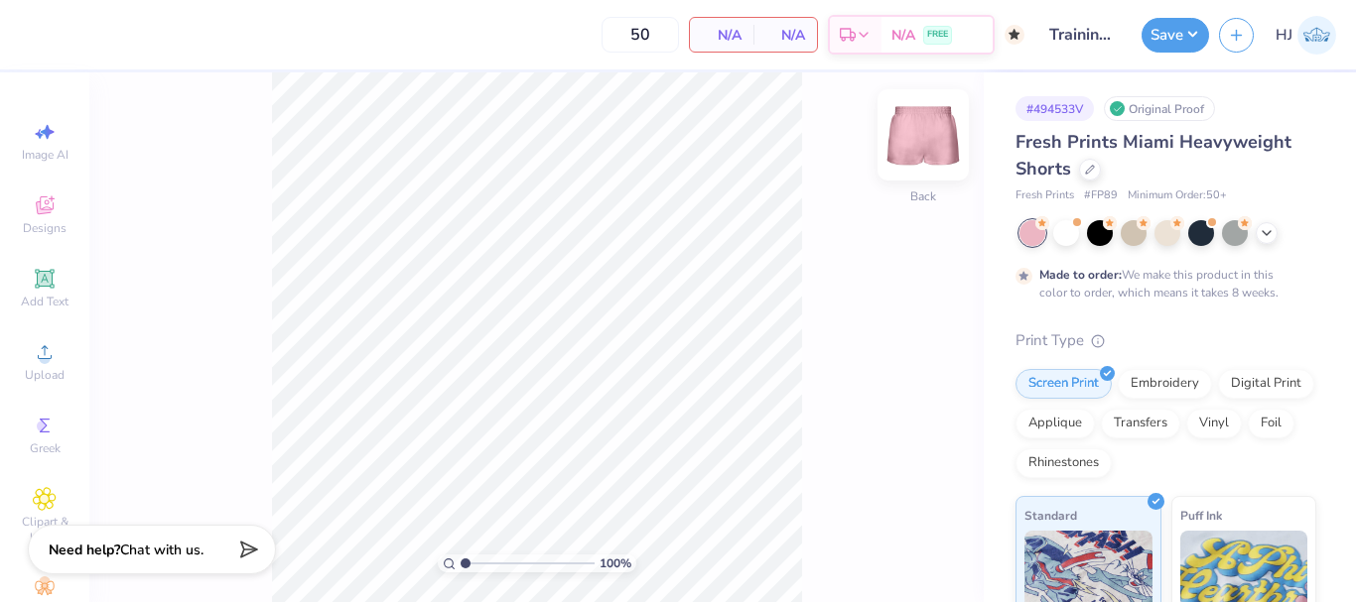
click at [927, 123] on img at bounding box center [922, 134] width 79 height 79
click at [924, 129] on img at bounding box center [922, 134] width 79 height 79
click at [923, 146] on img at bounding box center [922, 134] width 79 height 79
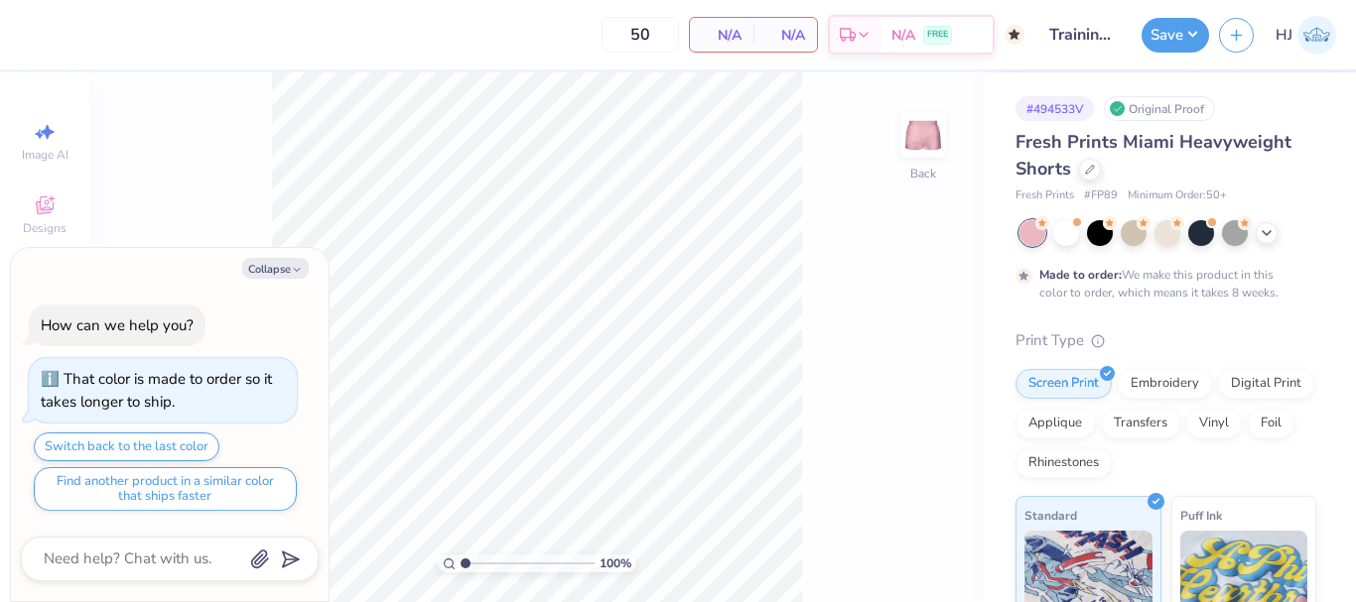
type textarea "x"
